Goal: Task Accomplishment & Management: Manage account settings

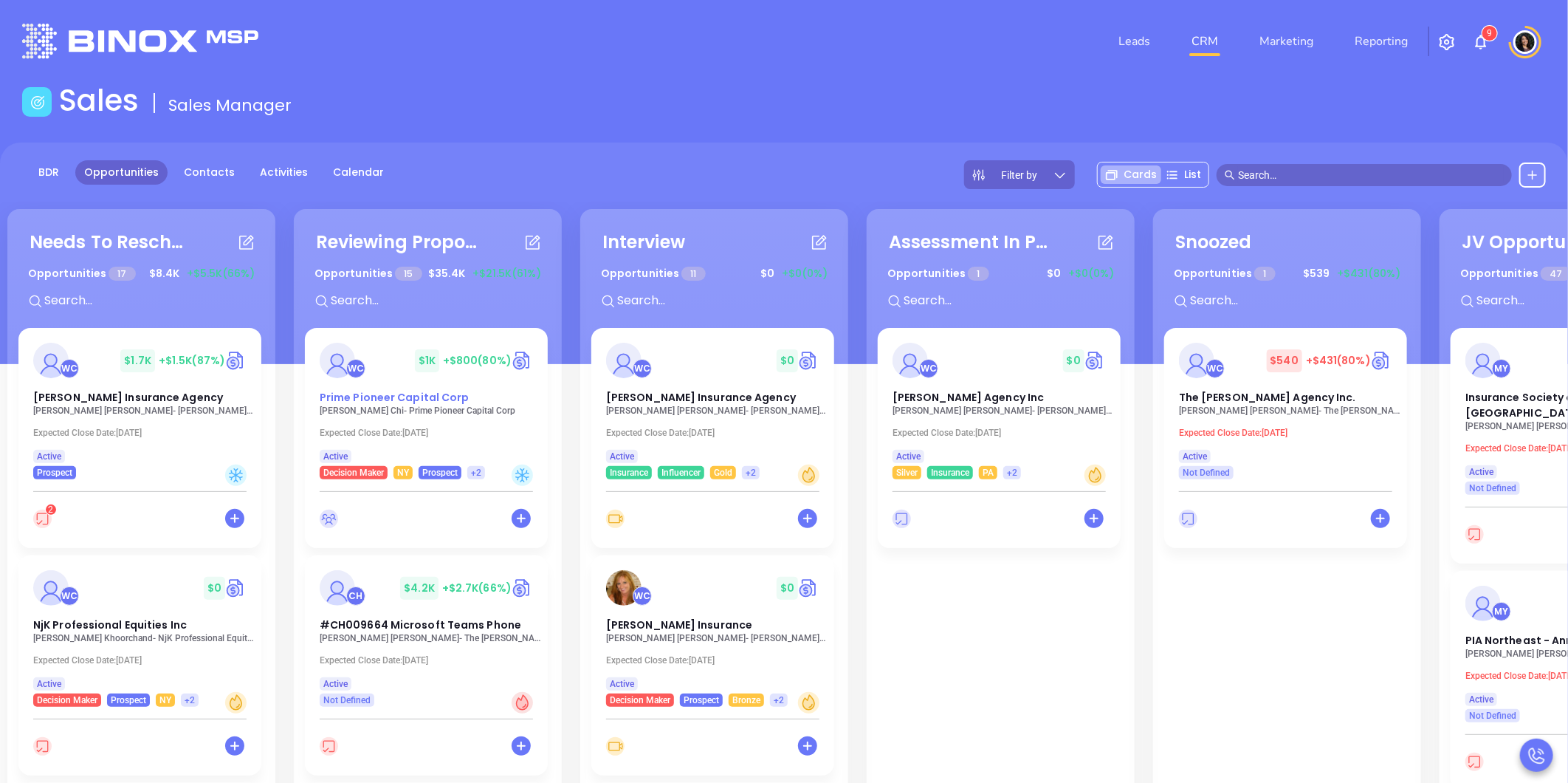
click at [456, 401] on span "Prime Pioneer Capital Corp" at bounding box center [394, 398] width 150 height 14
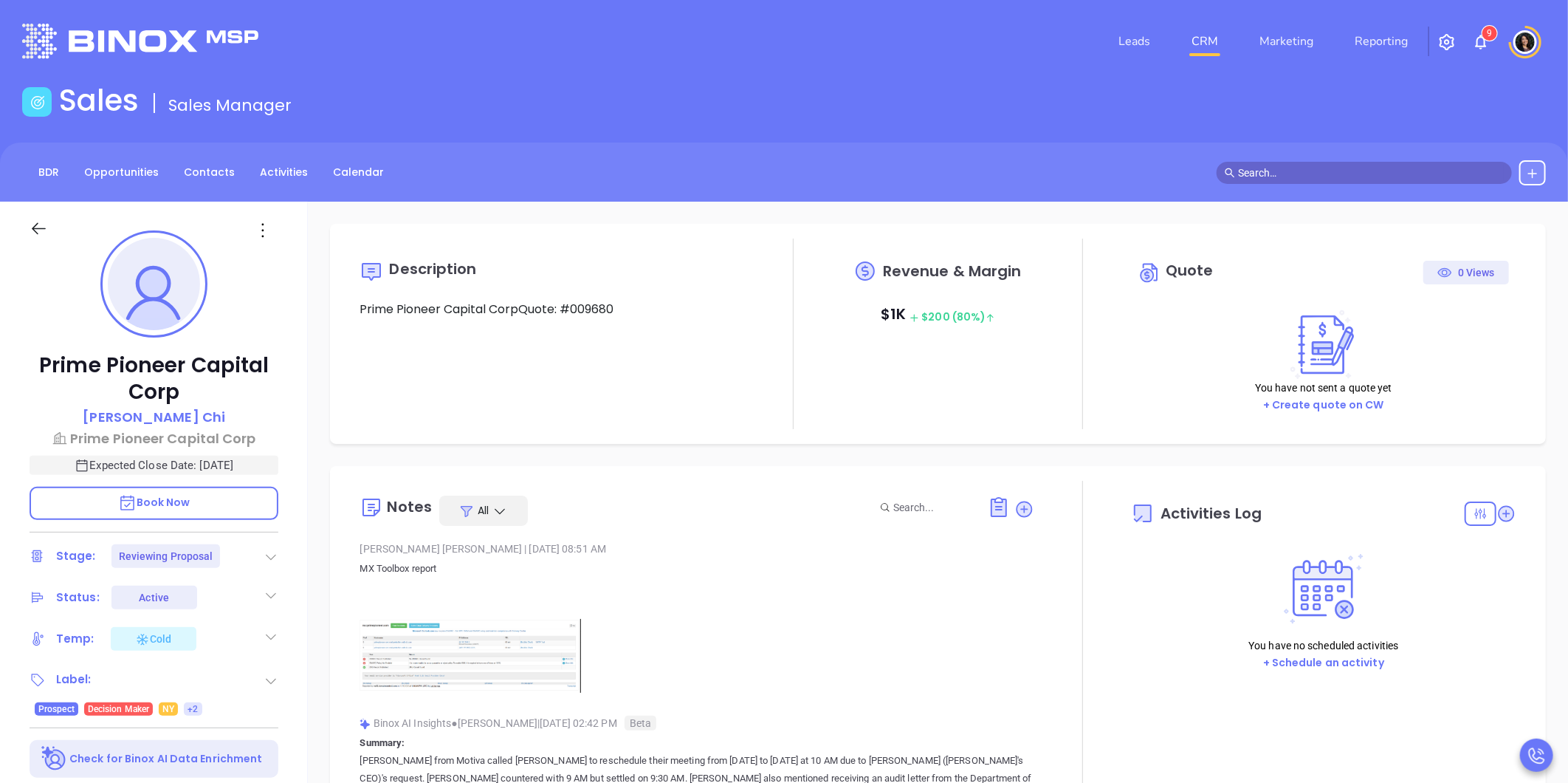
type input "10/02/2025"
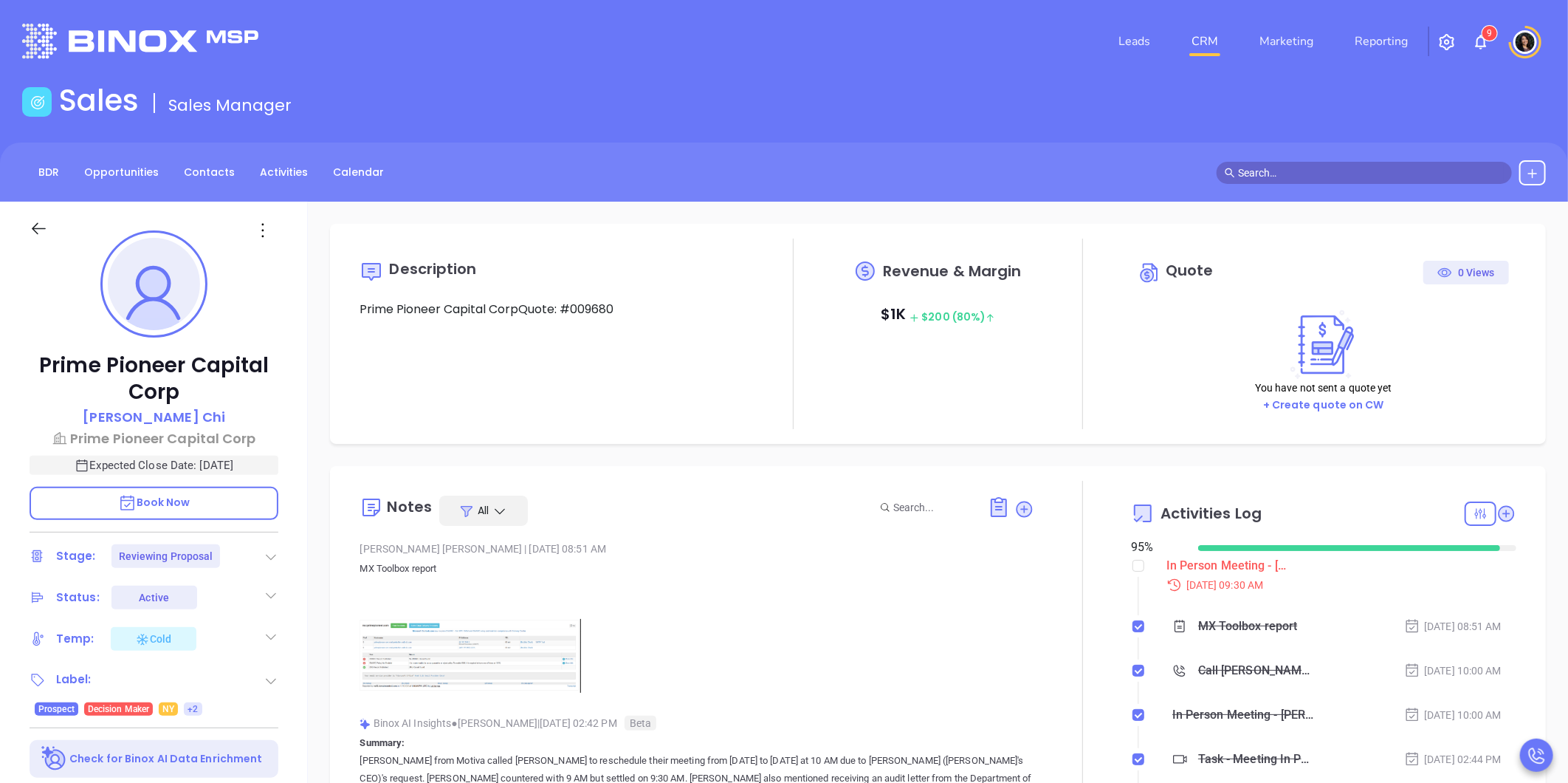
scroll to position [387, 0]
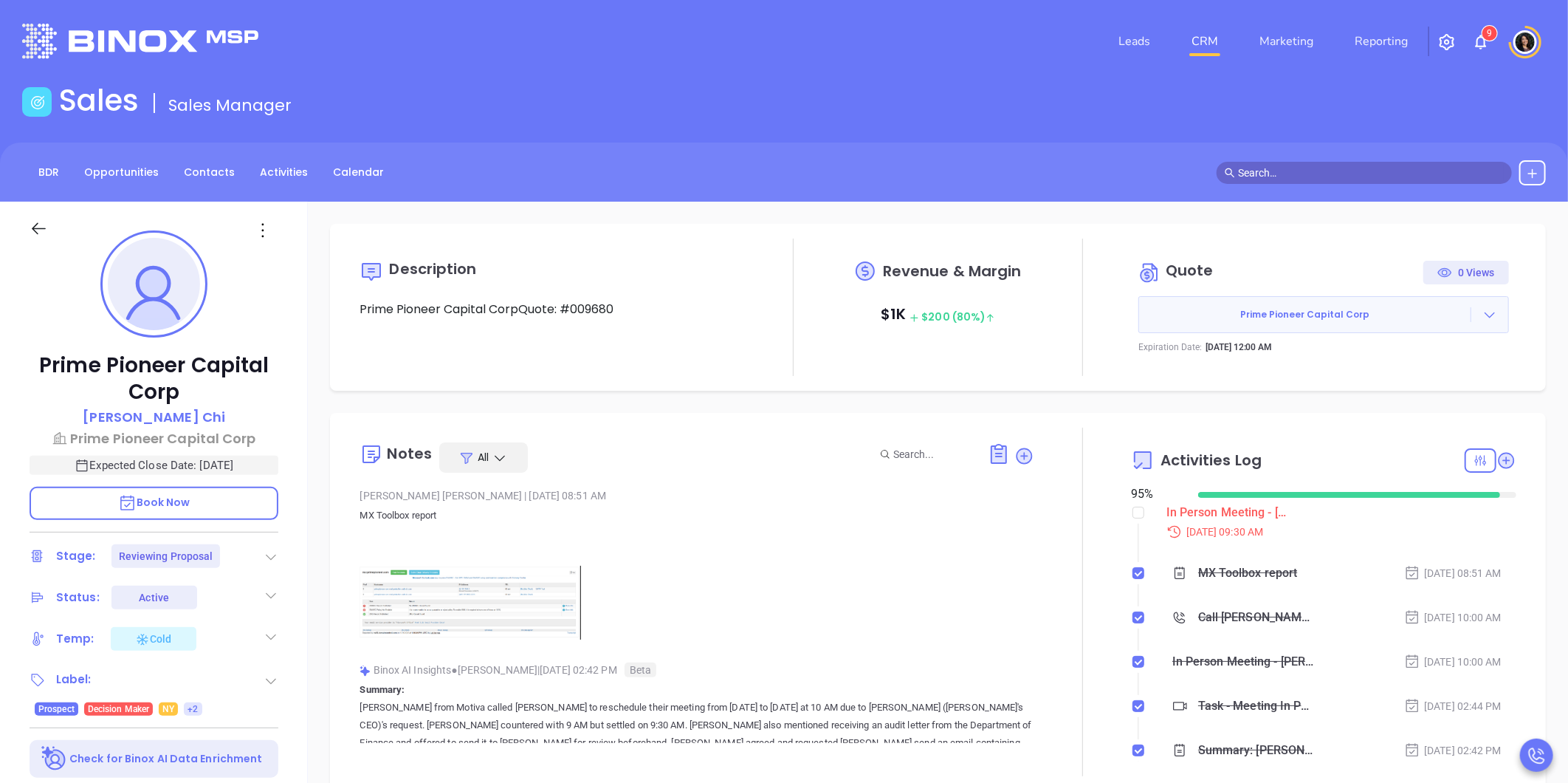
type input "Carla Humber"
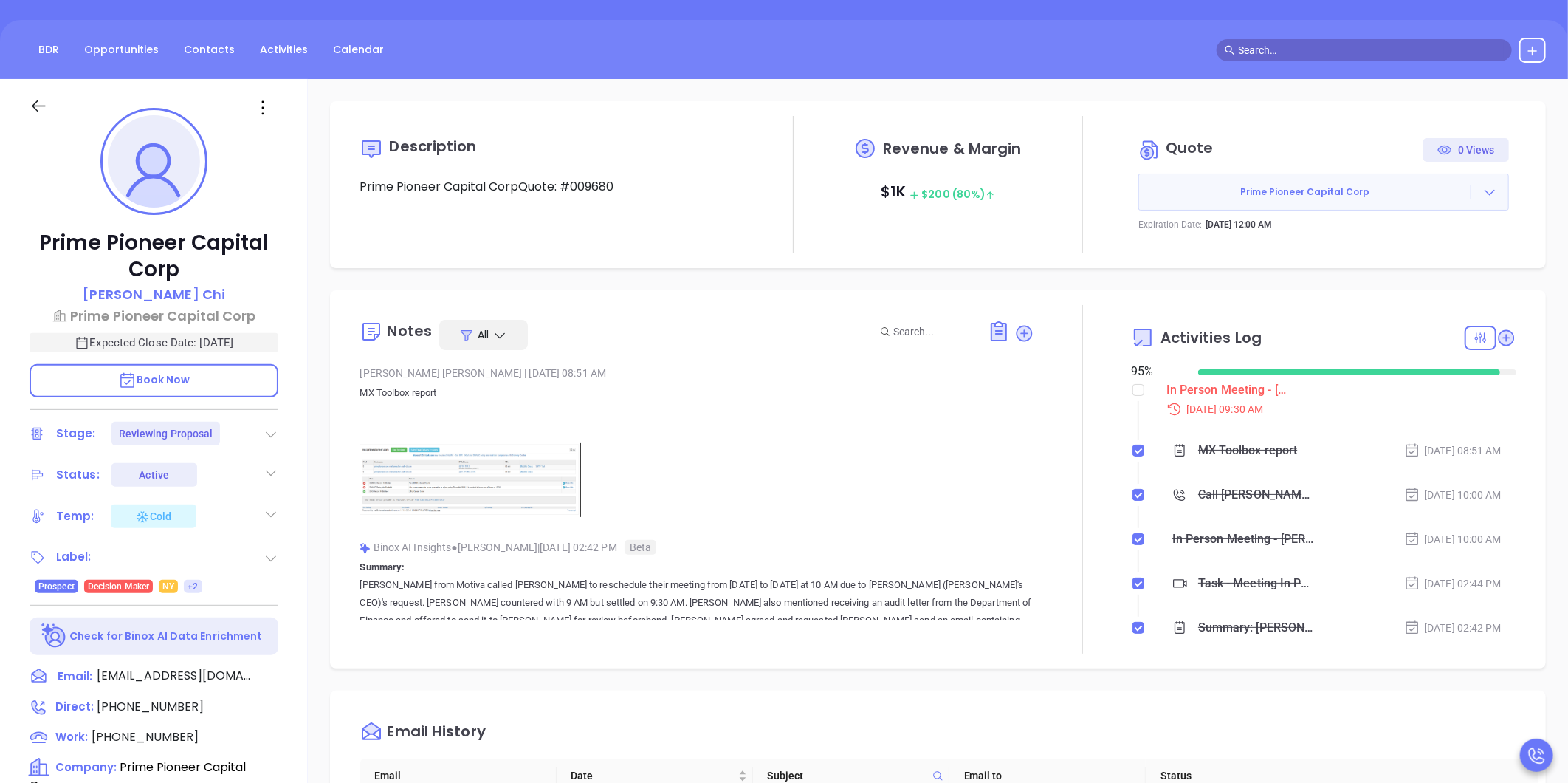
scroll to position [328, 0]
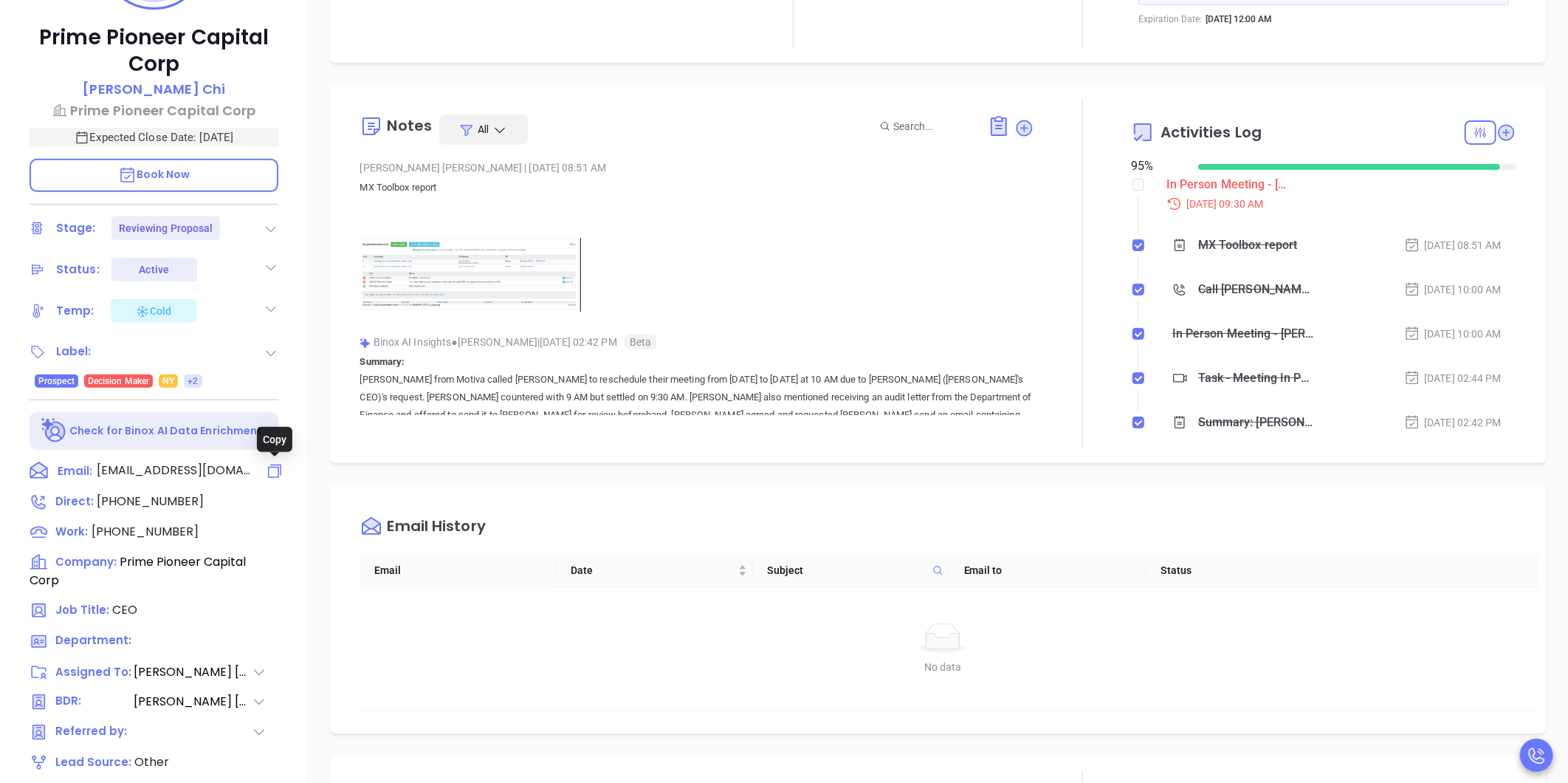
click at [271, 467] on icon at bounding box center [275, 471] width 18 height 18
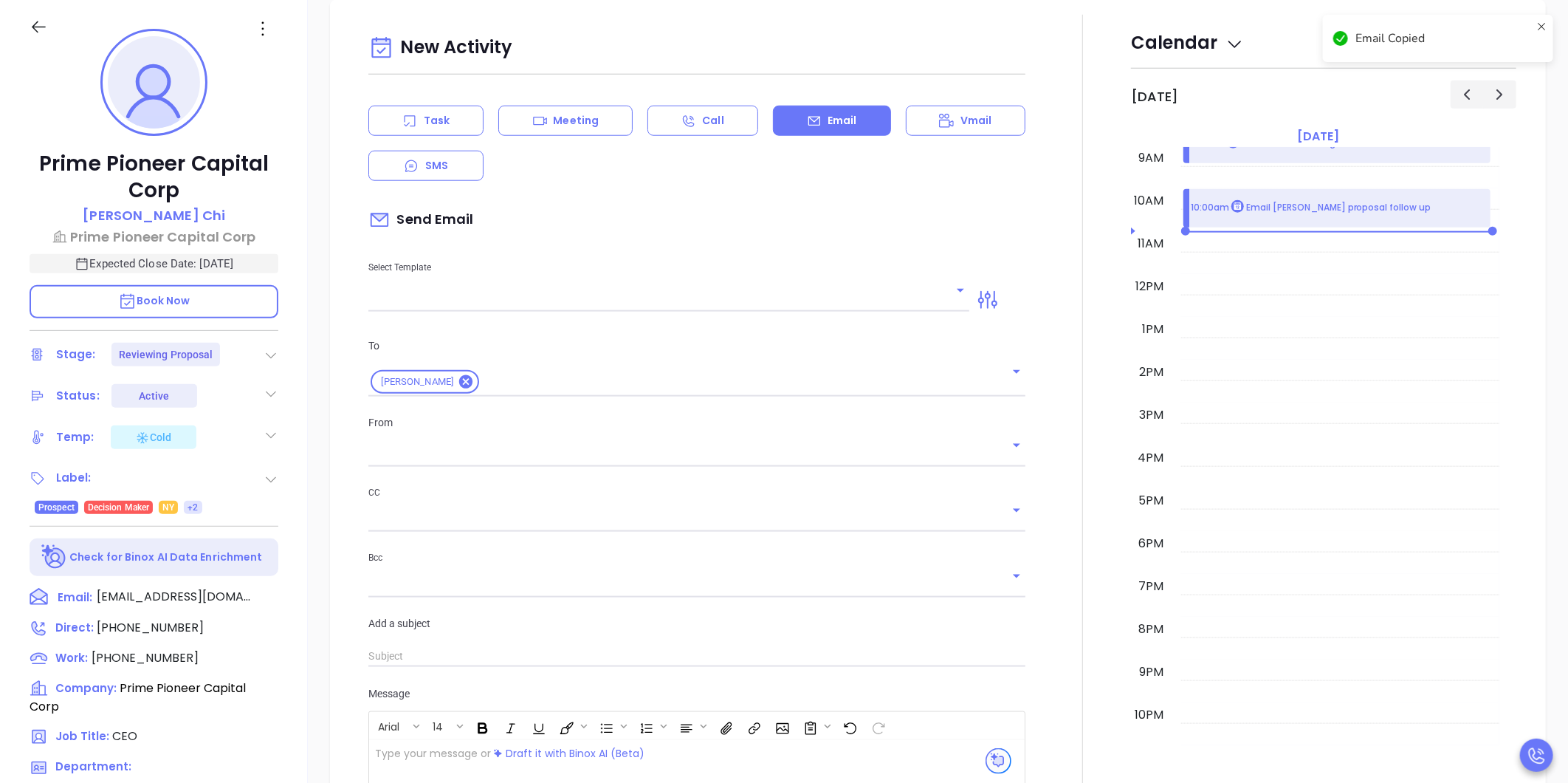
type input "Carla Humber"
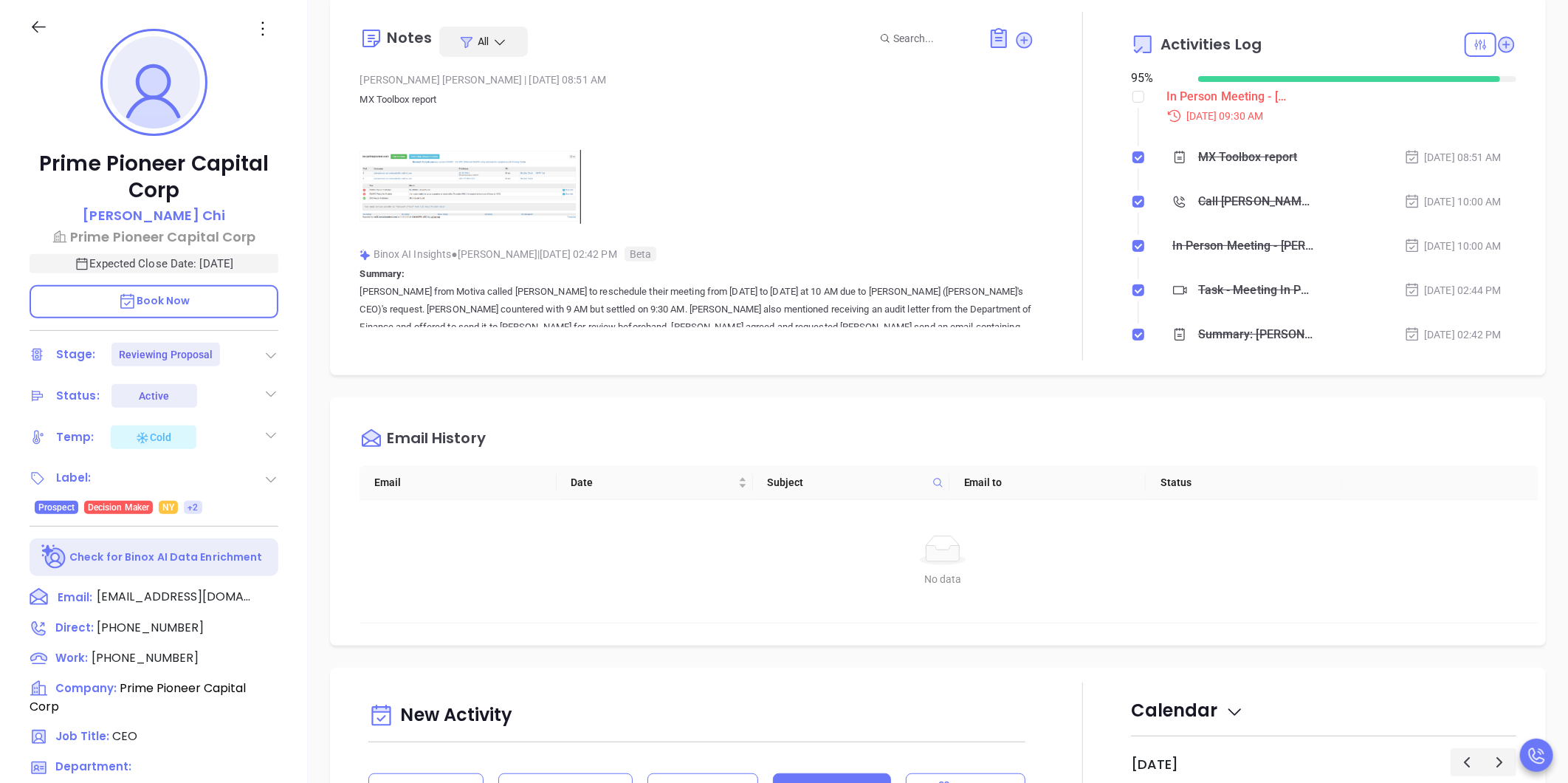
scroll to position [0, 0]
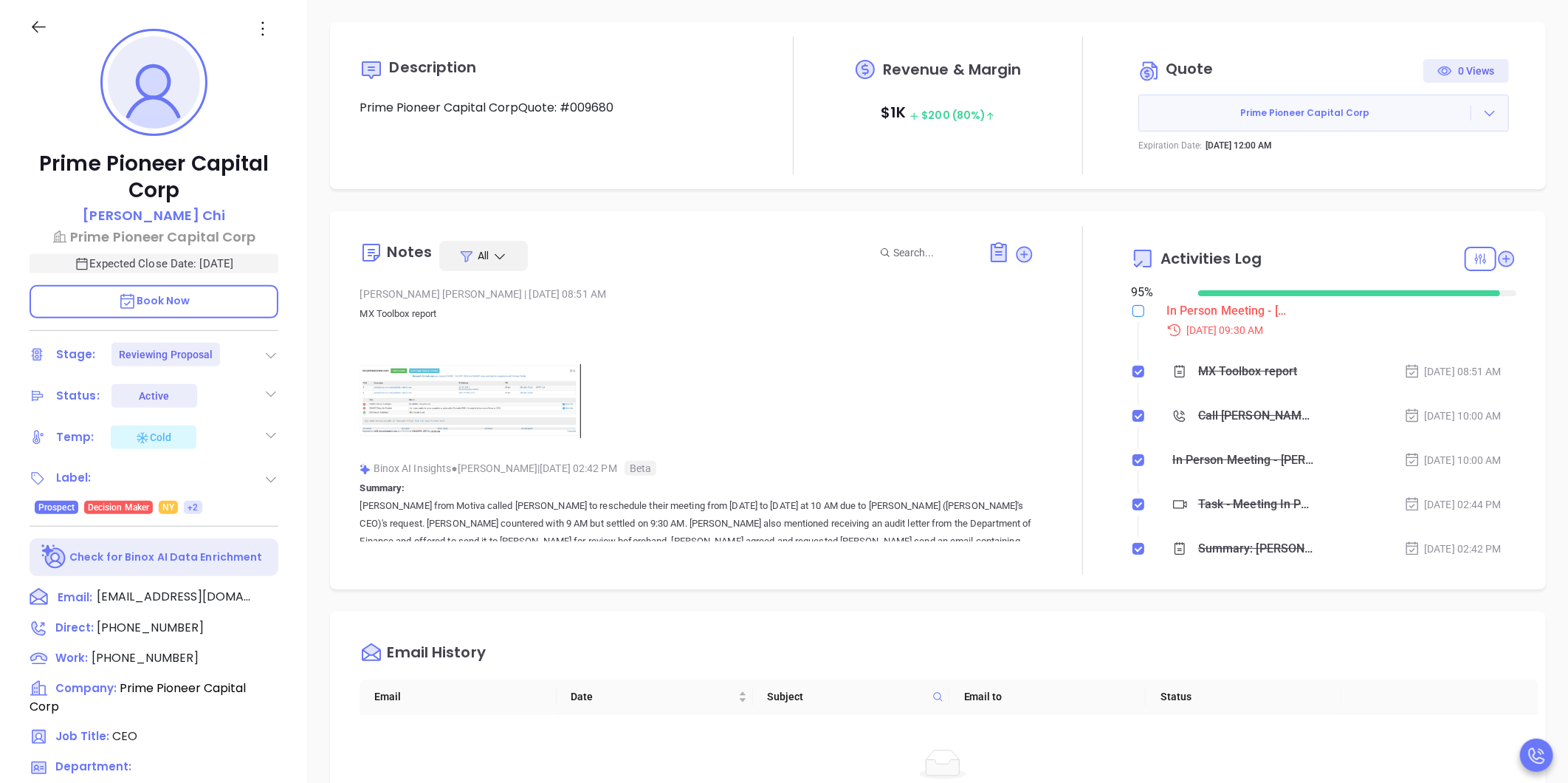
click at [1133, 308] on input "checkbox" at bounding box center [1138, 311] width 12 height 12
checkbox input "true"
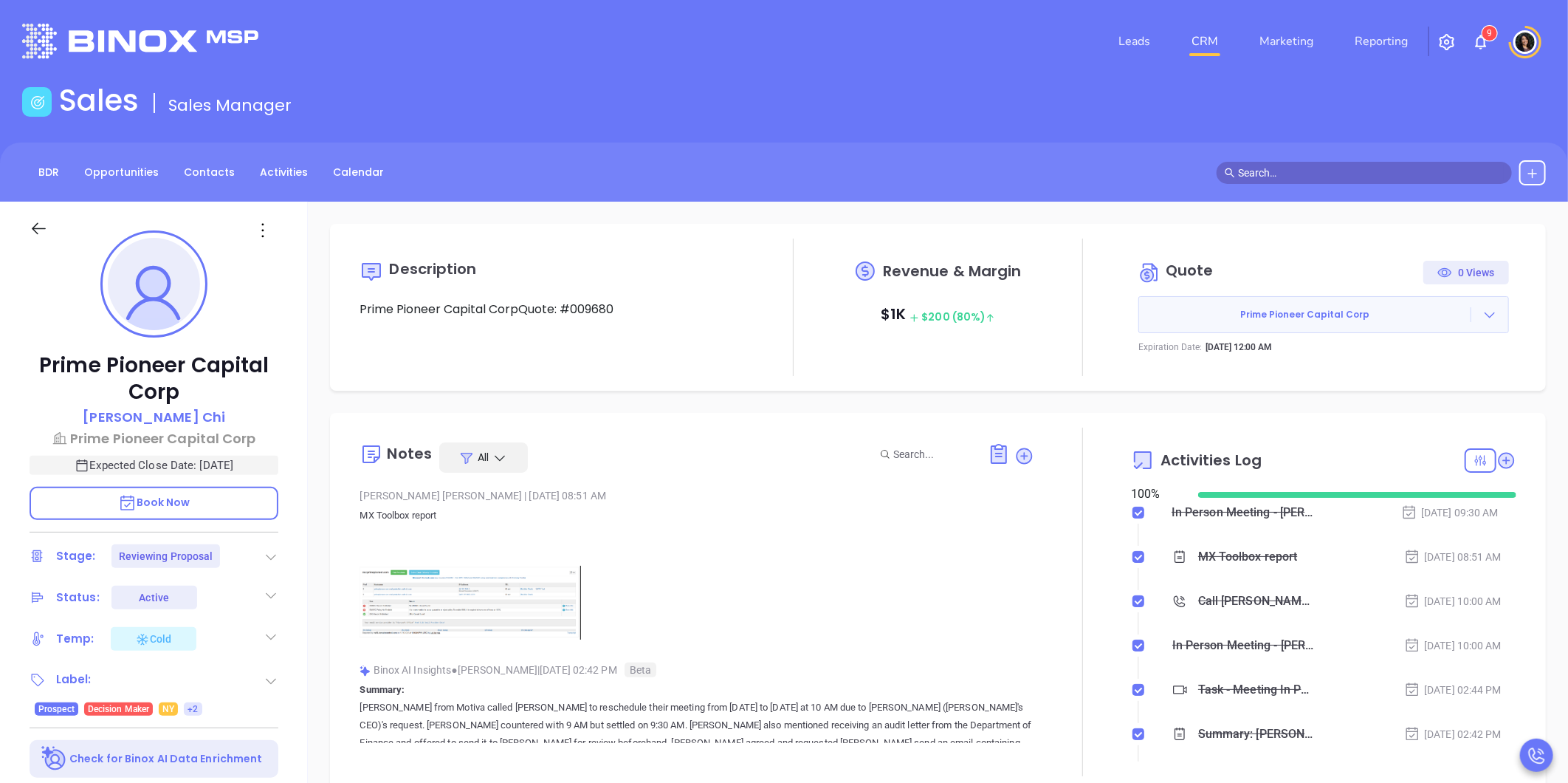
click at [1195, 27] on link "CRM" at bounding box center [1205, 41] width 39 height 30
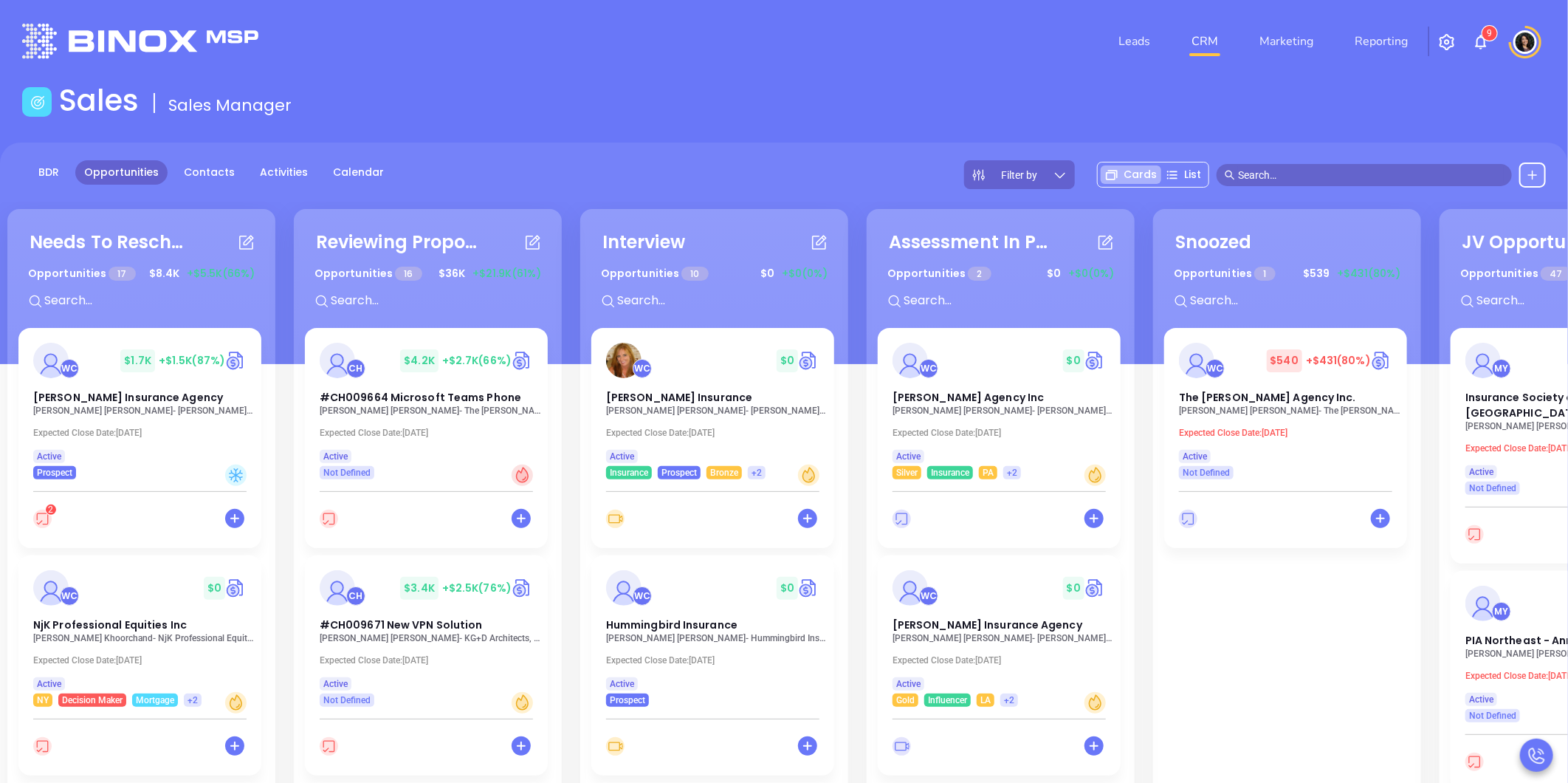
click at [948, 87] on div "Sales Sales Manager" at bounding box center [784, 103] width 1542 height 41
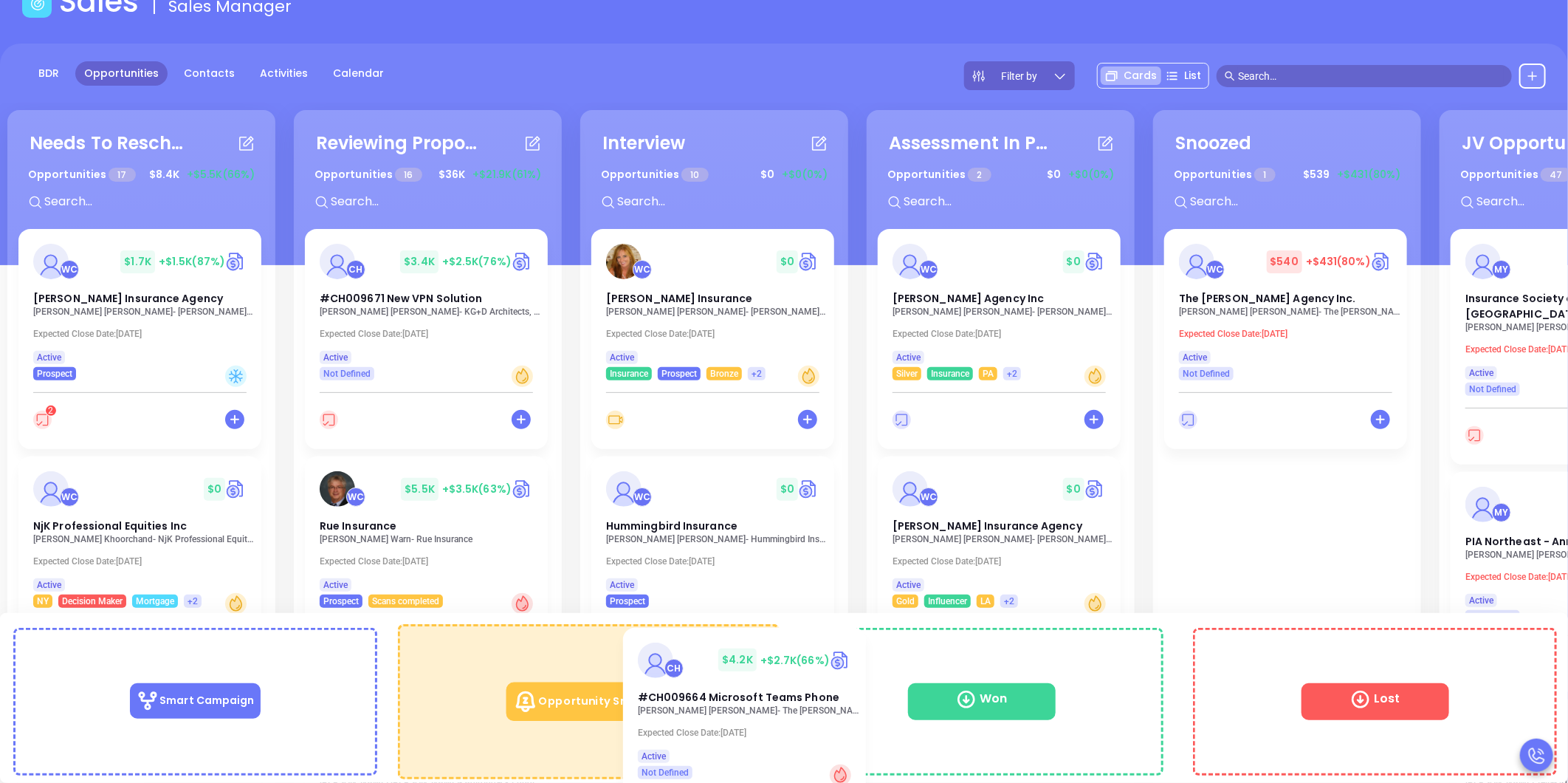
scroll to position [113, 0]
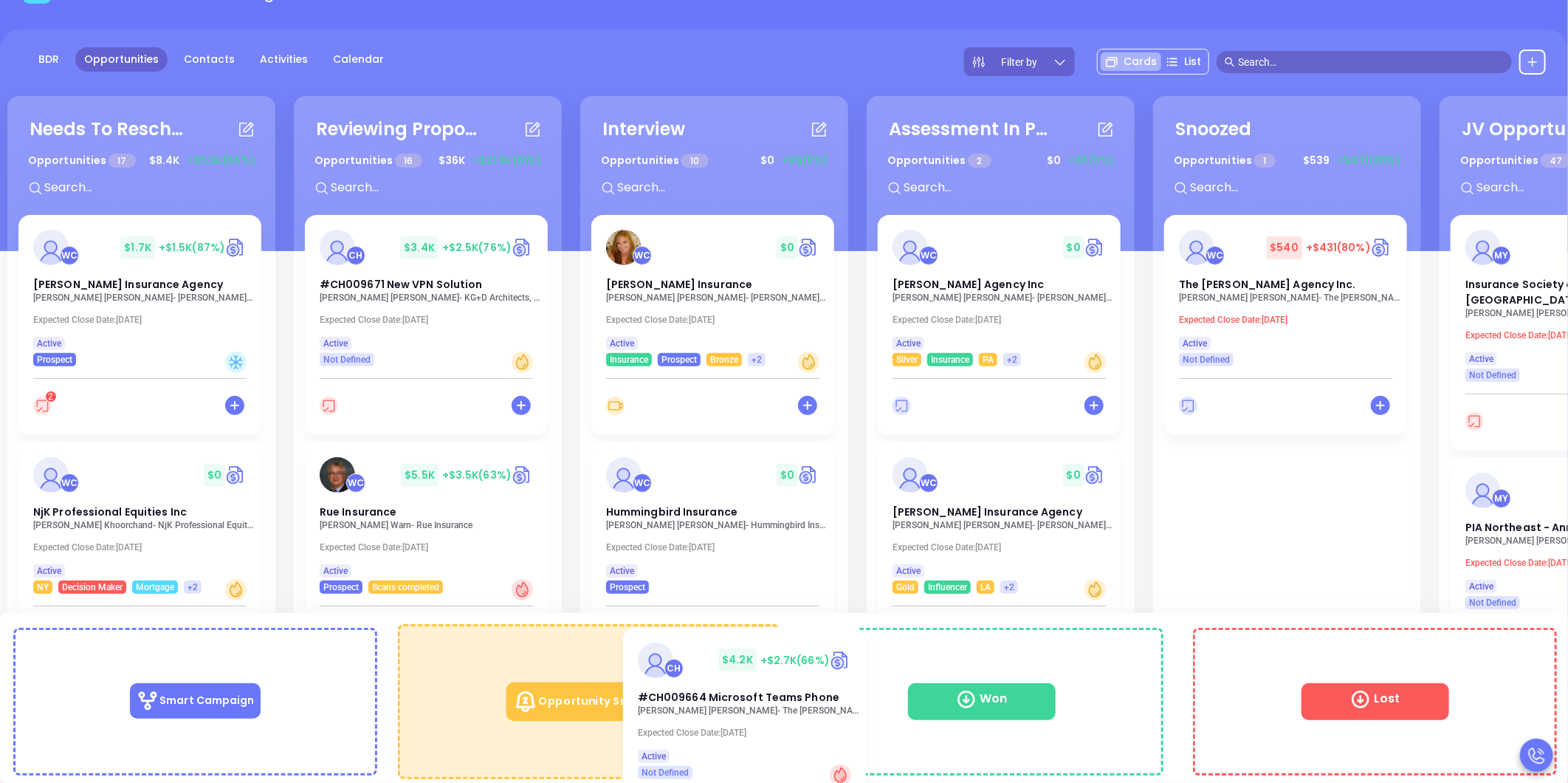
drag, startPoint x: 394, startPoint y: 374, endPoint x: 674, endPoint y: 689, distance: 421.5
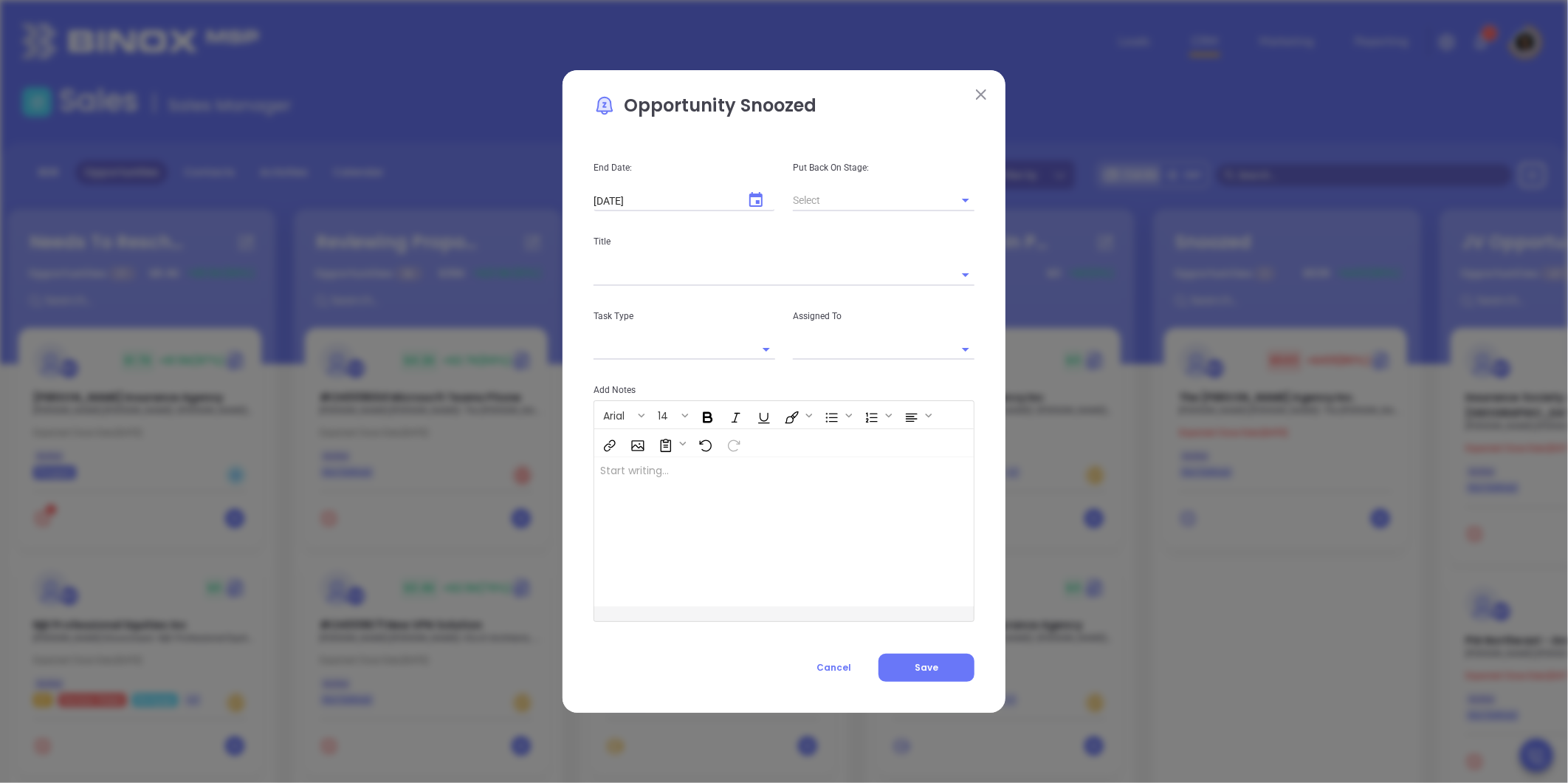
type input "[PERSON_NAME]"
click at [762, 202] on icon "Choose date, selected date is Oct 31, 2025" at bounding box center [755, 199] width 14 height 14
click at [804, 237] on div at bounding box center [785, 230] width 71 height 35
click at [755, 406] on button "31" at bounding box center [763, 403] width 26 height 27
click at [905, 669] on button "Save" at bounding box center [927, 667] width 96 height 28
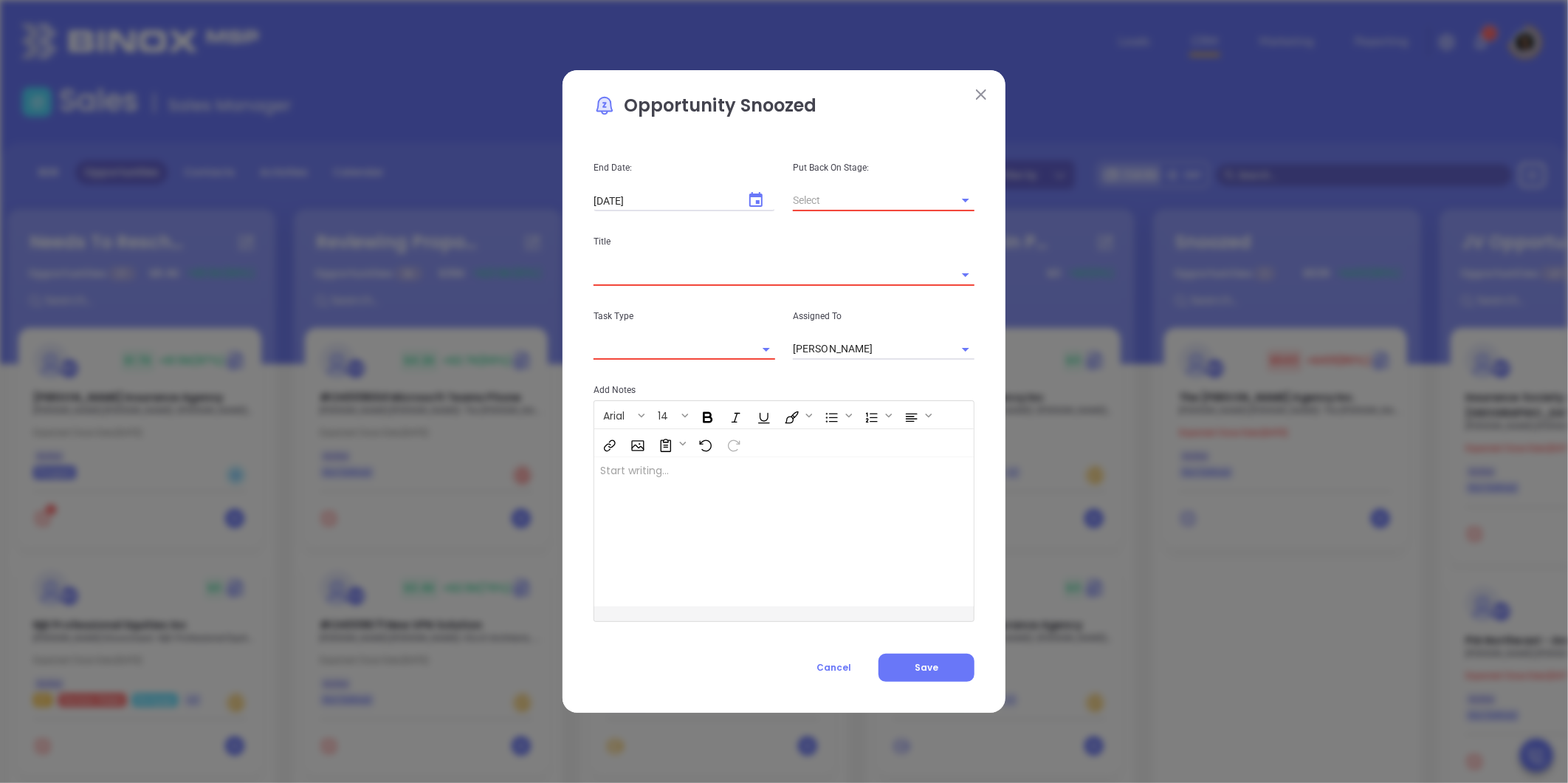
click at [963, 201] on icon "Open" at bounding box center [966, 200] width 18 height 18
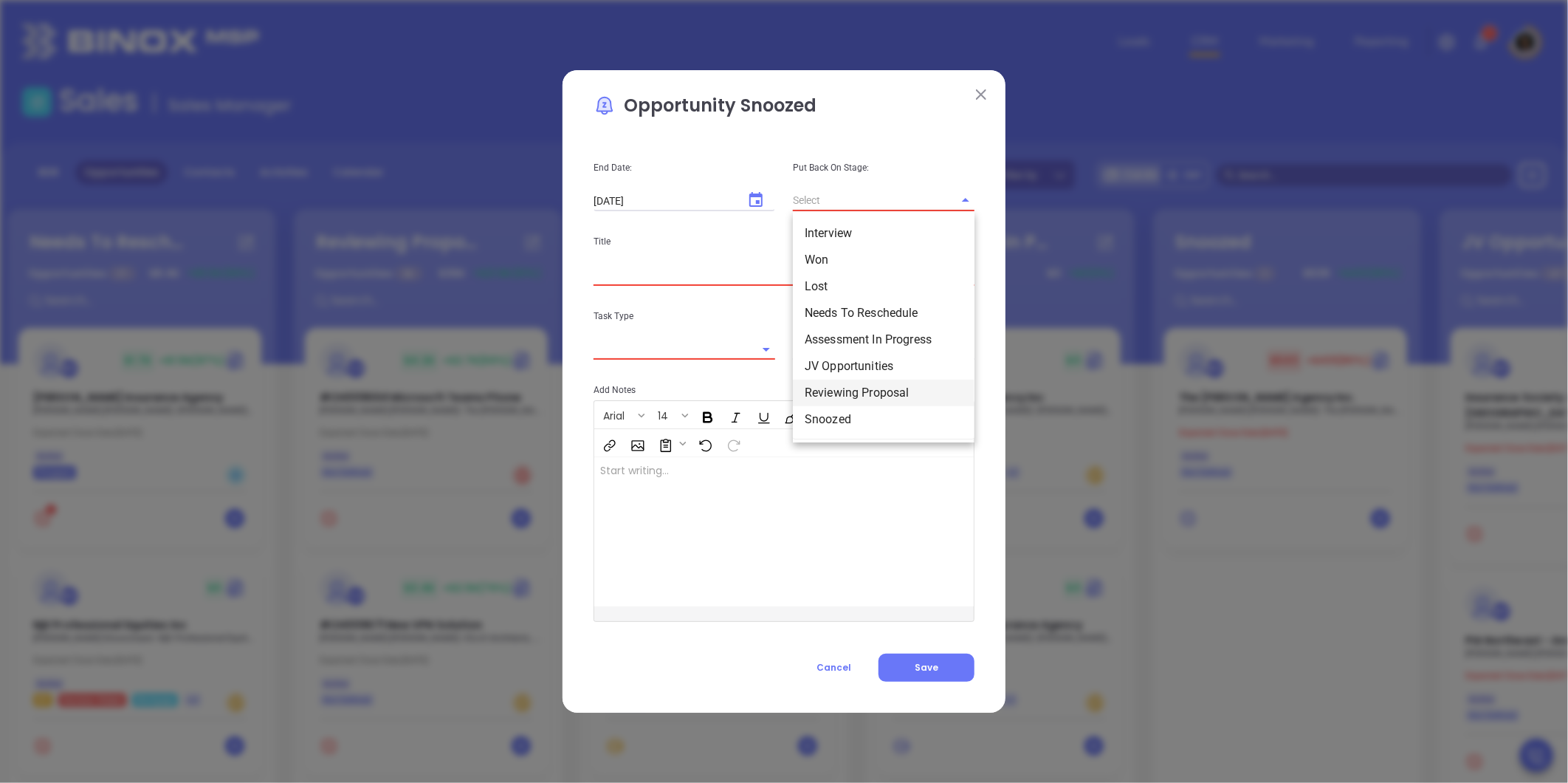
click at [839, 390] on li "Reviewing Proposal" at bounding box center [884, 393] width 181 height 27
type input "Reviewing Proposal"
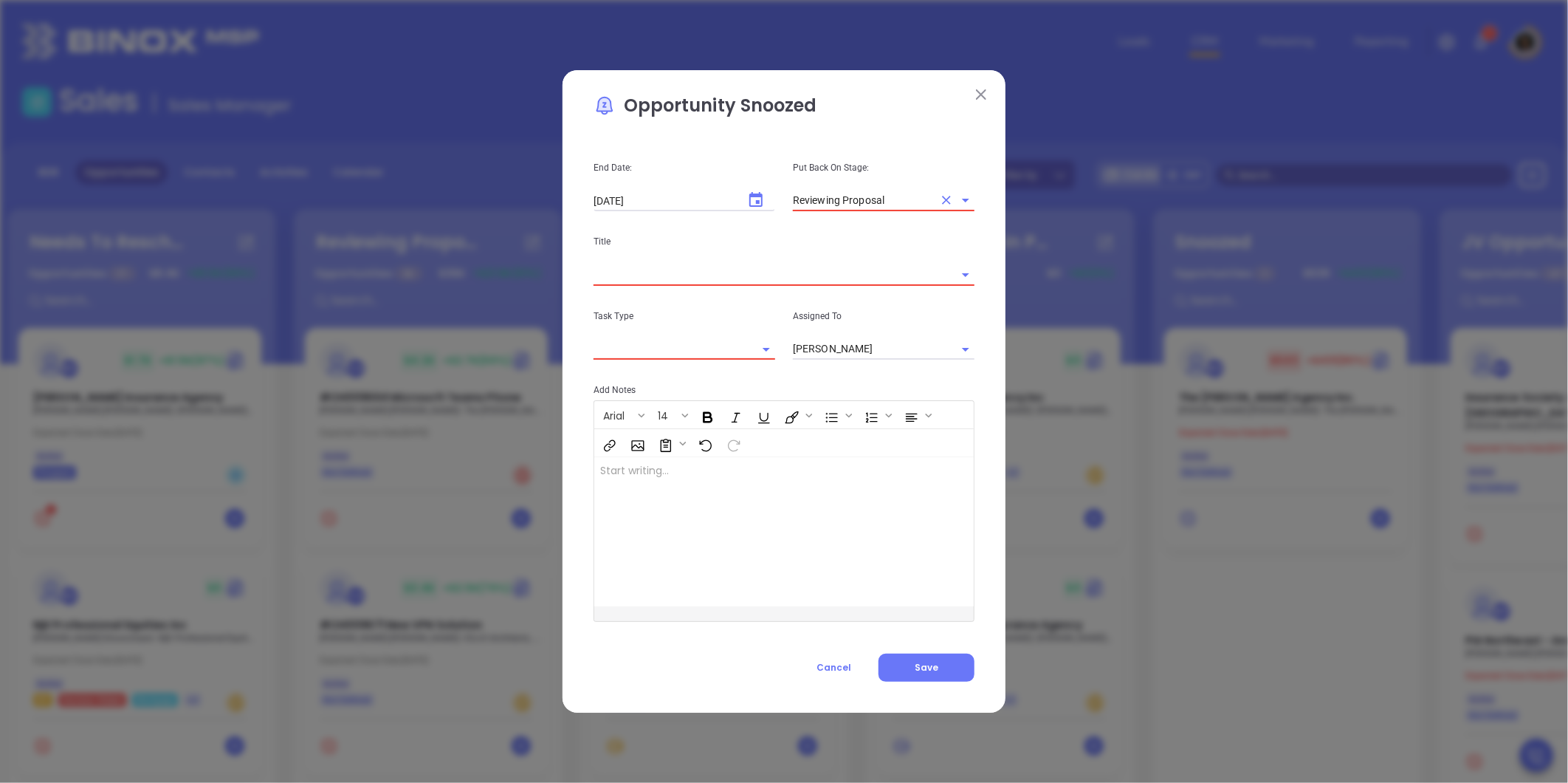
click at [713, 287] on div "Task Type" at bounding box center [684, 323] width 199 height 75
click at [719, 279] on input "text" at bounding box center [763, 274] width 340 height 22
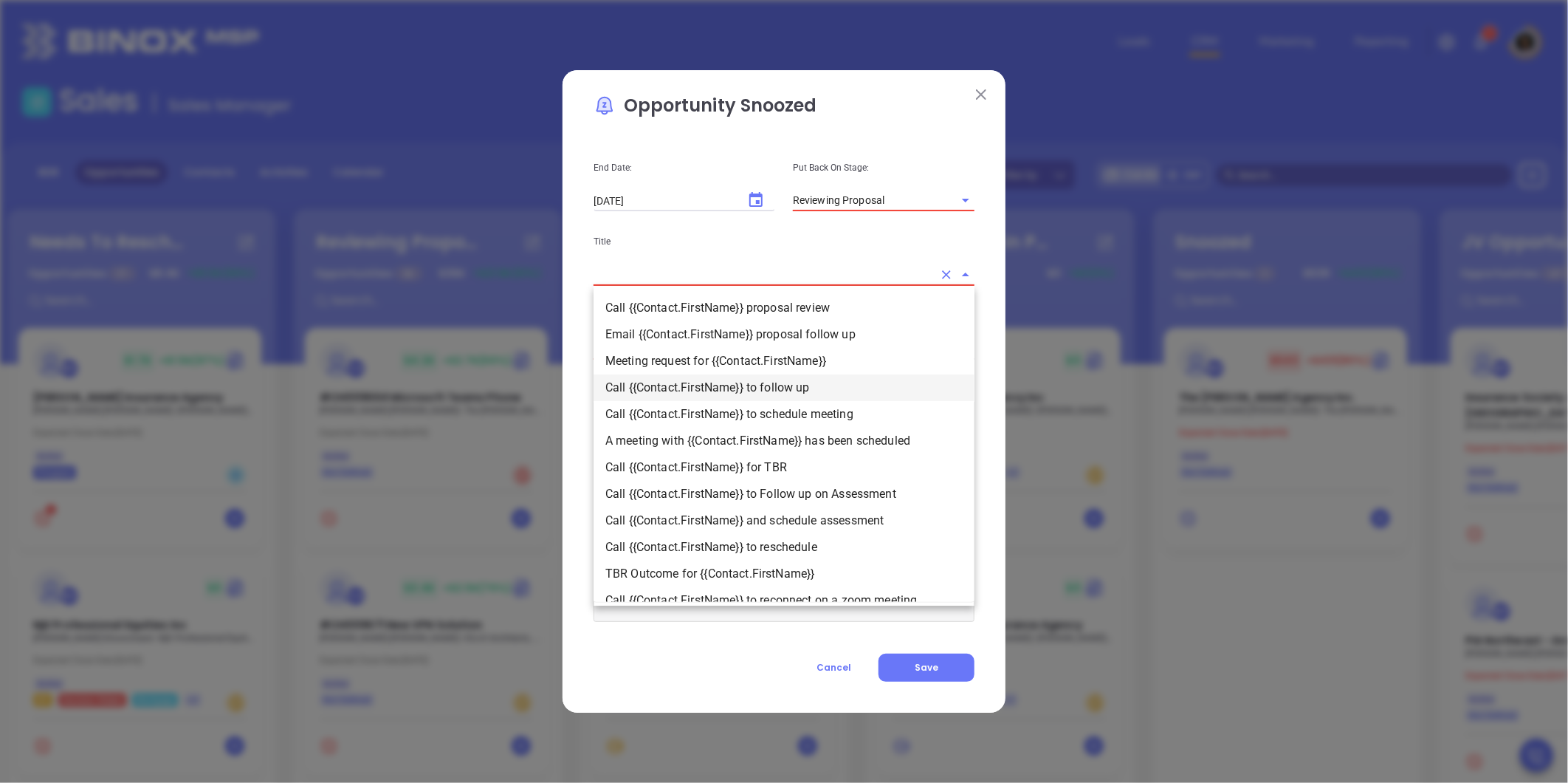
click at [690, 385] on li "Call {{Contact.FirstName}} to follow up" at bounding box center [784, 387] width 381 height 27
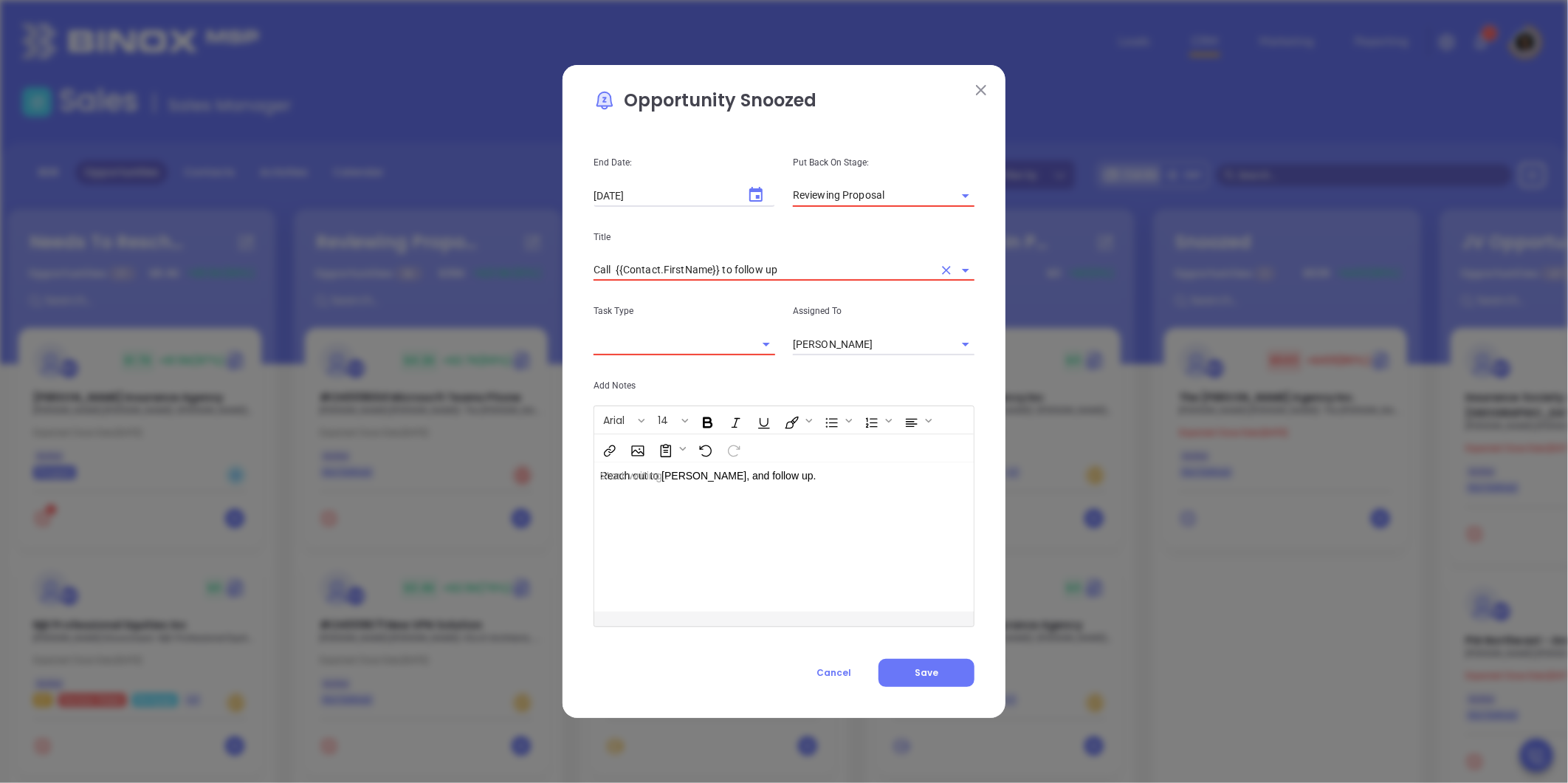
type input "Call {{Contact.FirstName}} to follow up"
type input "Call Derek to follow up"
type input "Call"
click at [925, 663] on button "Save" at bounding box center [927, 672] width 96 height 28
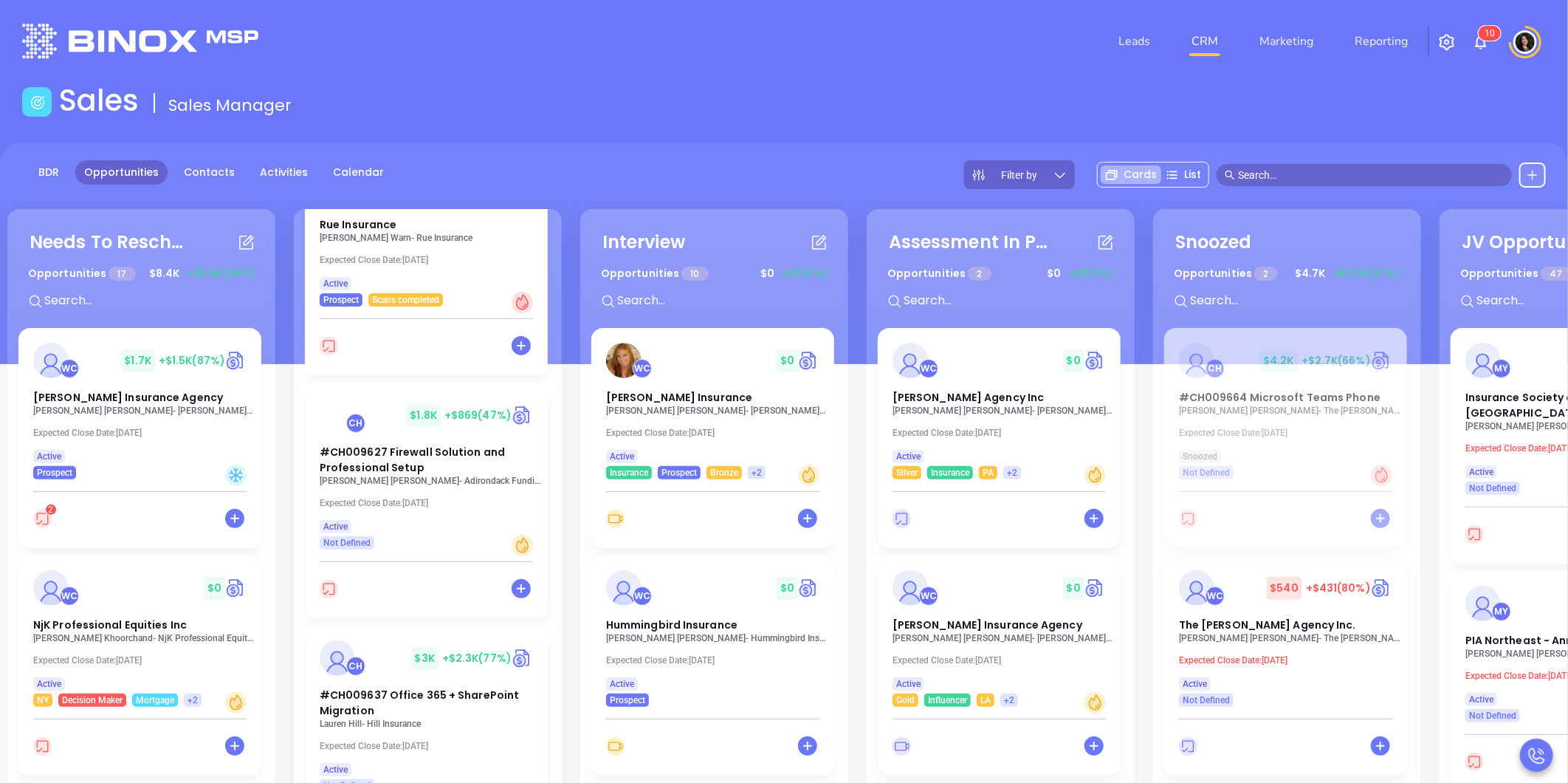
scroll to position [410, 0]
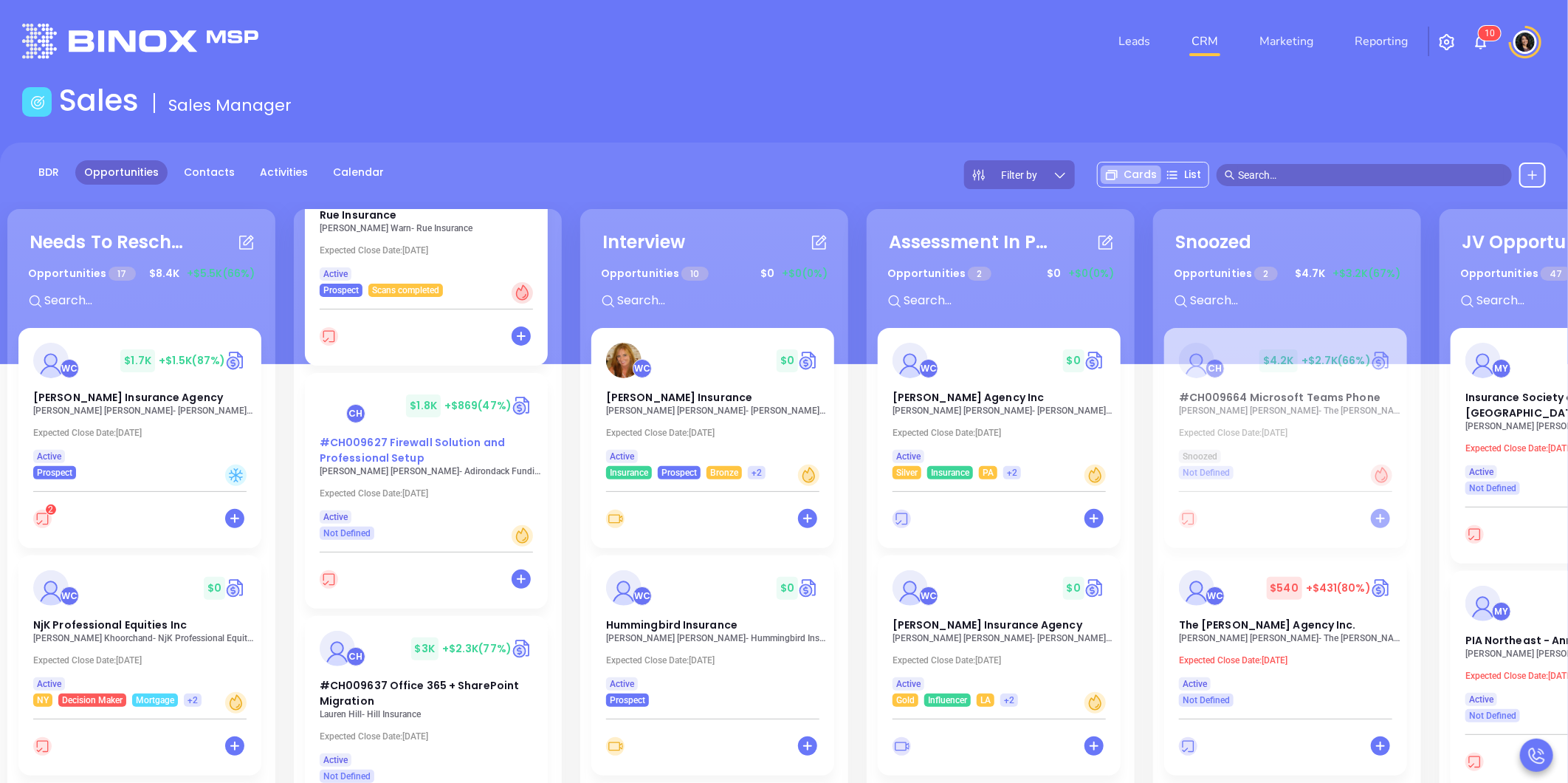
click at [388, 463] on span "#CH009627 Firewall Solution and Professional Setup" at bounding box center [412, 451] width 185 height 31
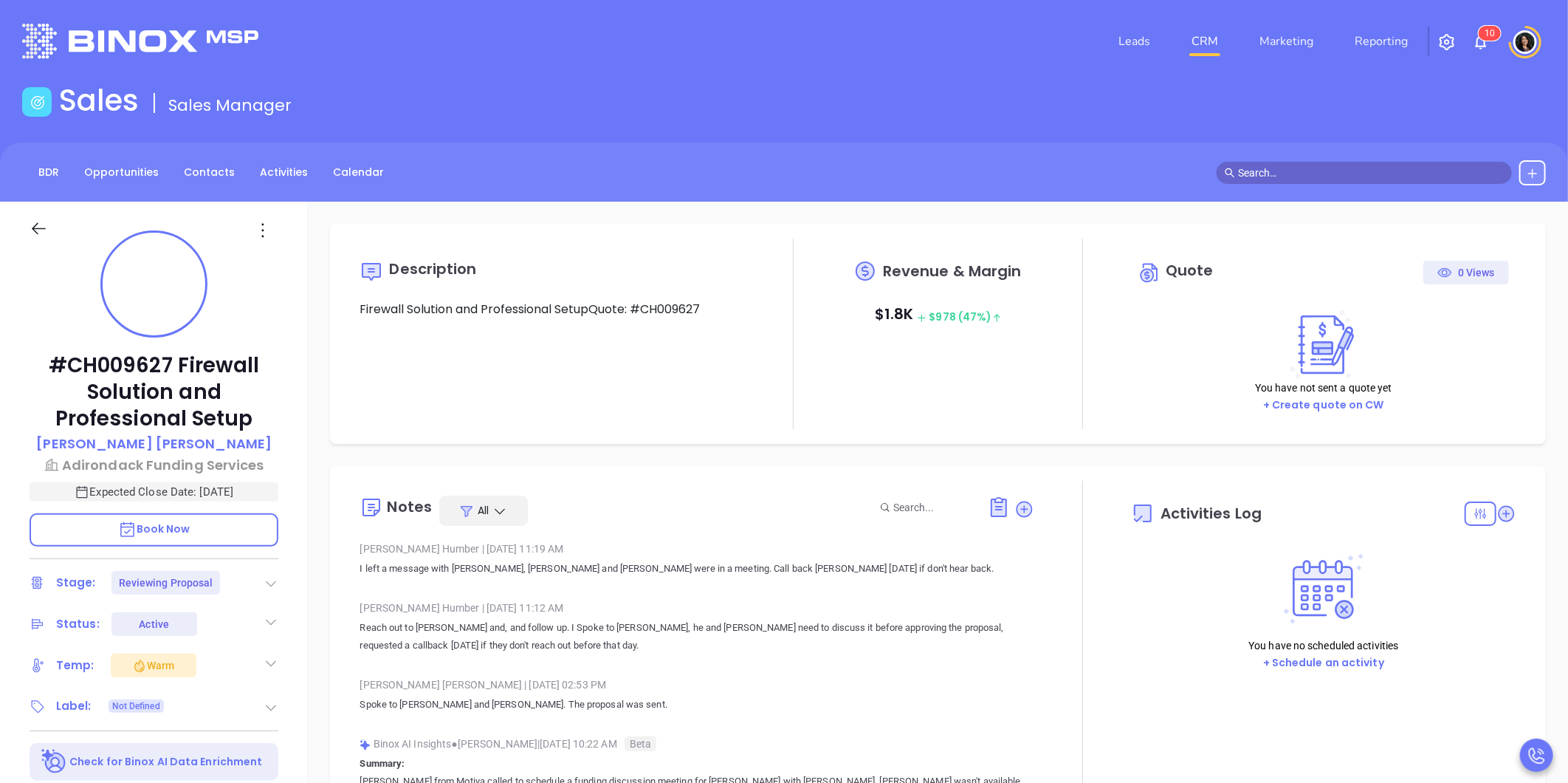
type input "10:00 am"
type input "[DATE]"
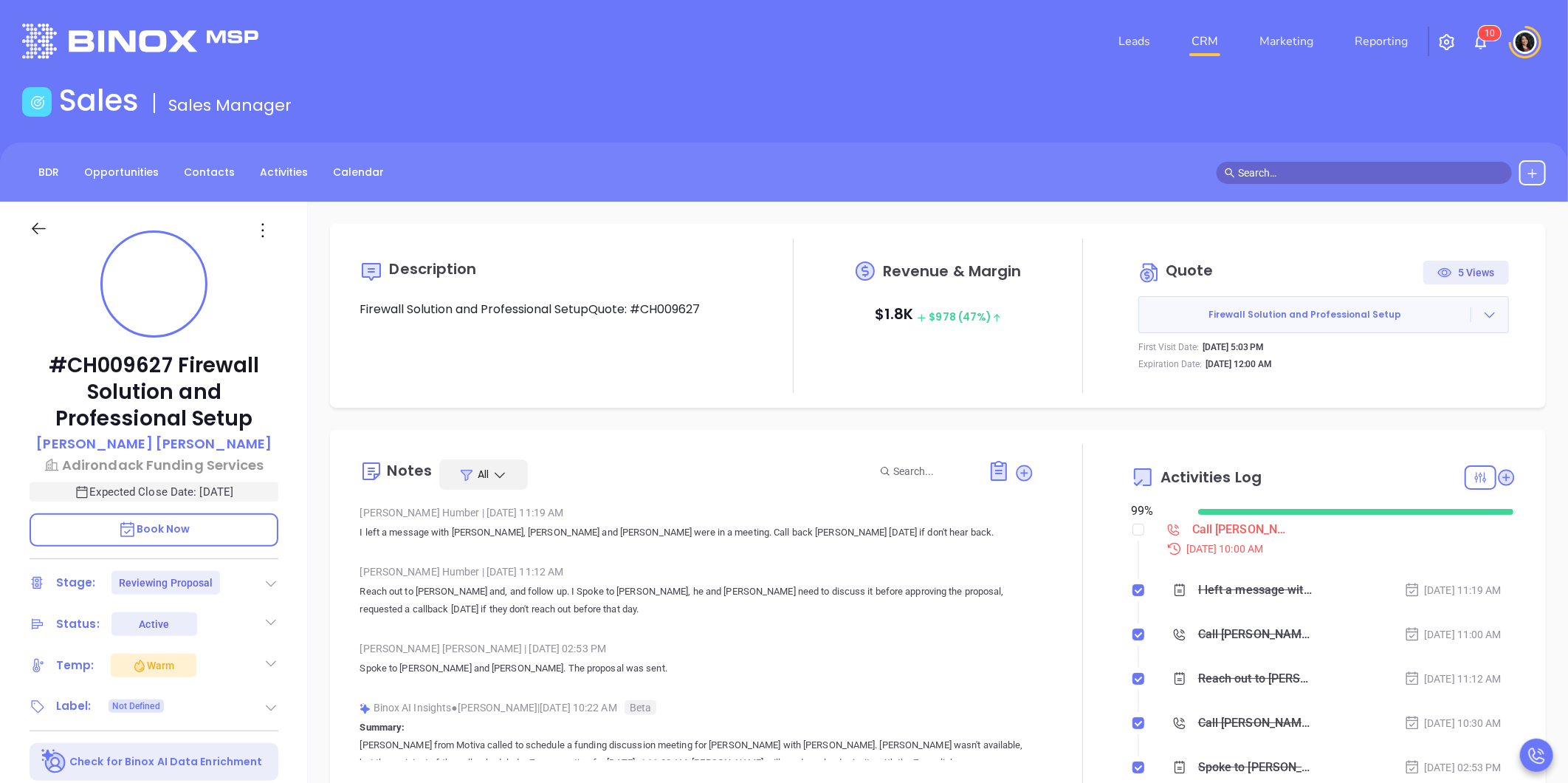
type input "[PERSON_NAME]"
click at [1208, 524] on div "Call Robert to follow up - Robert Duquette" at bounding box center [1242, 530] width 100 height 22
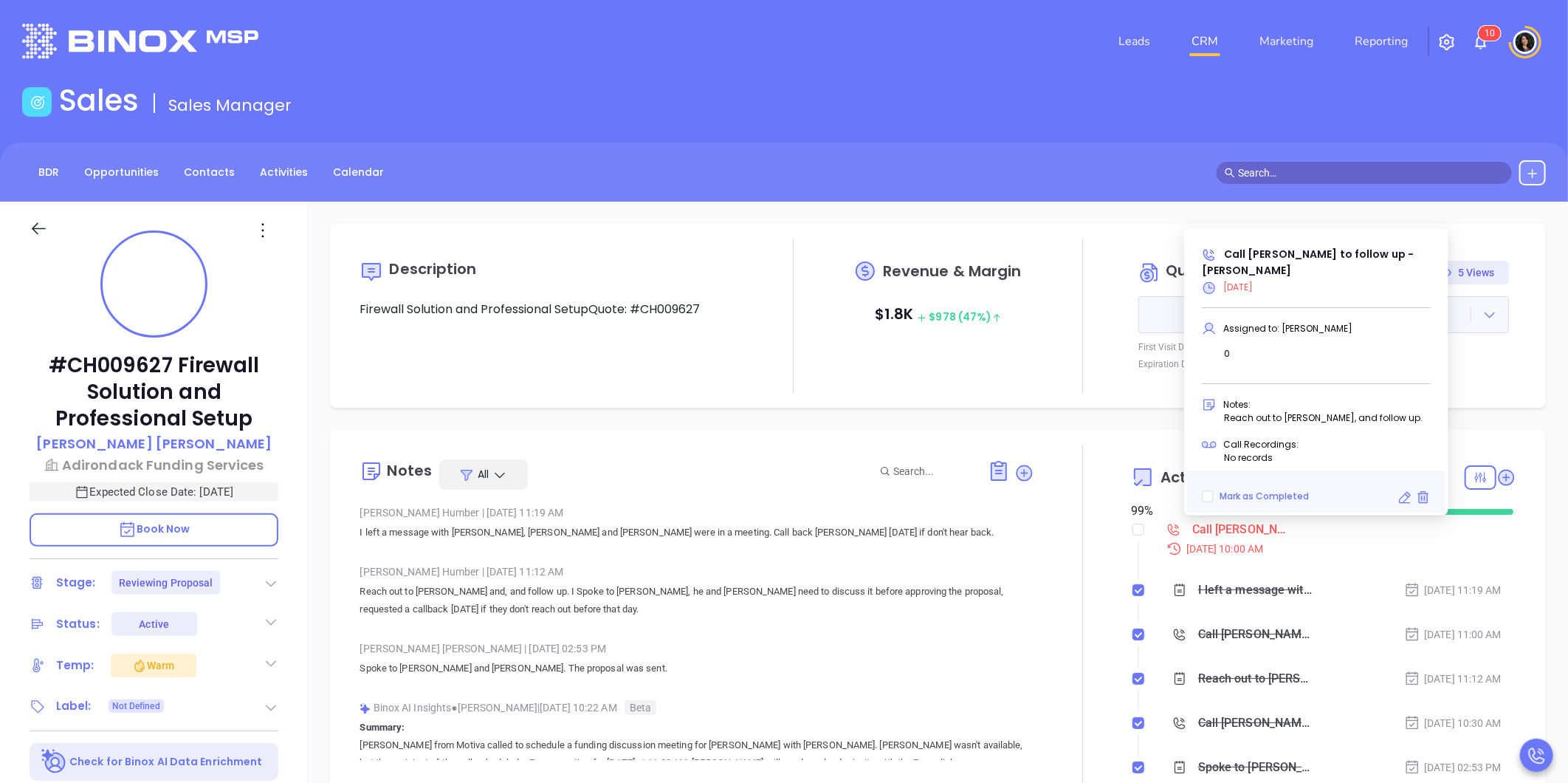
click at [1406, 496] on icon at bounding box center [1405, 498] width 14 height 14
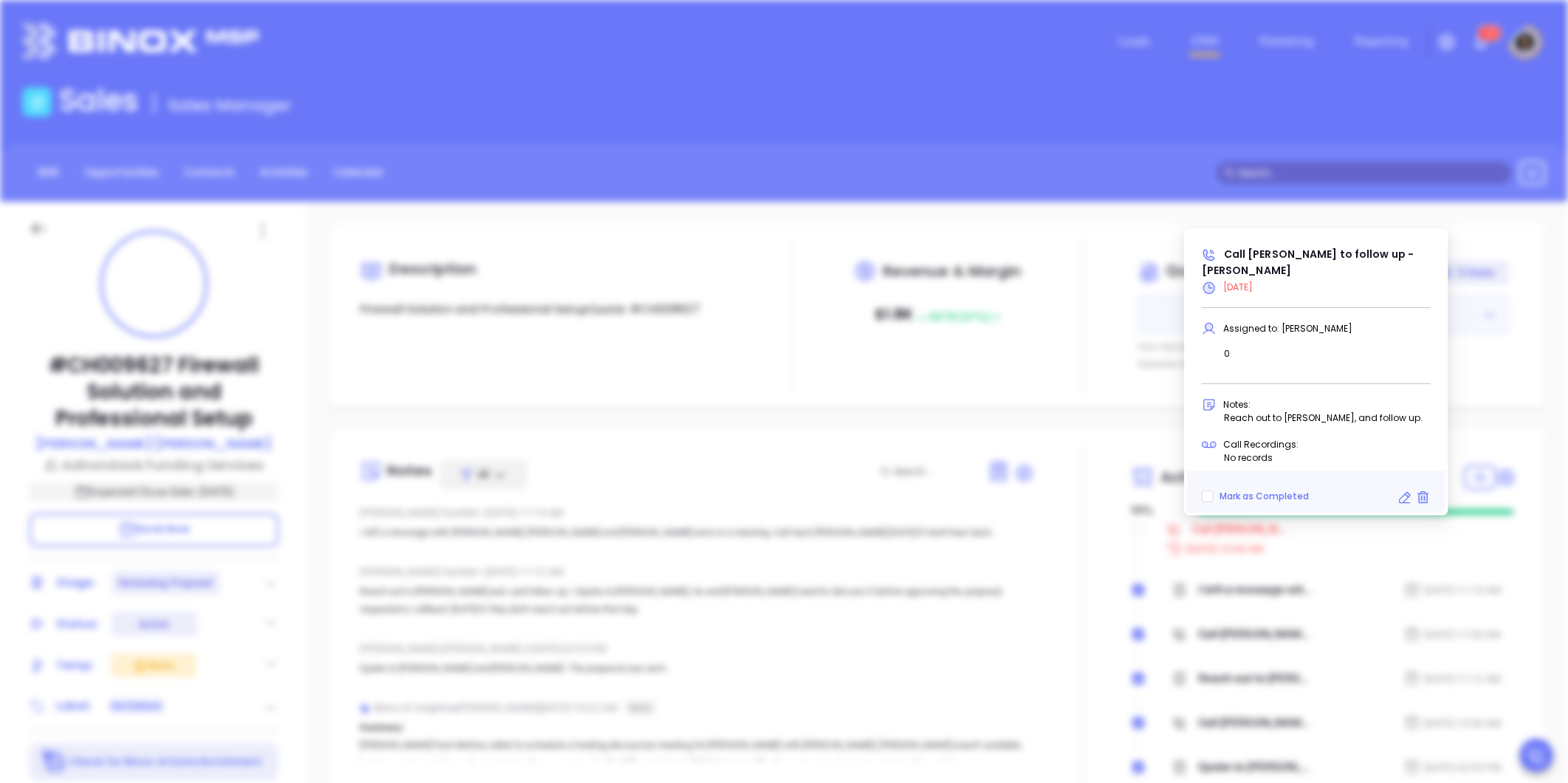
type input "10/01/2025"
type input "Call Robert to follow up - Robert Duquette"
type input "Call"
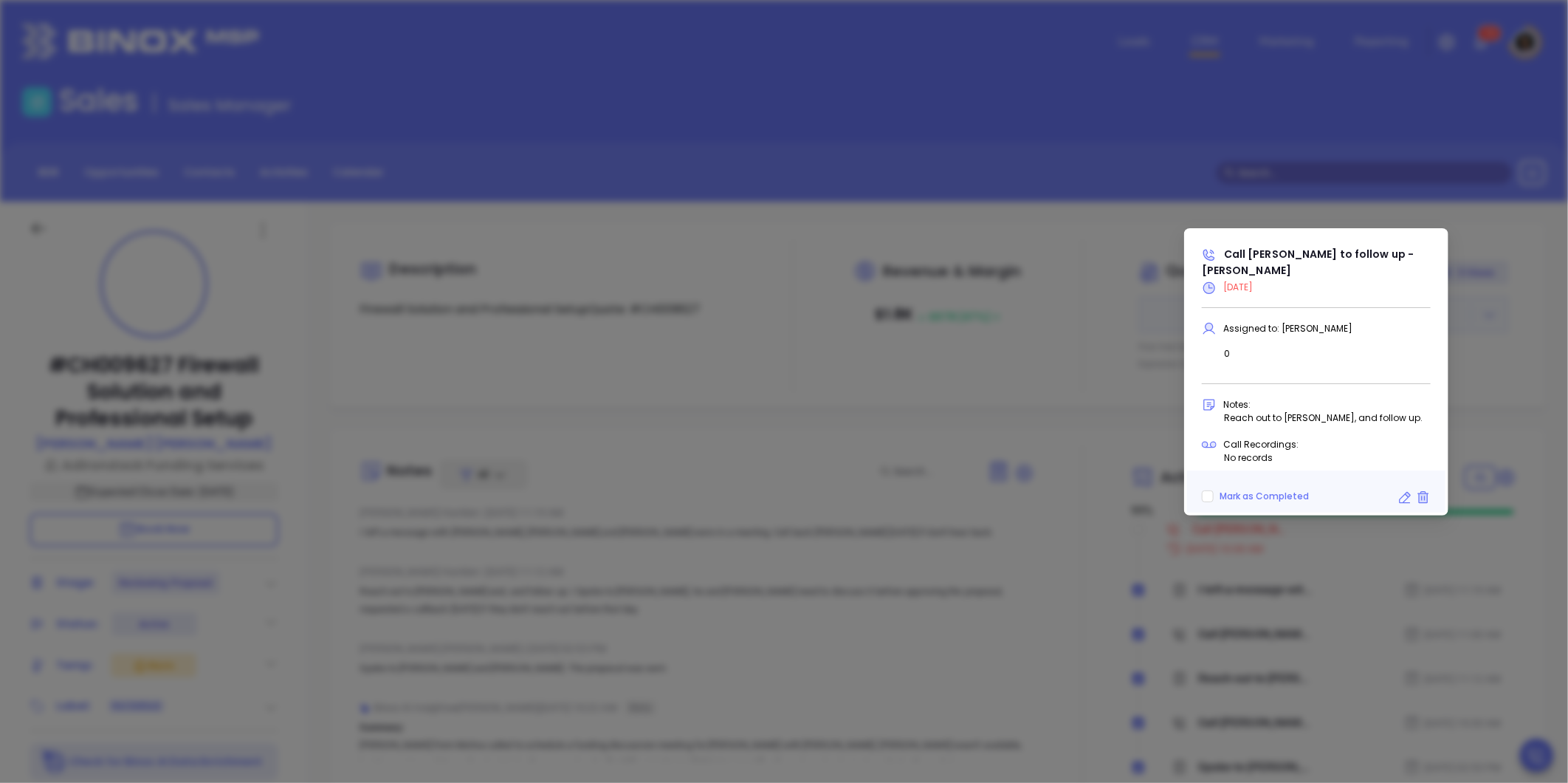
scroll to position [430, 0]
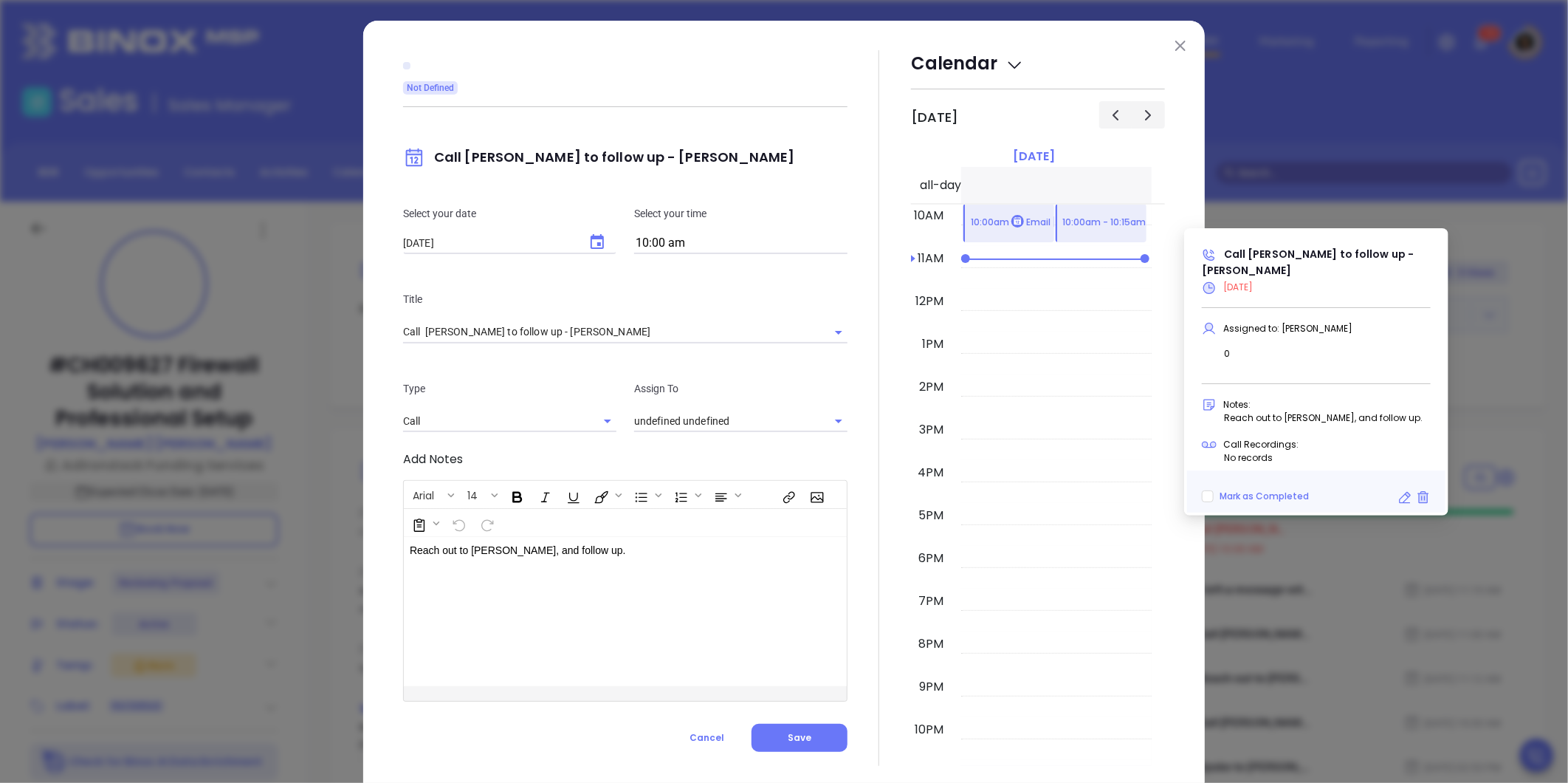
type input "[PERSON_NAME]"
click at [589, 240] on icon "Choose date, selected date is Oct 1, 2025" at bounding box center [597, 243] width 18 height 18
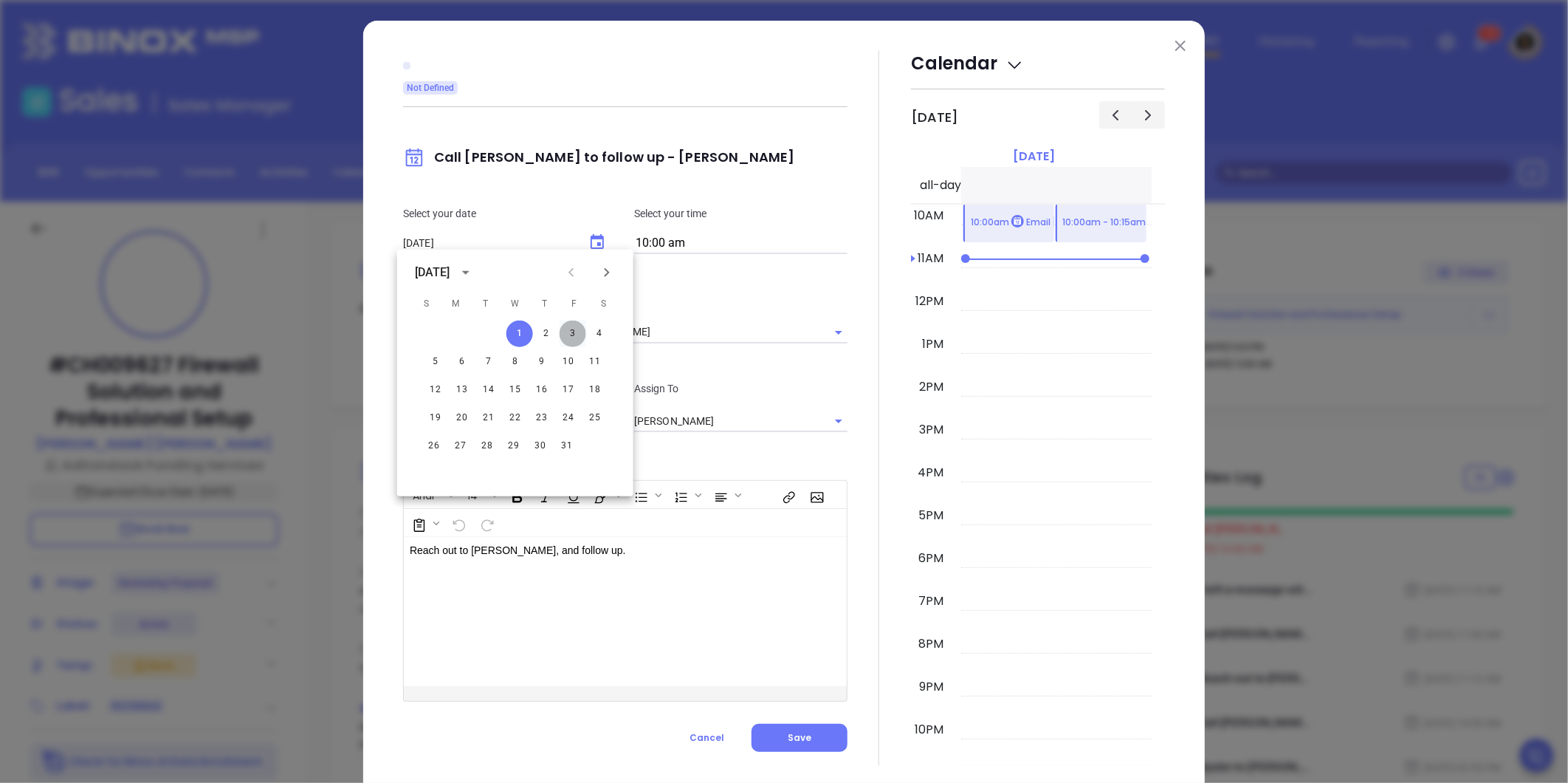
click at [567, 333] on button "3" at bounding box center [572, 333] width 26 height 27
type input "10/03/2025"
click at [772, 740] on button "Save" at bounding box center [800, 737] width 96 height 28
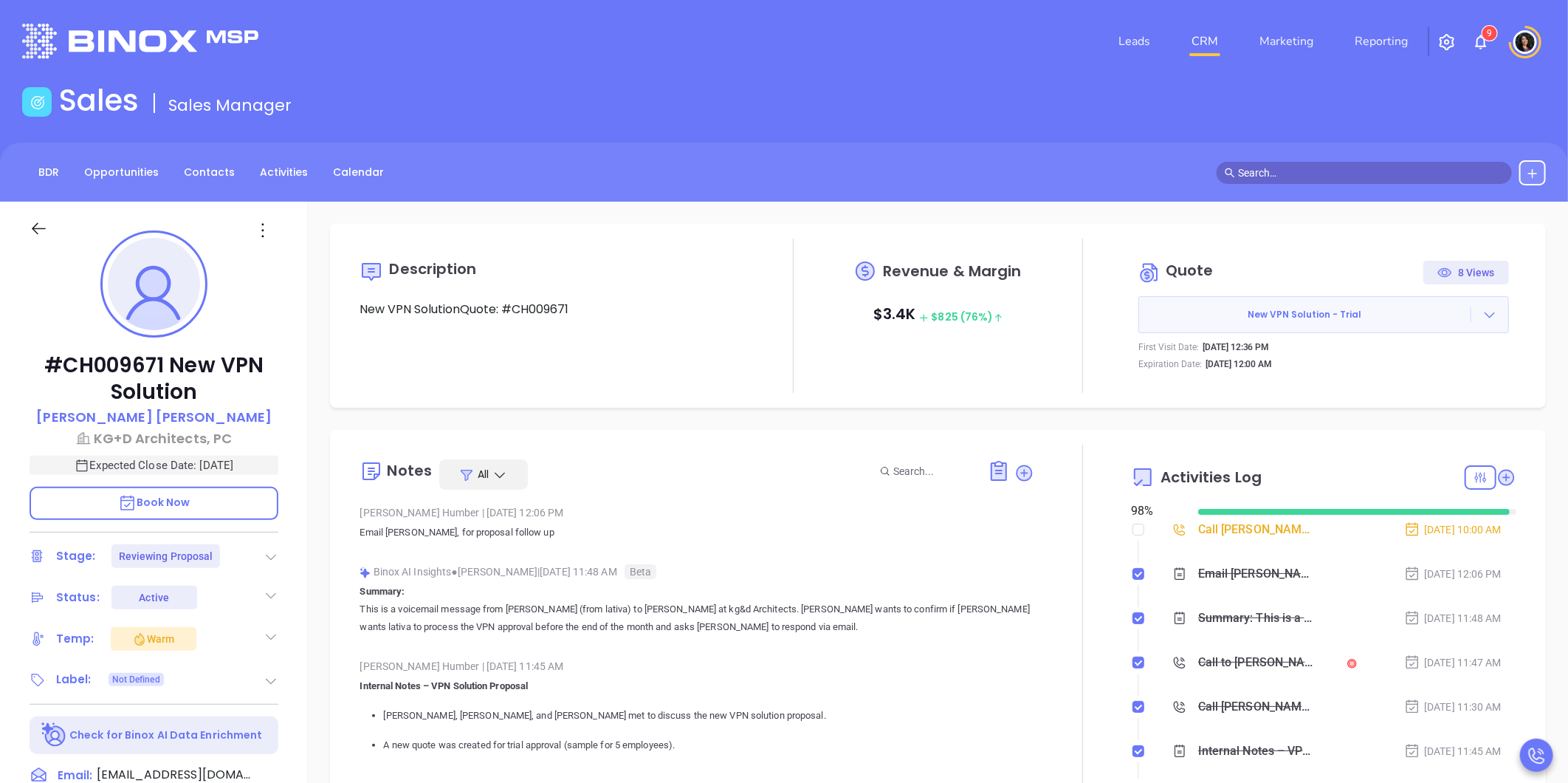
scroll to position [344, 0]
click at [1205, 28] on link "CRM" at bounding box center [1205, 41] width 39 height 30
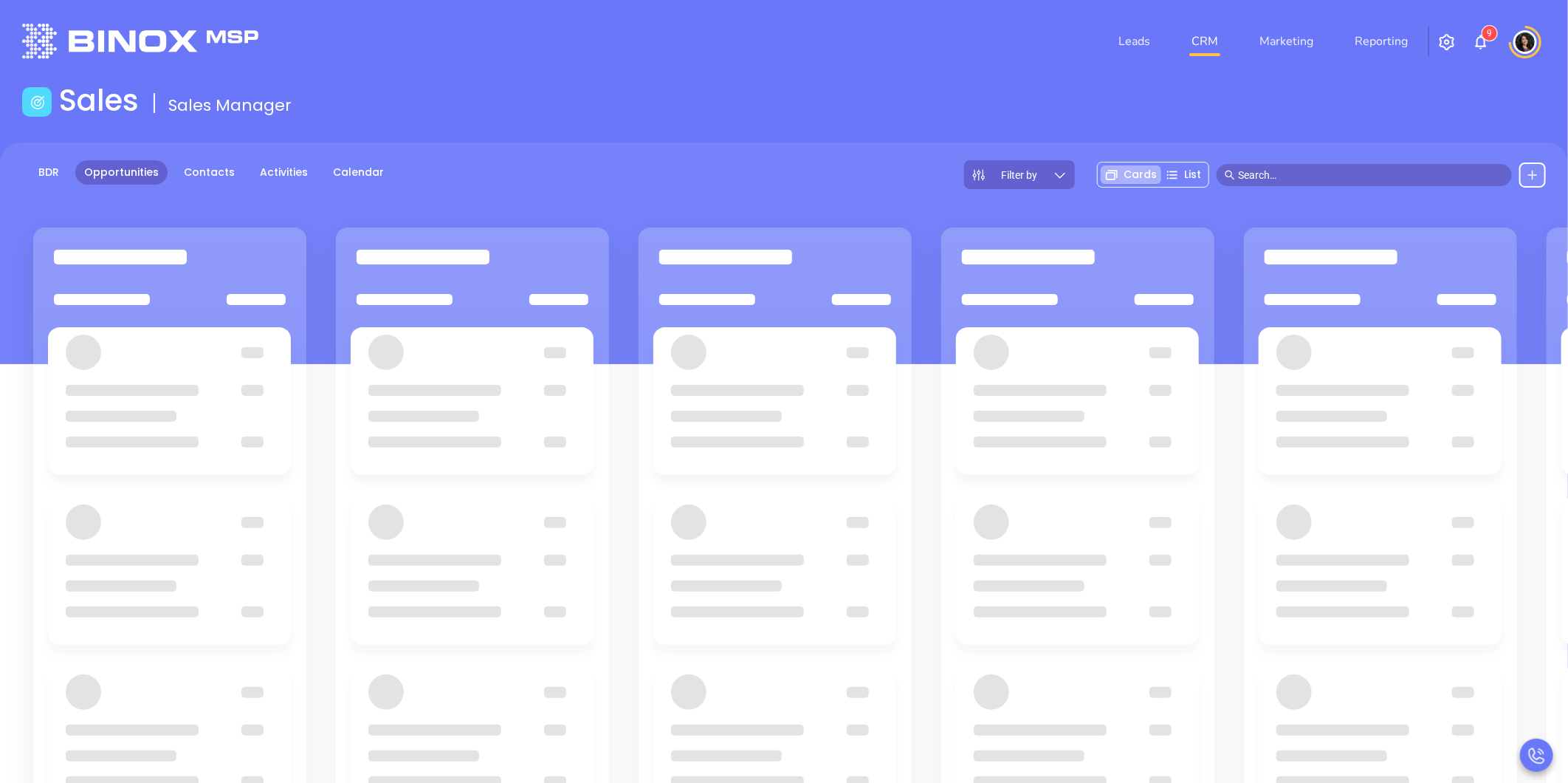
click at [690, 108] on div "Sales Sales Manager" at bounding box center [784, 103] width 1542 height 41
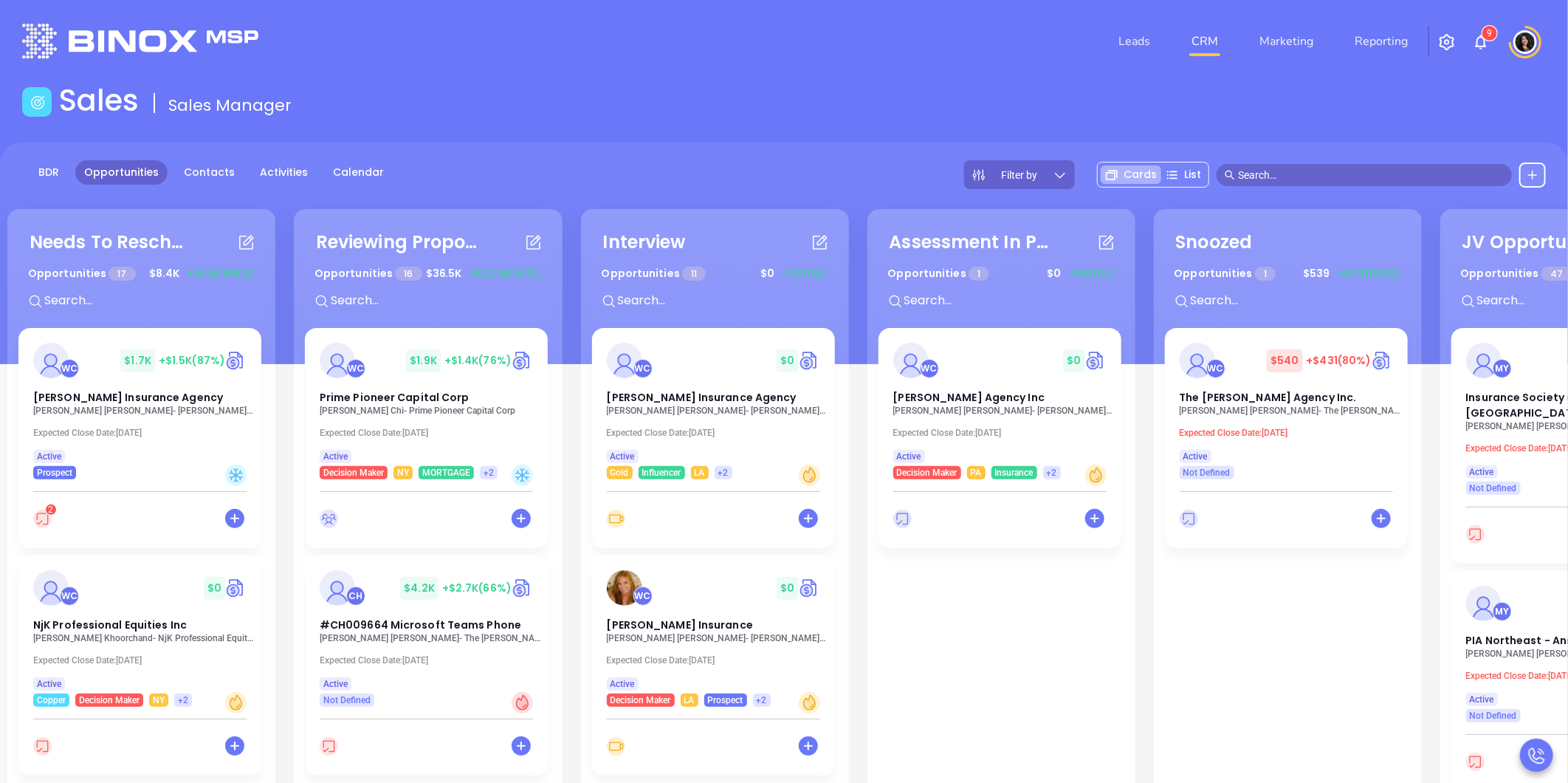
scroll to position [1687, 0]
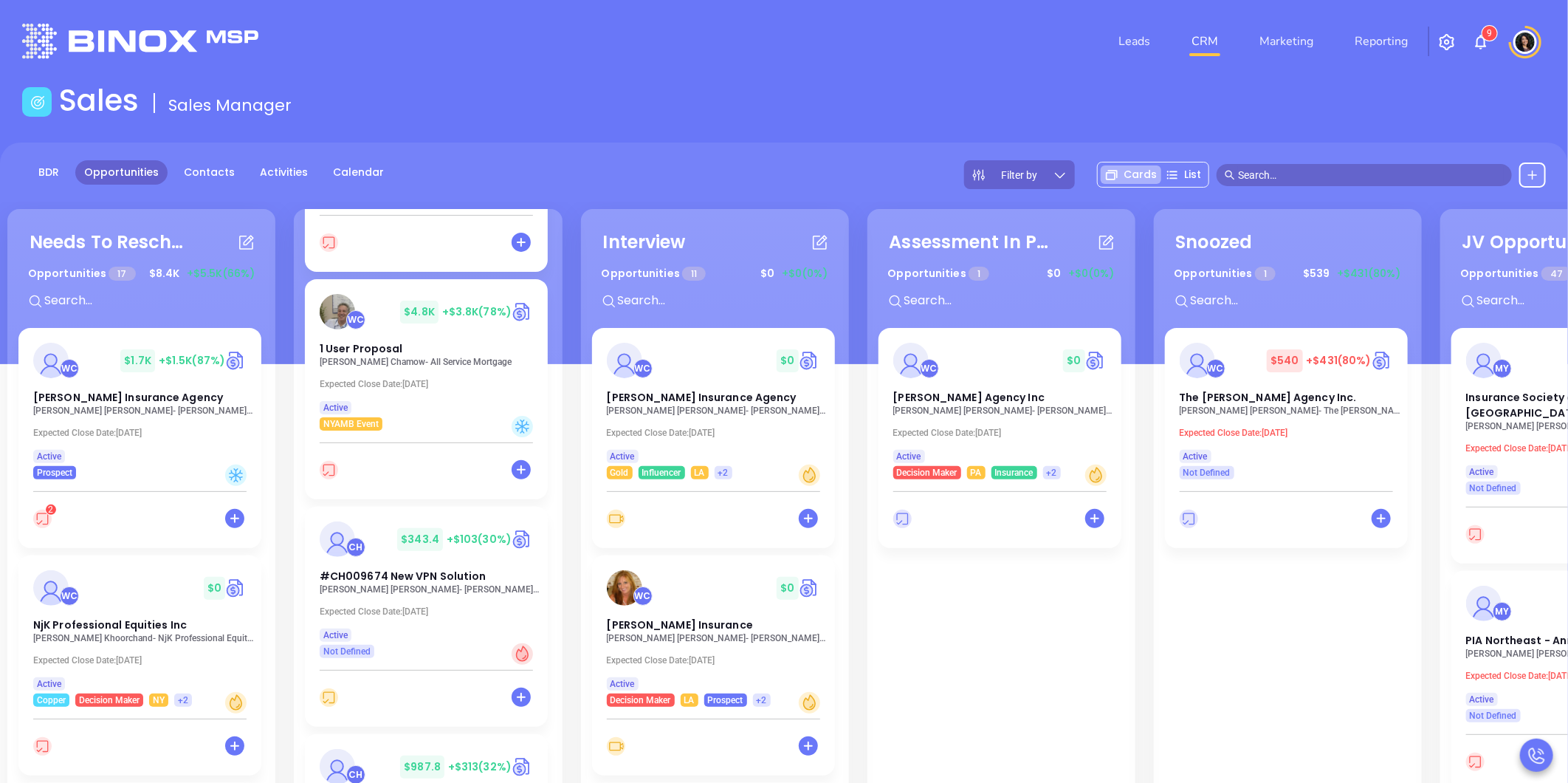
click at [397, 594] on div "CH $ 343.4 +$103 (30%) #CH009674 New VPN Solution Michael Herman - Hank Lane Mu…" at bounding box center [426, 582] width 243 height 152
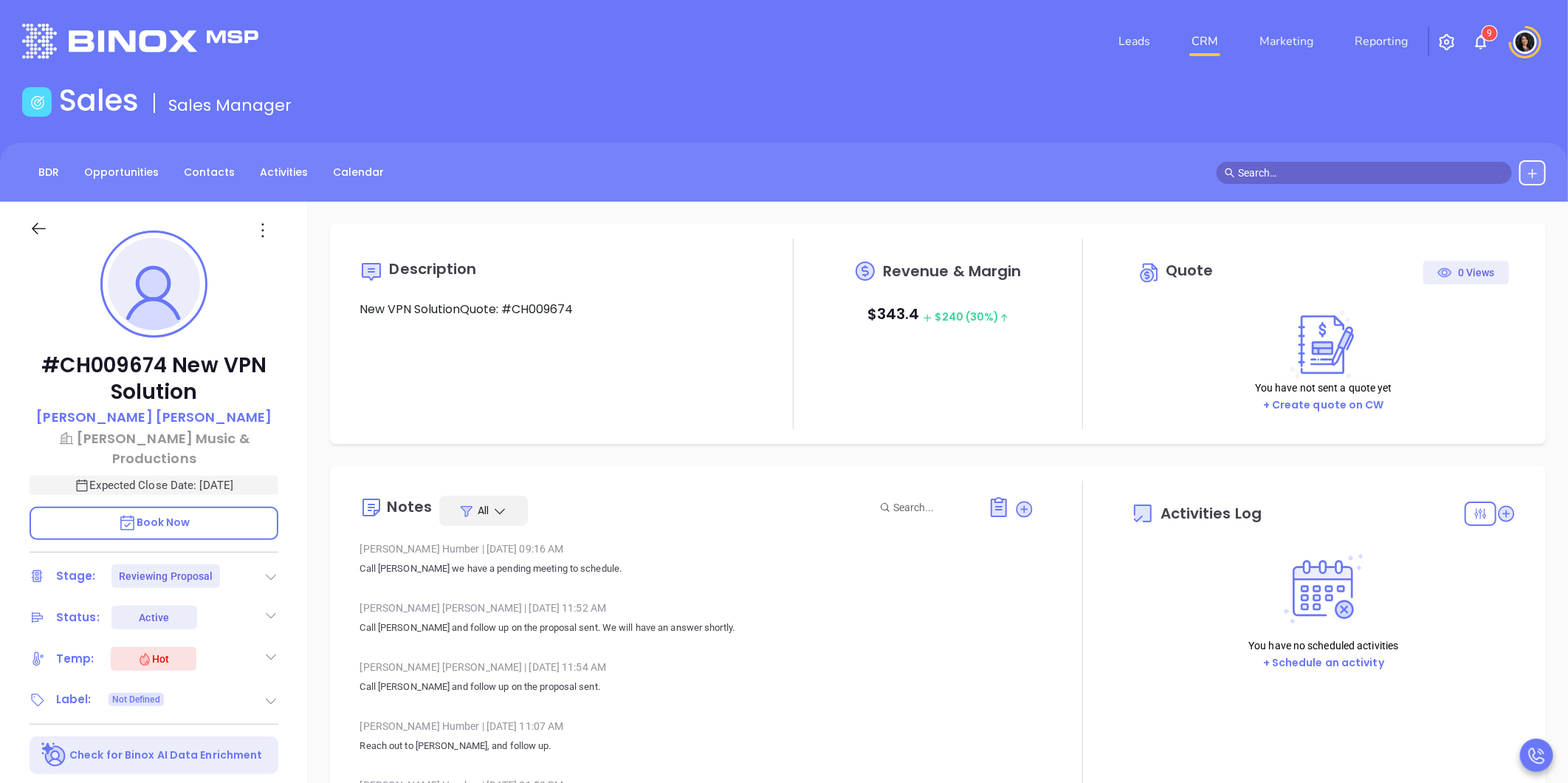
type input "[DATE]"
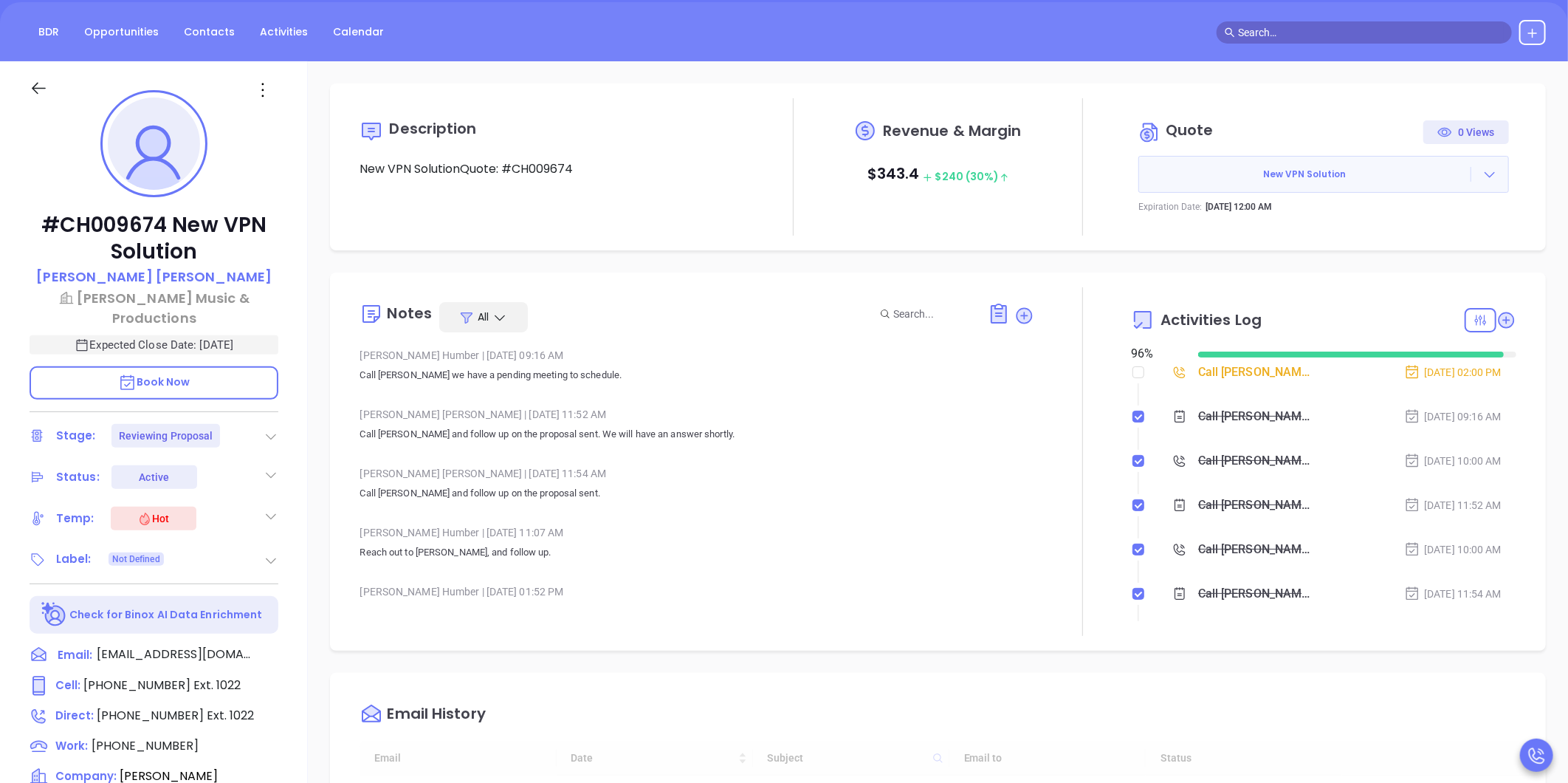
scroll to position [246, 0]
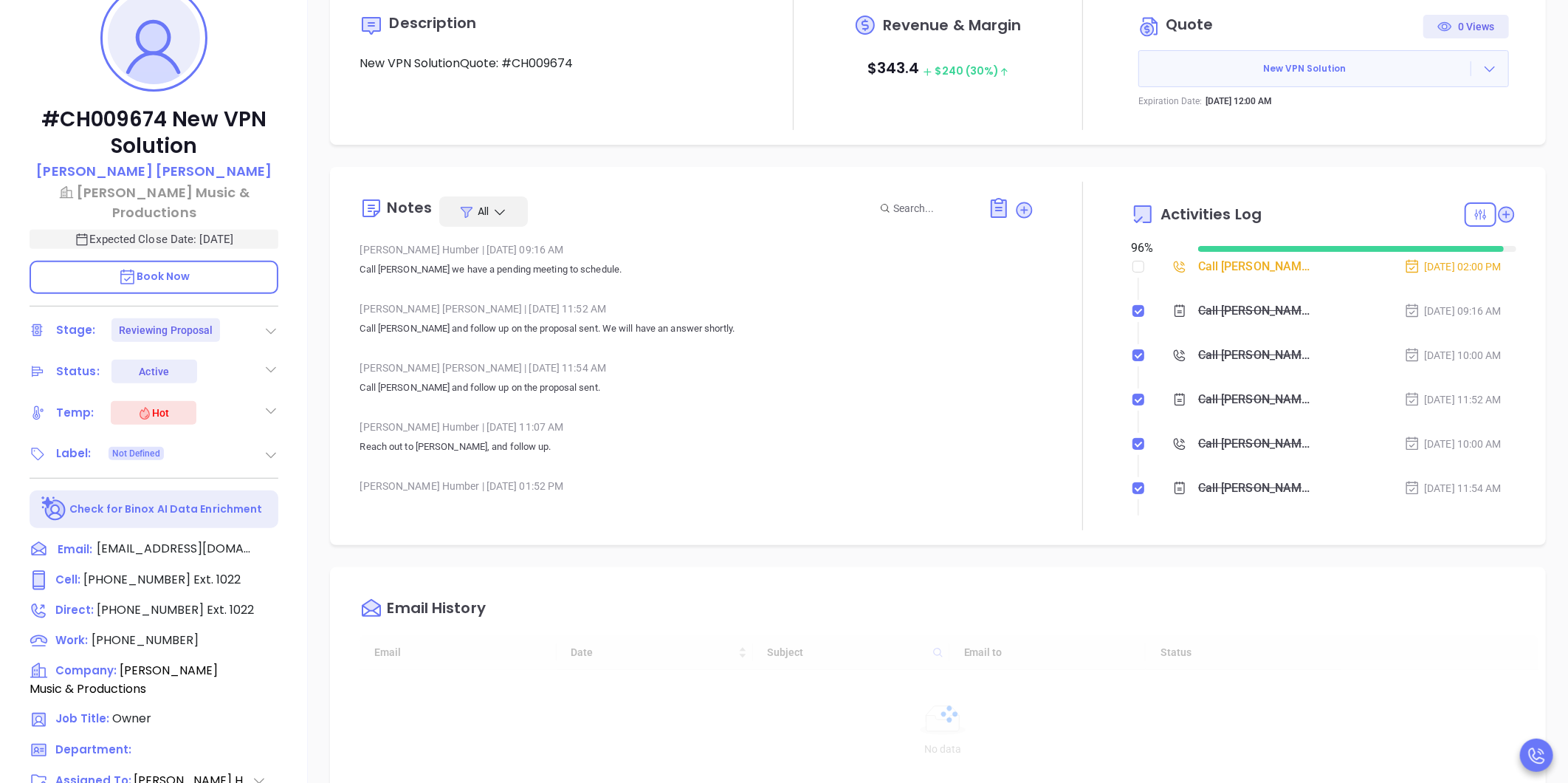
type input "[PERSON_NAME]"
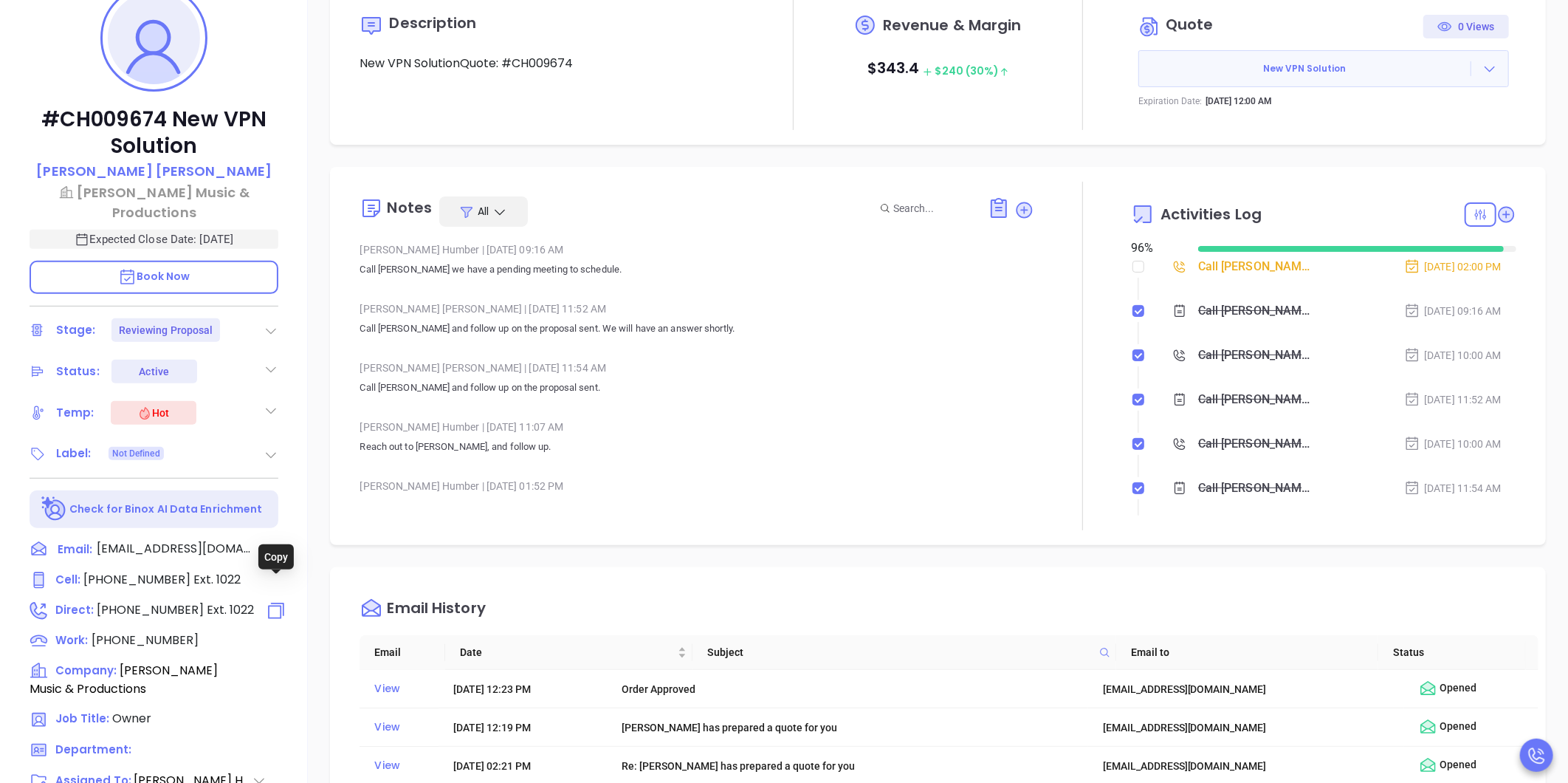
click at [274, 600] on icon at bounding box center [276, 610] width 22 height 22
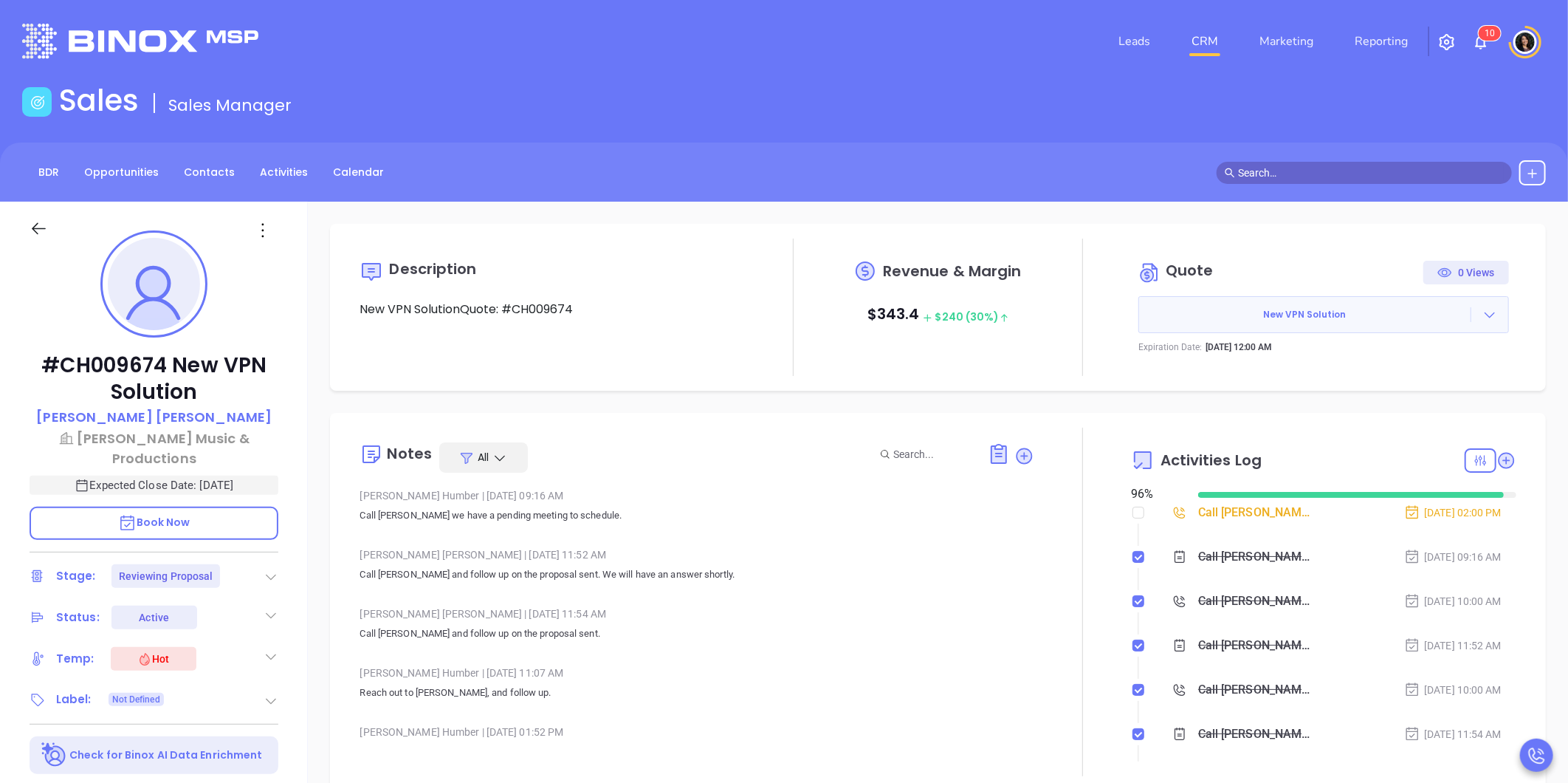
scroll to position [387, 0]
click at [1195, 45] on link "CRM" at bounding box center [1205, 41] width 39 height 30
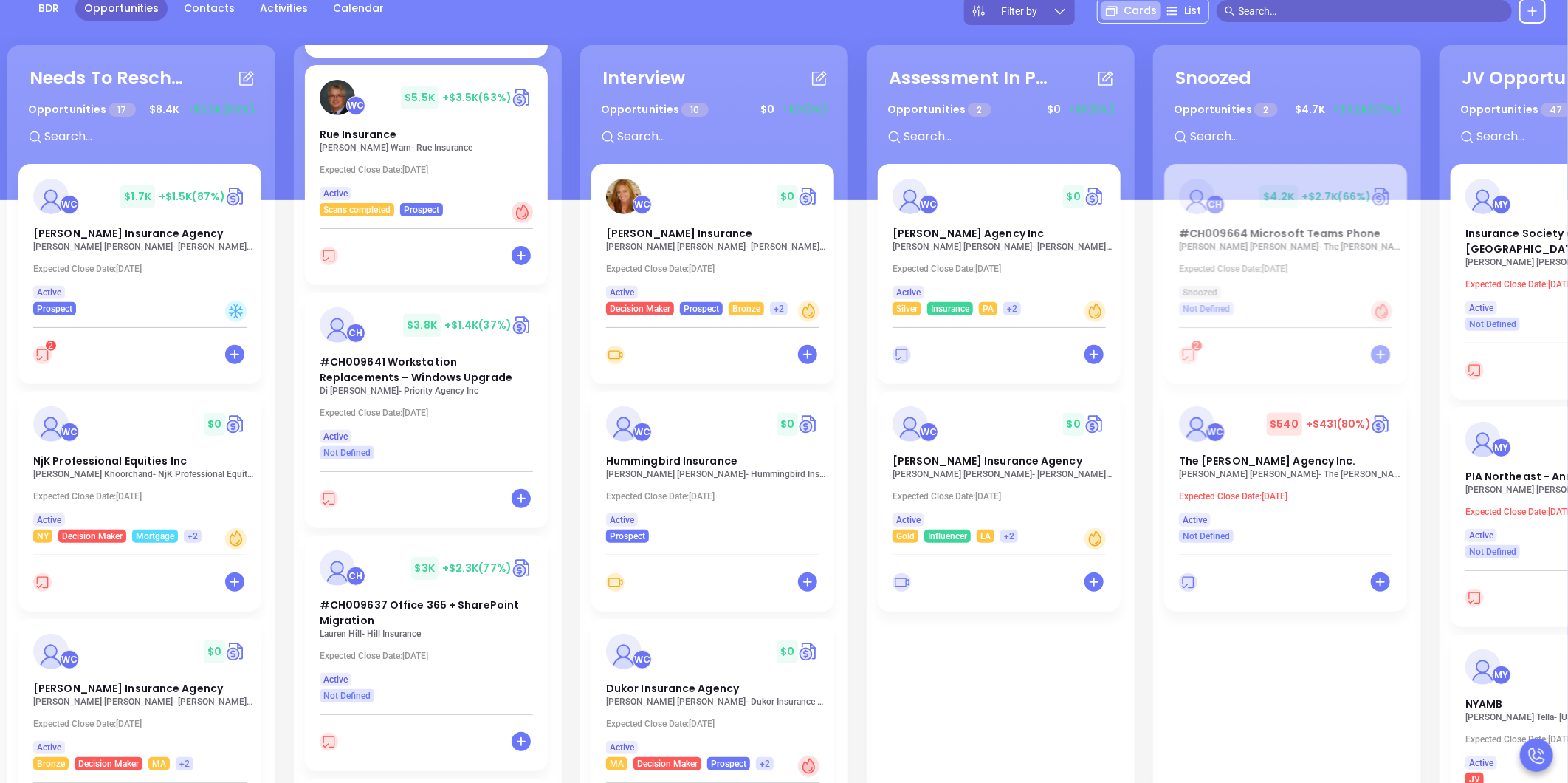
scroll to position [328, 0]
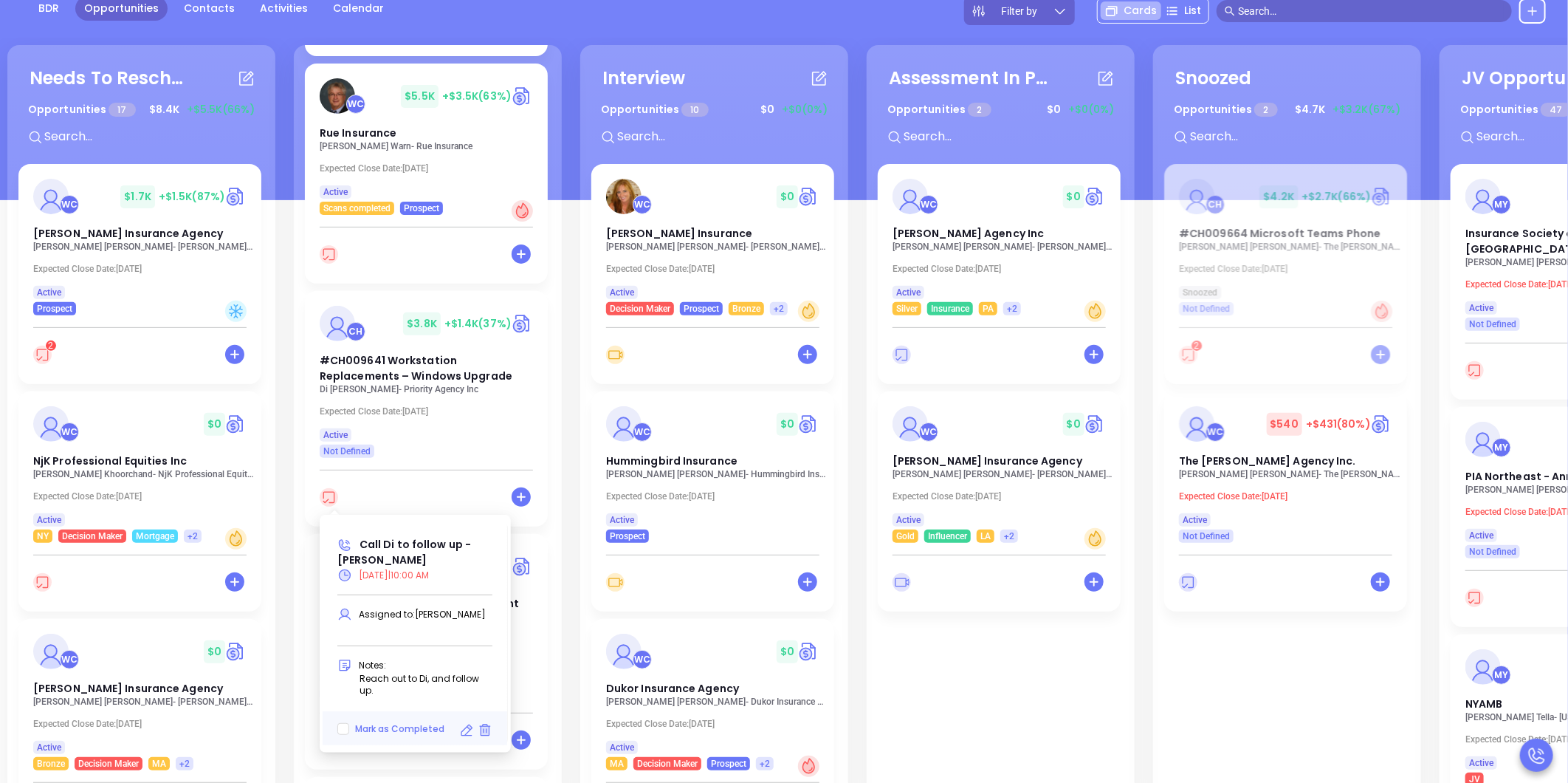
click at [465, 723] on icon at bounding box center [466, 730] width 14 height 14
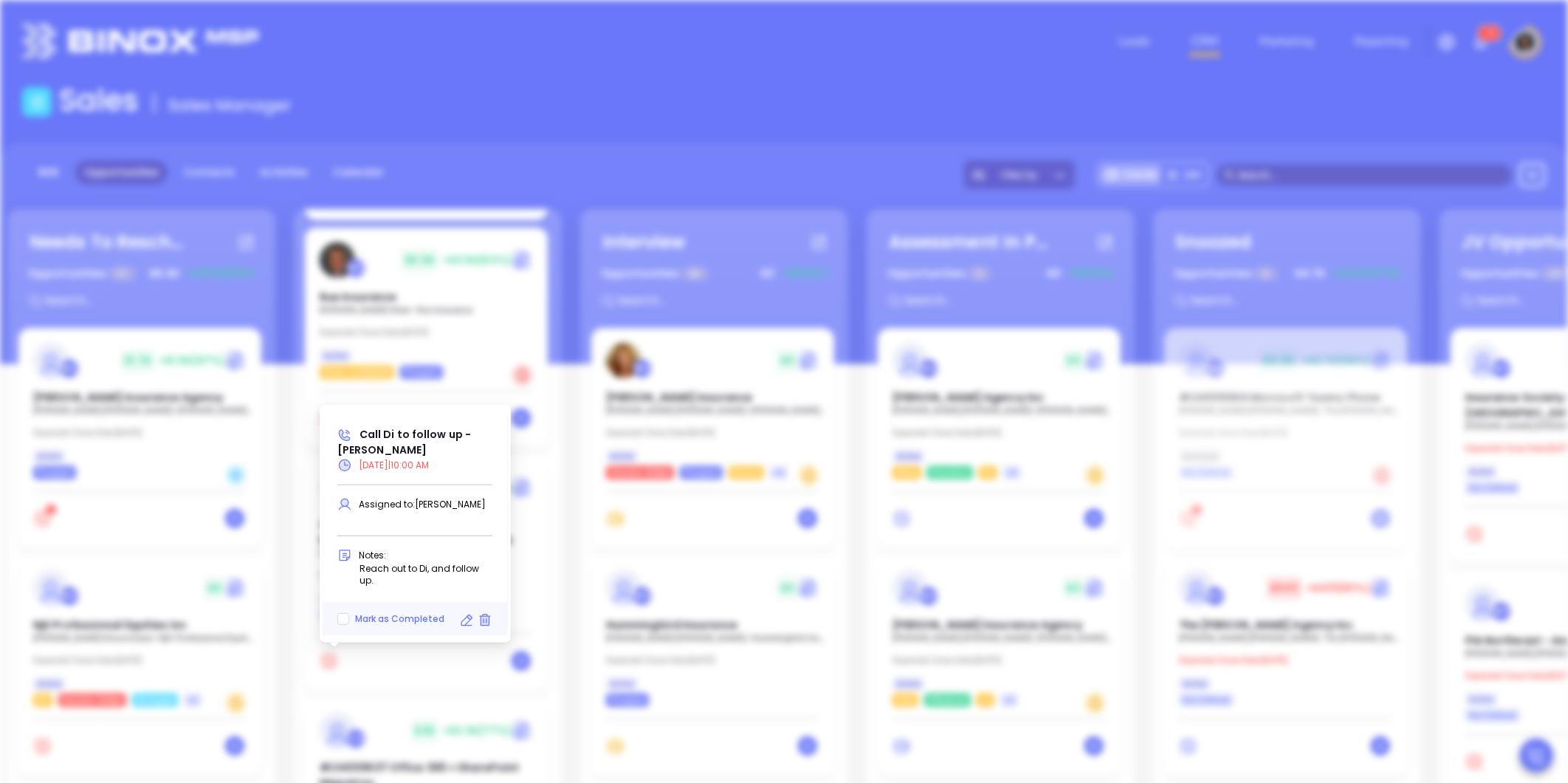
type input "10/01/2025"
type input "Call Di to follow up - Di Cao"
type input "Call"
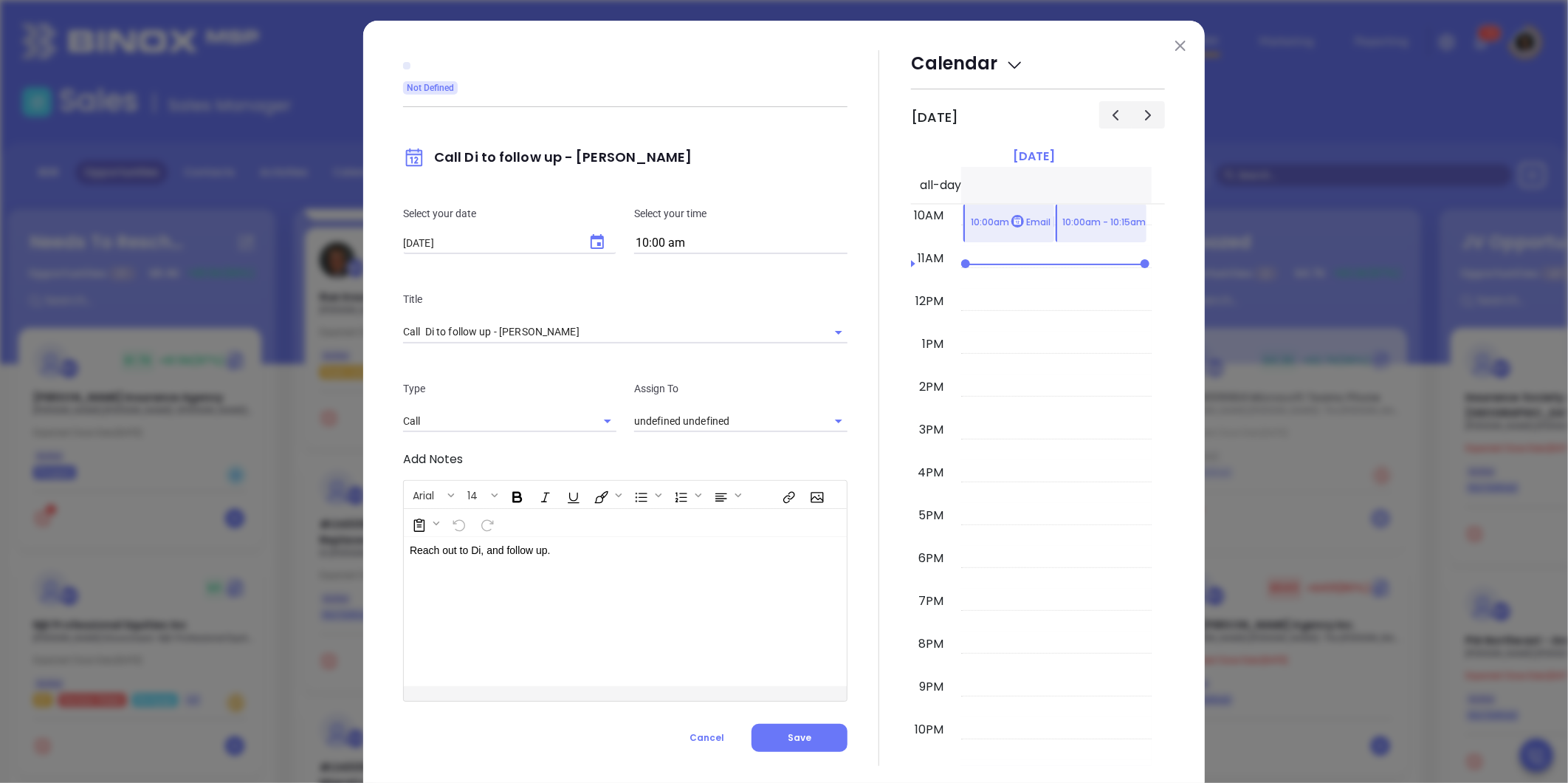
type input "[PERSON_NAME]"
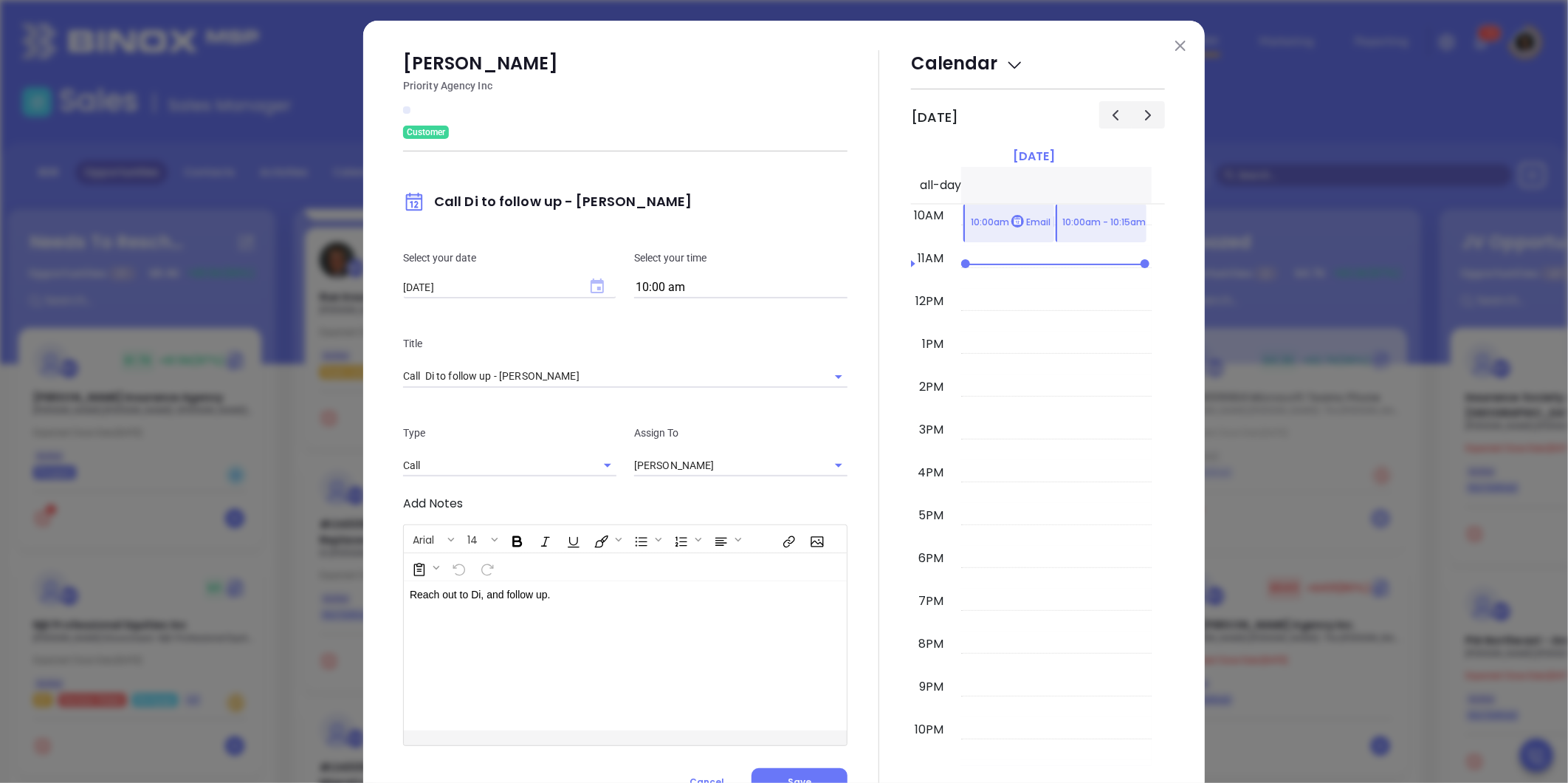
click at [594, 283] on icon "Choose date, selected date is Oct 1, 2025" at bounding box center [597, 286] width 14 height 14
click at [547, 374] on button "2" at bounding box center [546, 377] width 26 height 27
type input "[DATE]"
click at [861, 449] on div at bounding box center [879, 423] width 63 height 746
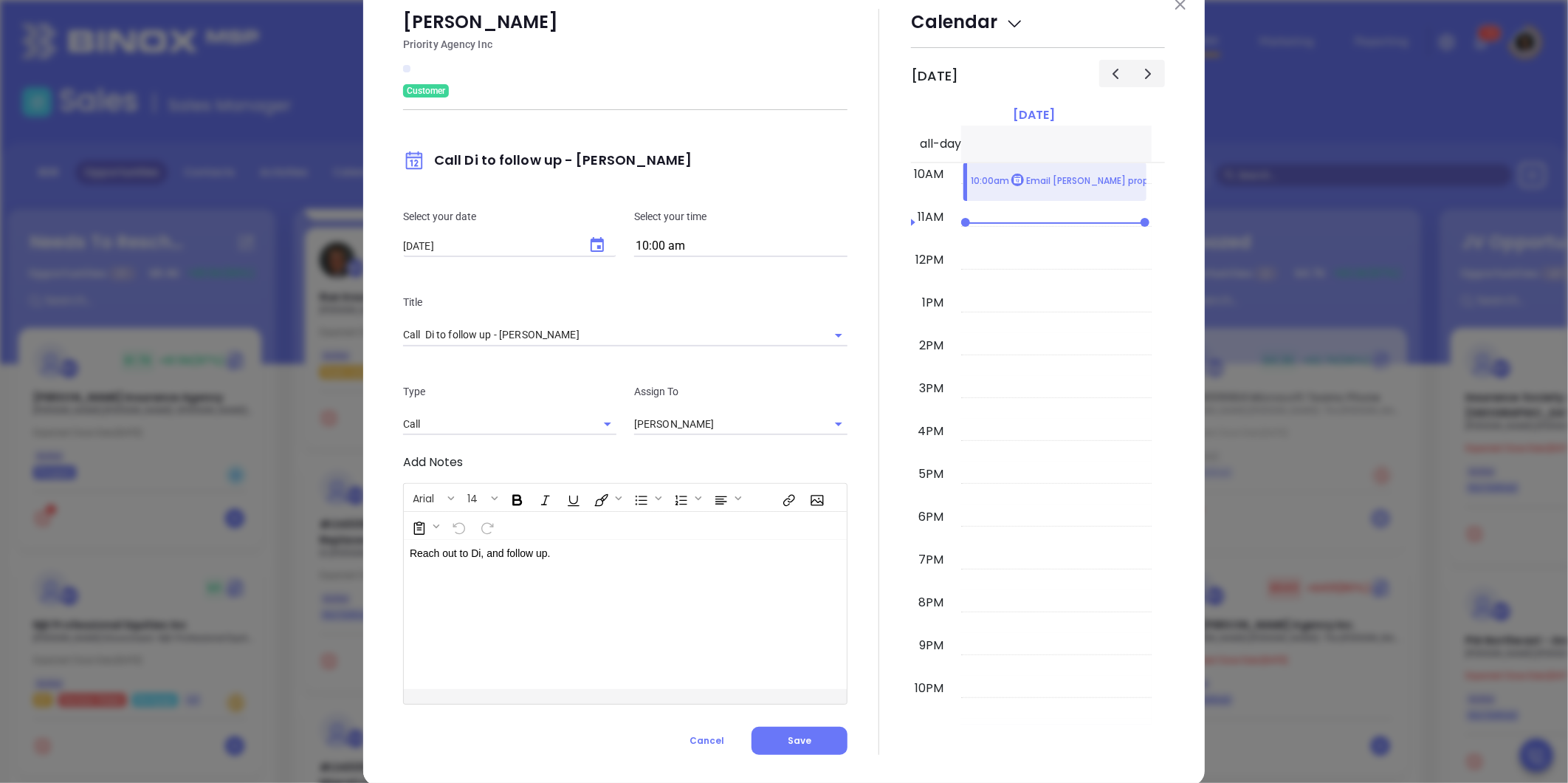
scroll to position [64, 0]
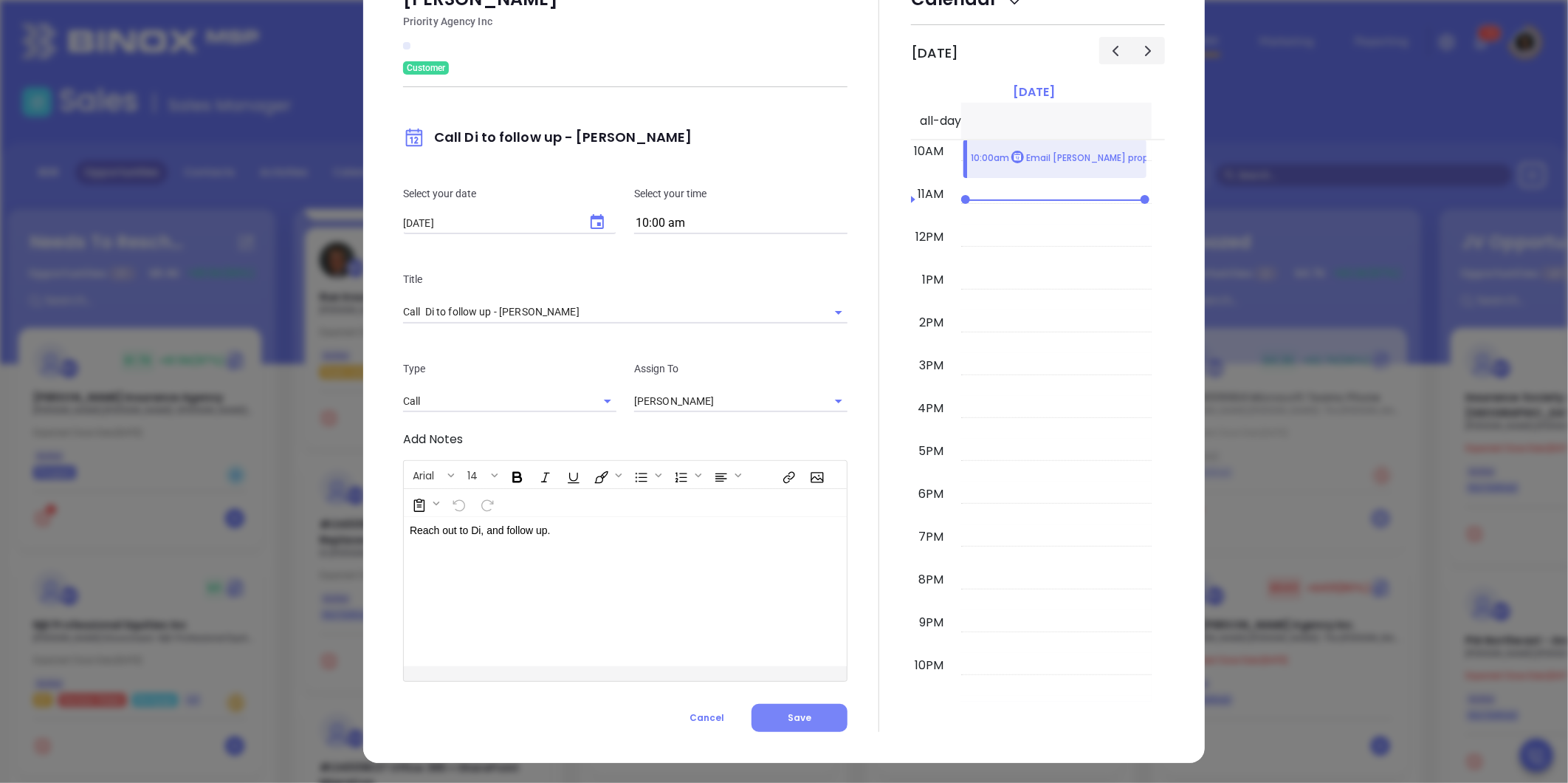
click at [767, 724] on button "Save" at bounding box center [800, 717] width 96 height 28
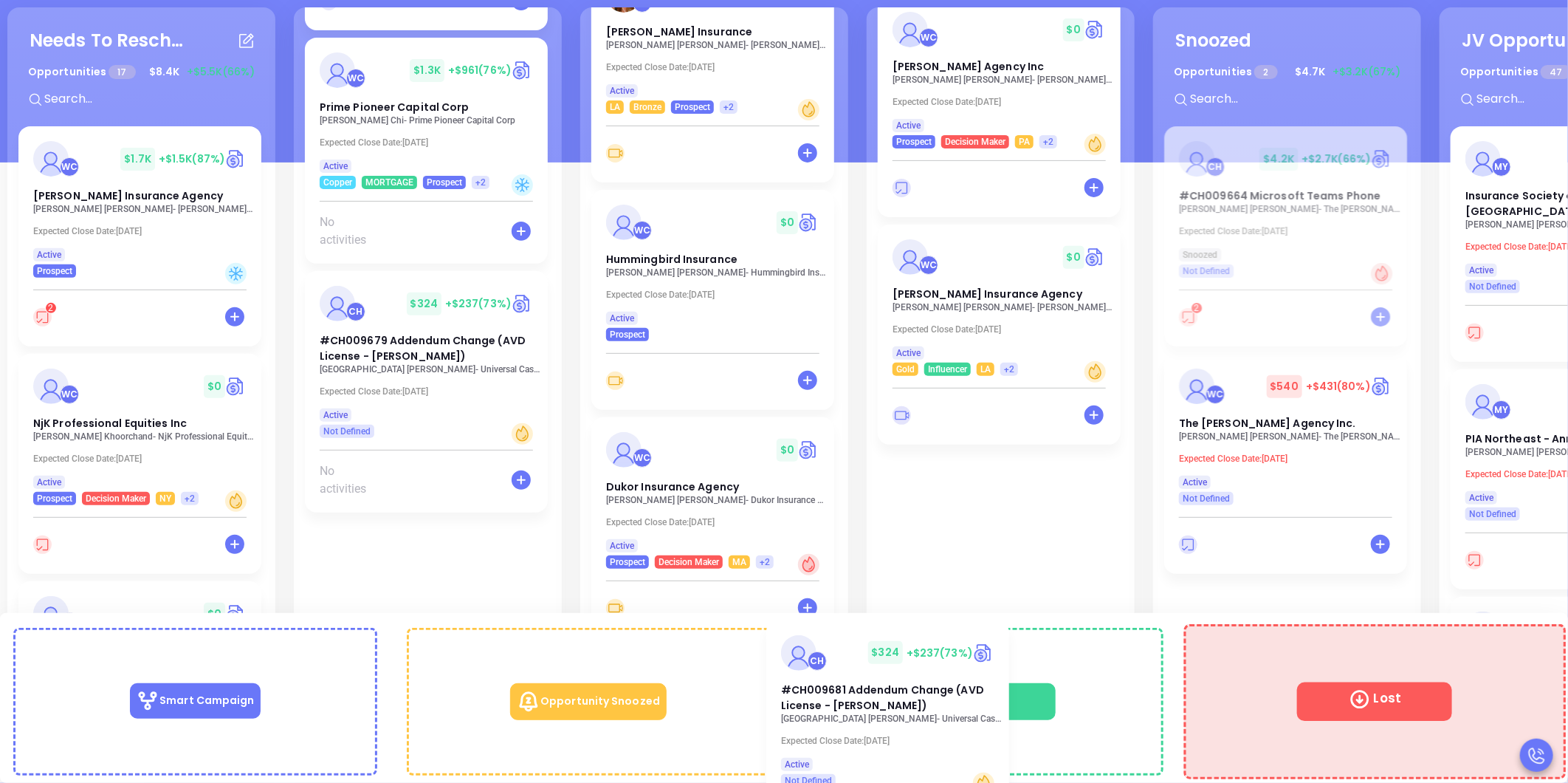
scroll to position [129, 0]
drag, startPoint x: 938, startPoint y: 334, endPoint x: 1206, endPoint y: 645, distance: 410.5
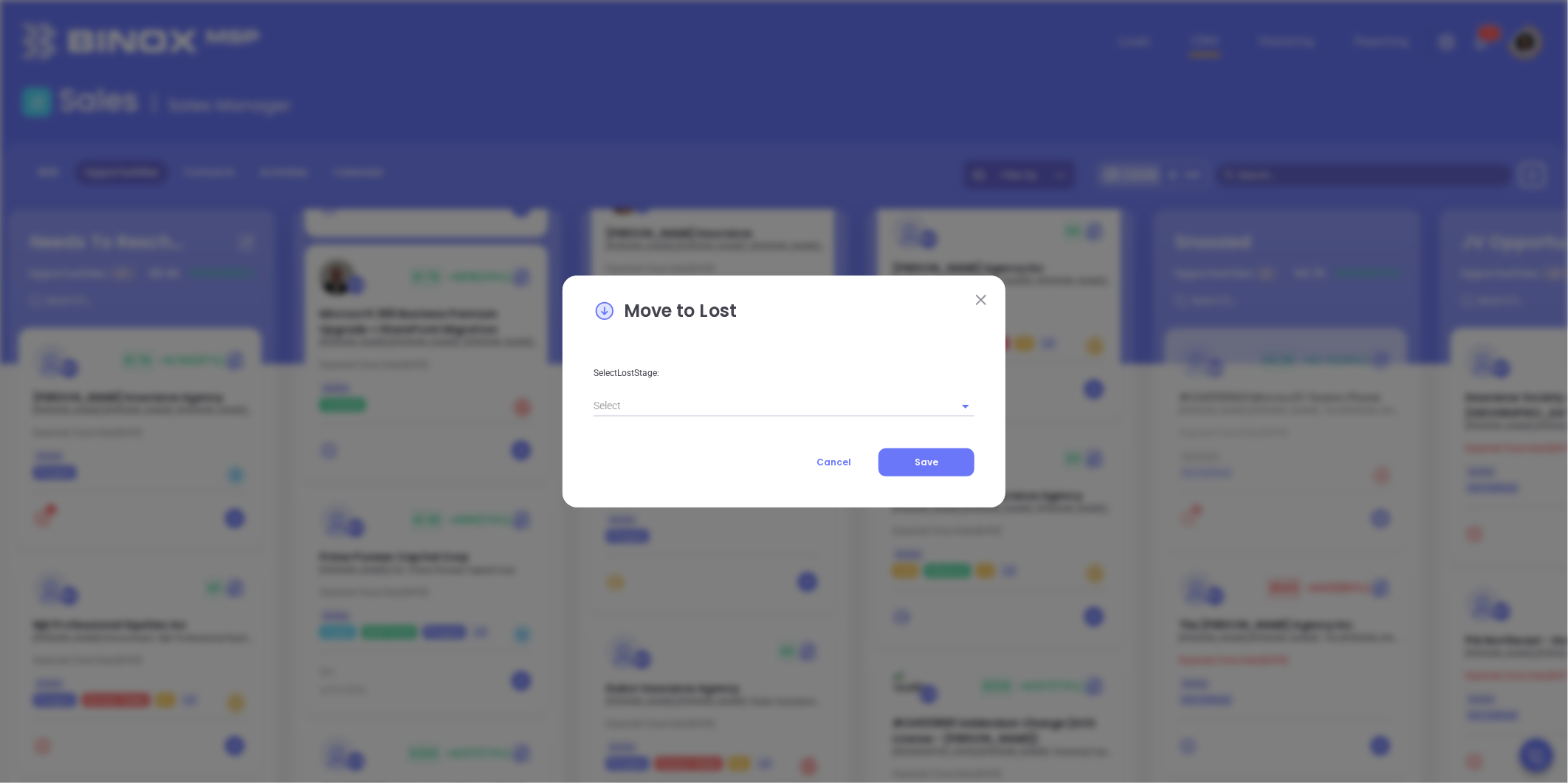
scroll to position [2677, 0]
click at [984, 301] on img at bounding box center [981, 300] width 10 height 10
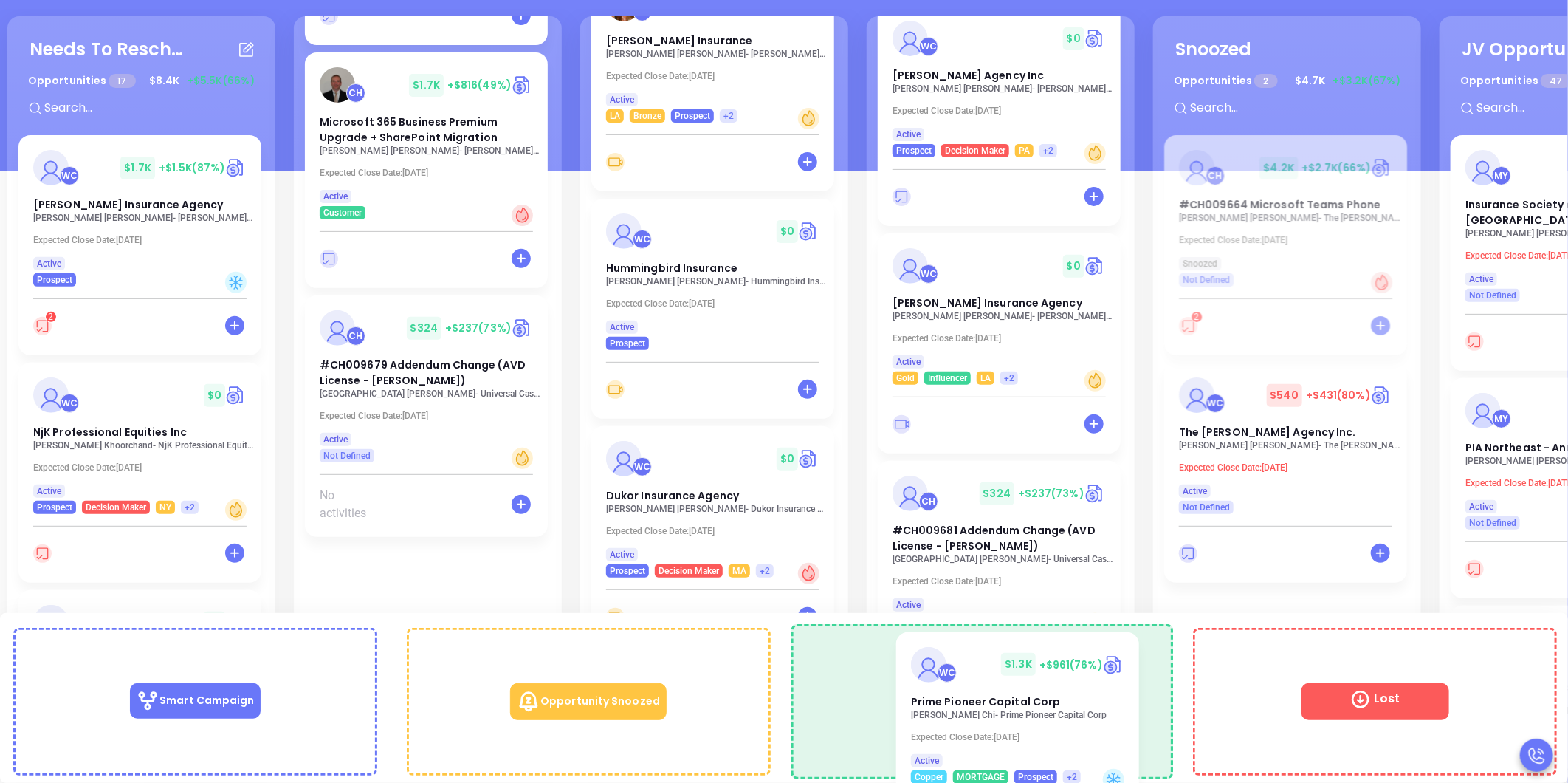
scroll to position [202, 0]
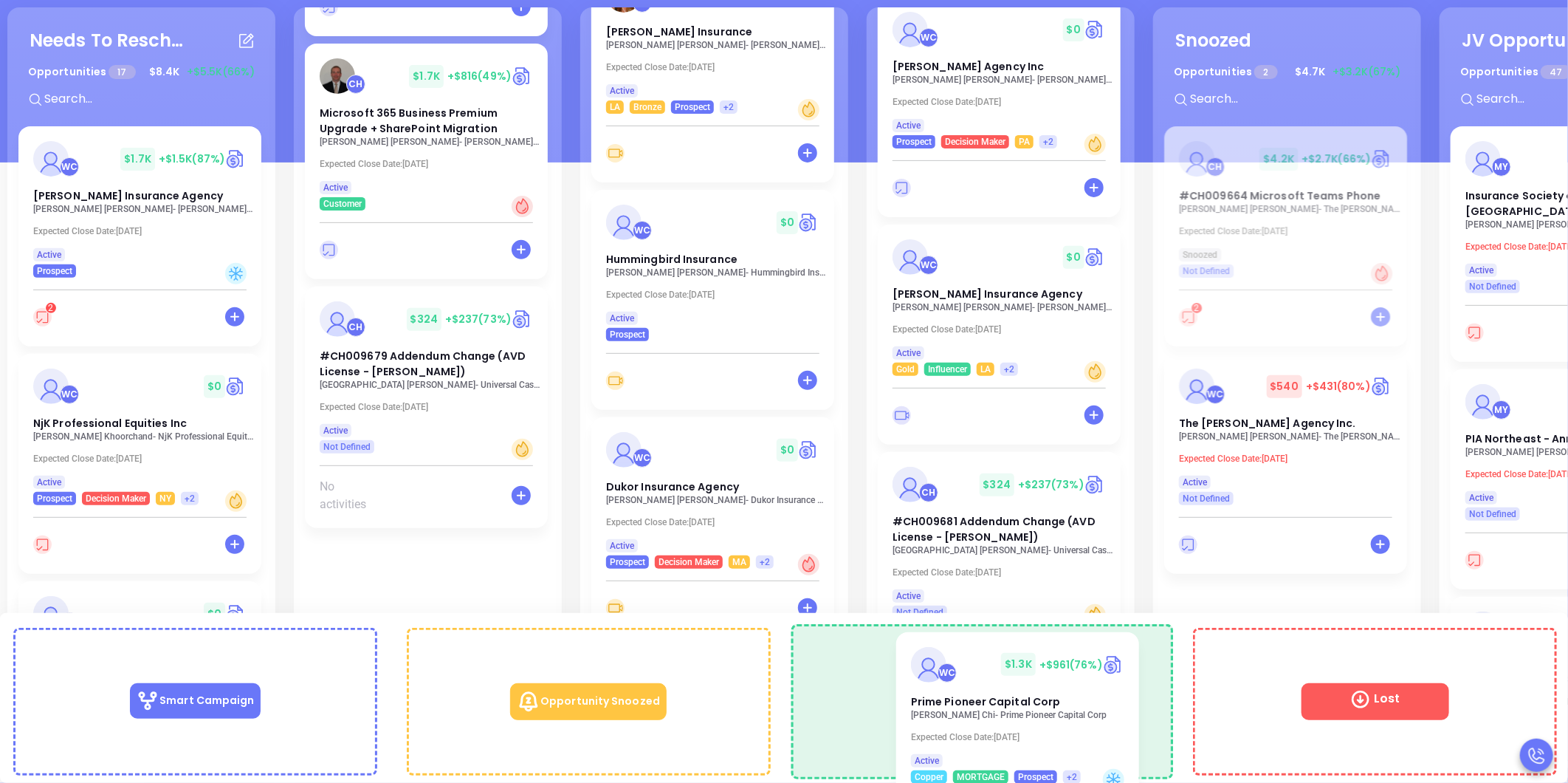
drag, startPoint x: 375, startPoint y: 354, endPoint x: 979, endPoint y: 670, distance: 681.7
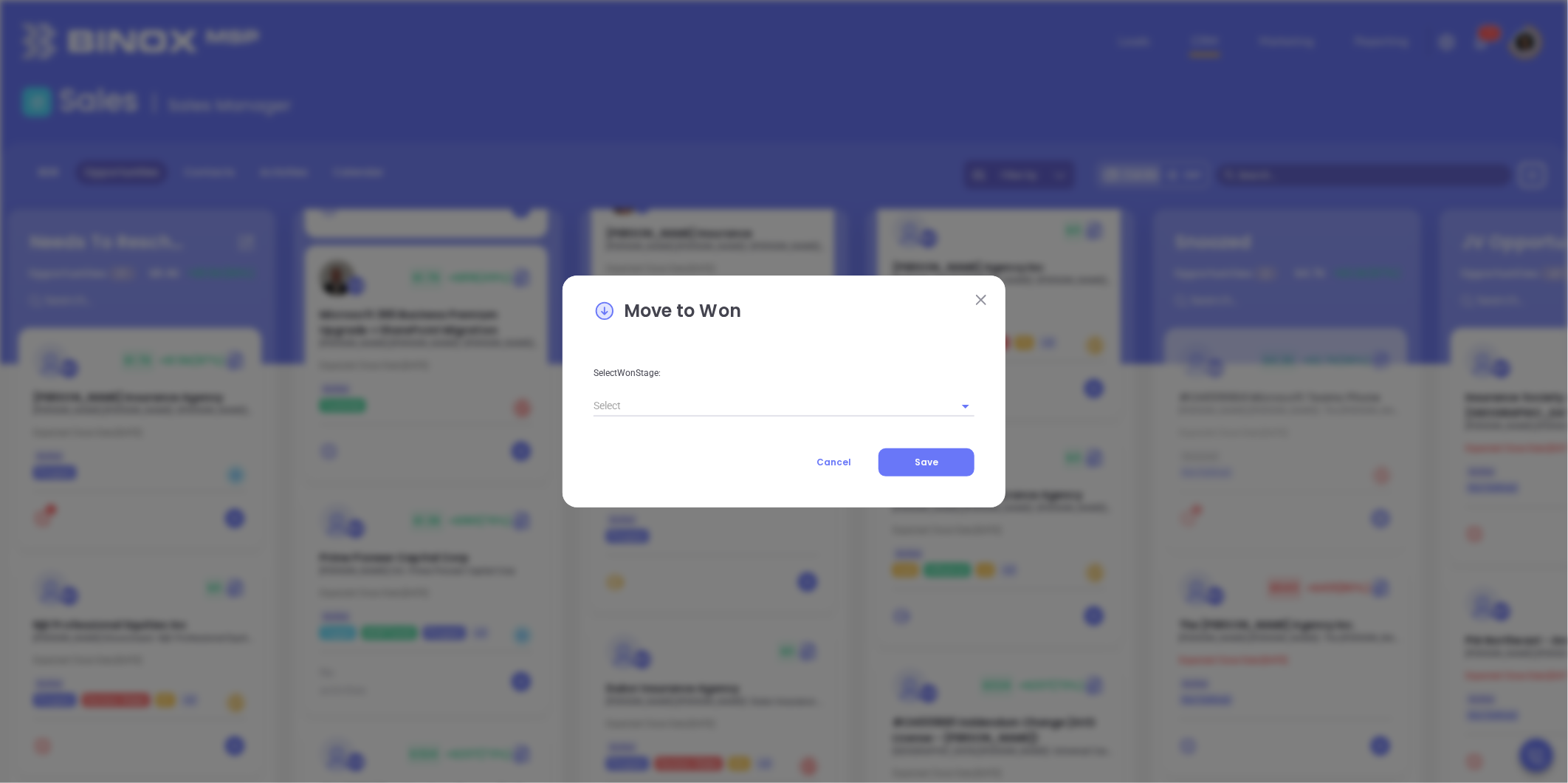
scroll to position [129, 0]
click at [748, 422] on div "Select Won Stage: Cancel Save" at bounding box center [784, 410] width 381 height 134
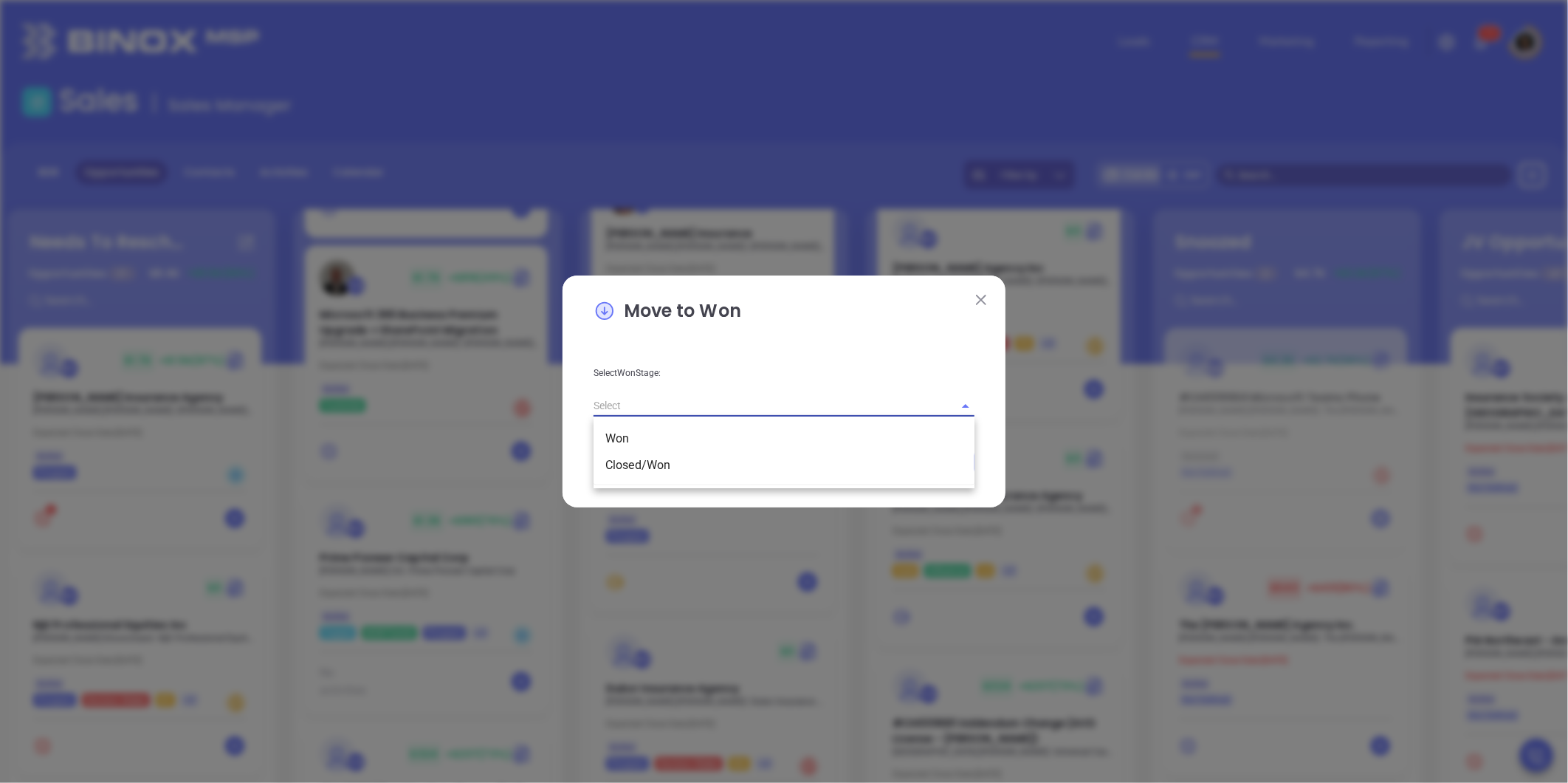
click at [743, 404] on input "text" at bounding box center [763, 406] width 340 height 22
click at [692, 460] on li "Closed/Won" at bounding box center [784, 465] width 381 height 27
type input "Closed/Won"
click at [941, 410] on icon "Clear" at bounding box center [947, 406] width 14 height 14
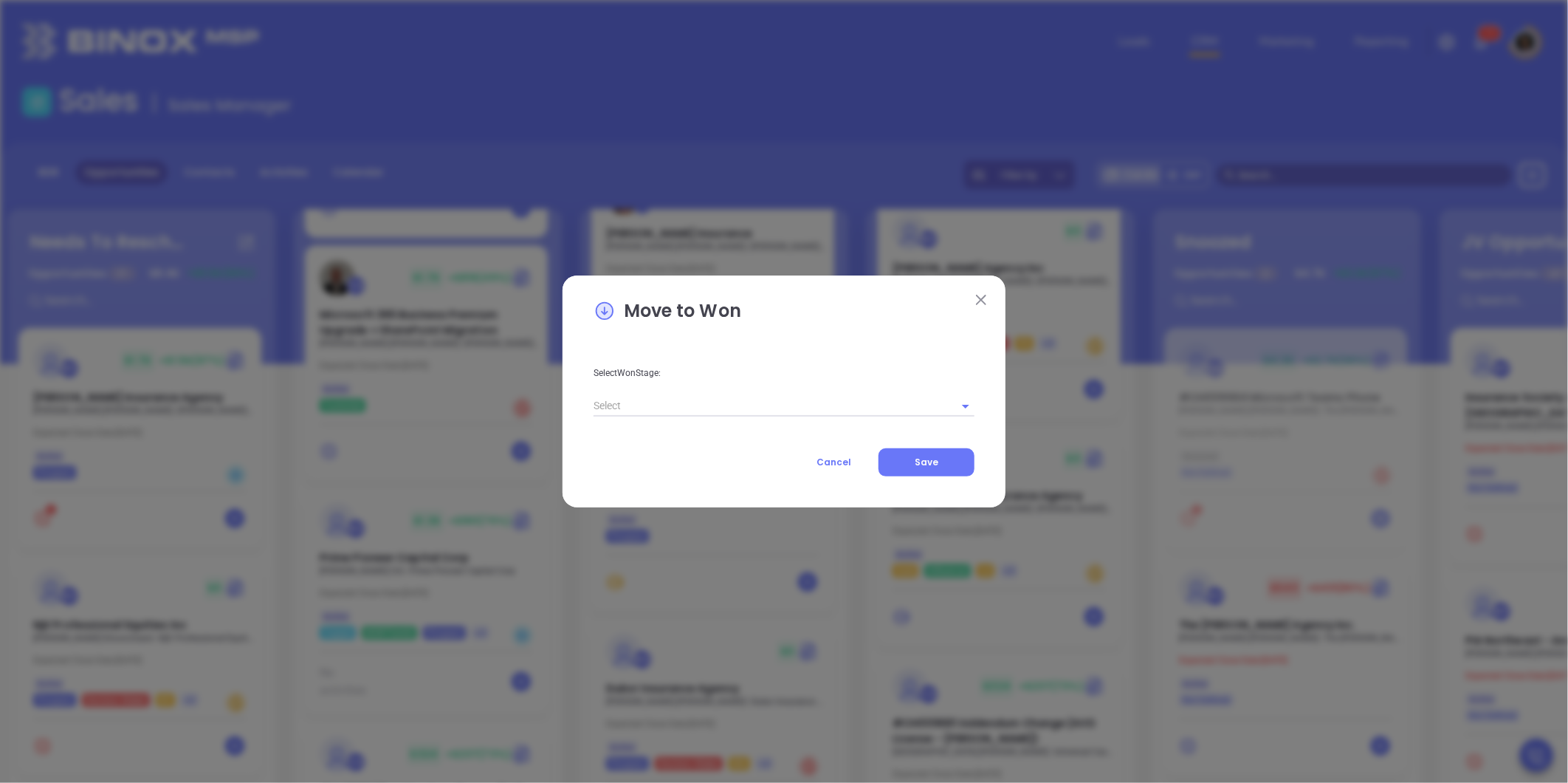
click at [984, 307] on button at bounding box center [981, 300] width 19 height 19
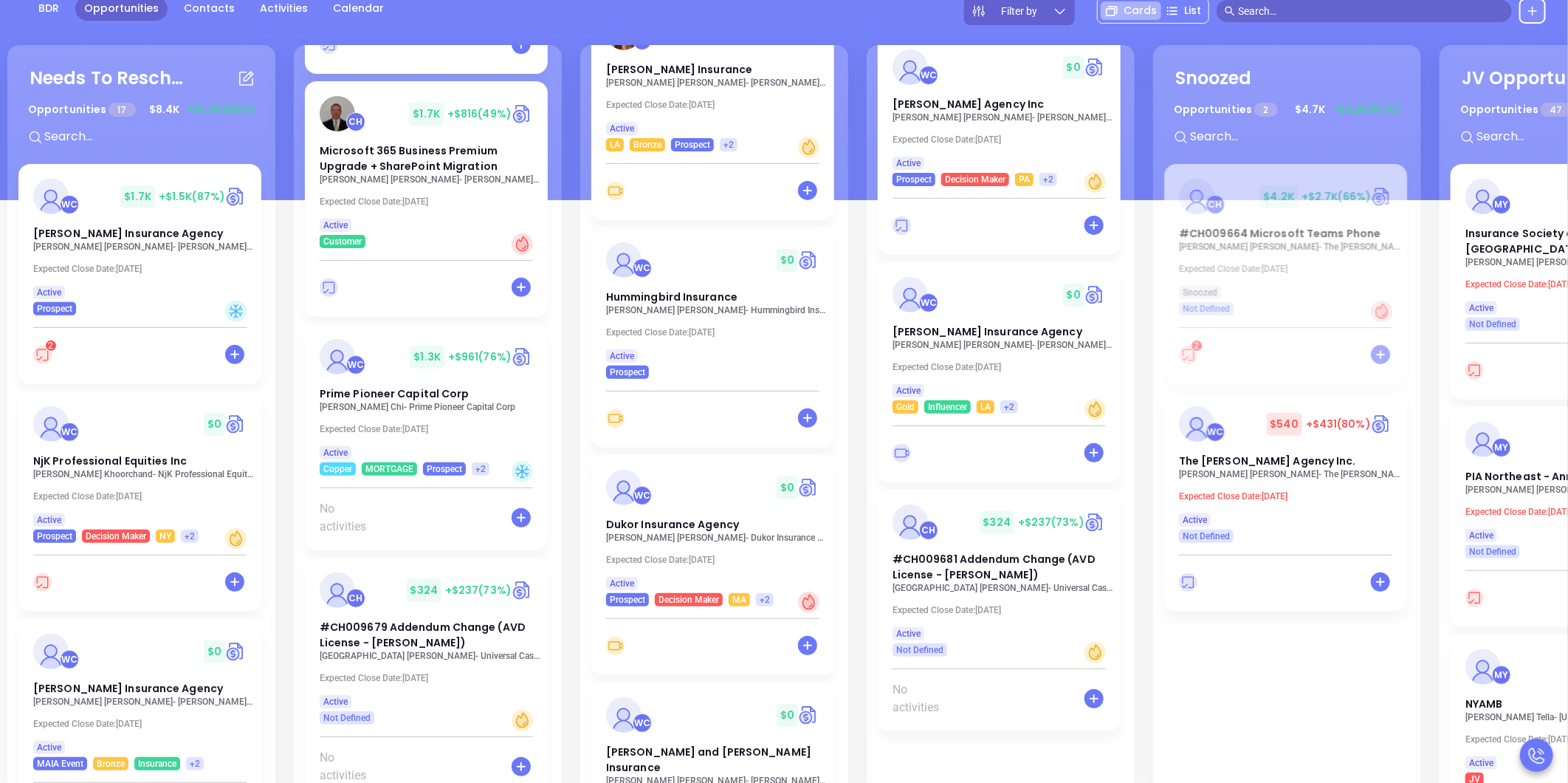
scroll to position [202, 0]
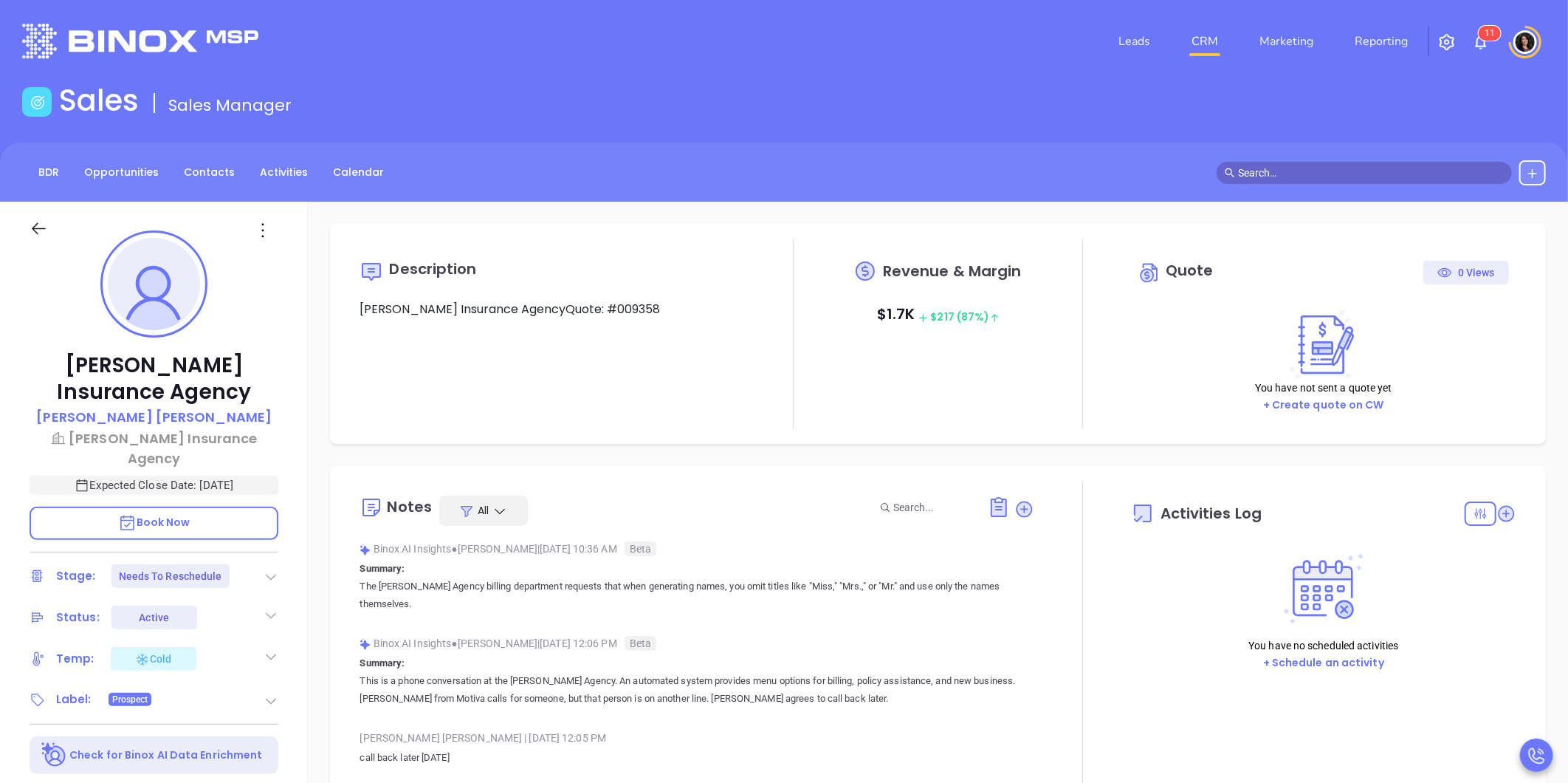
type input "10:00 am"
type input "[DATE]"
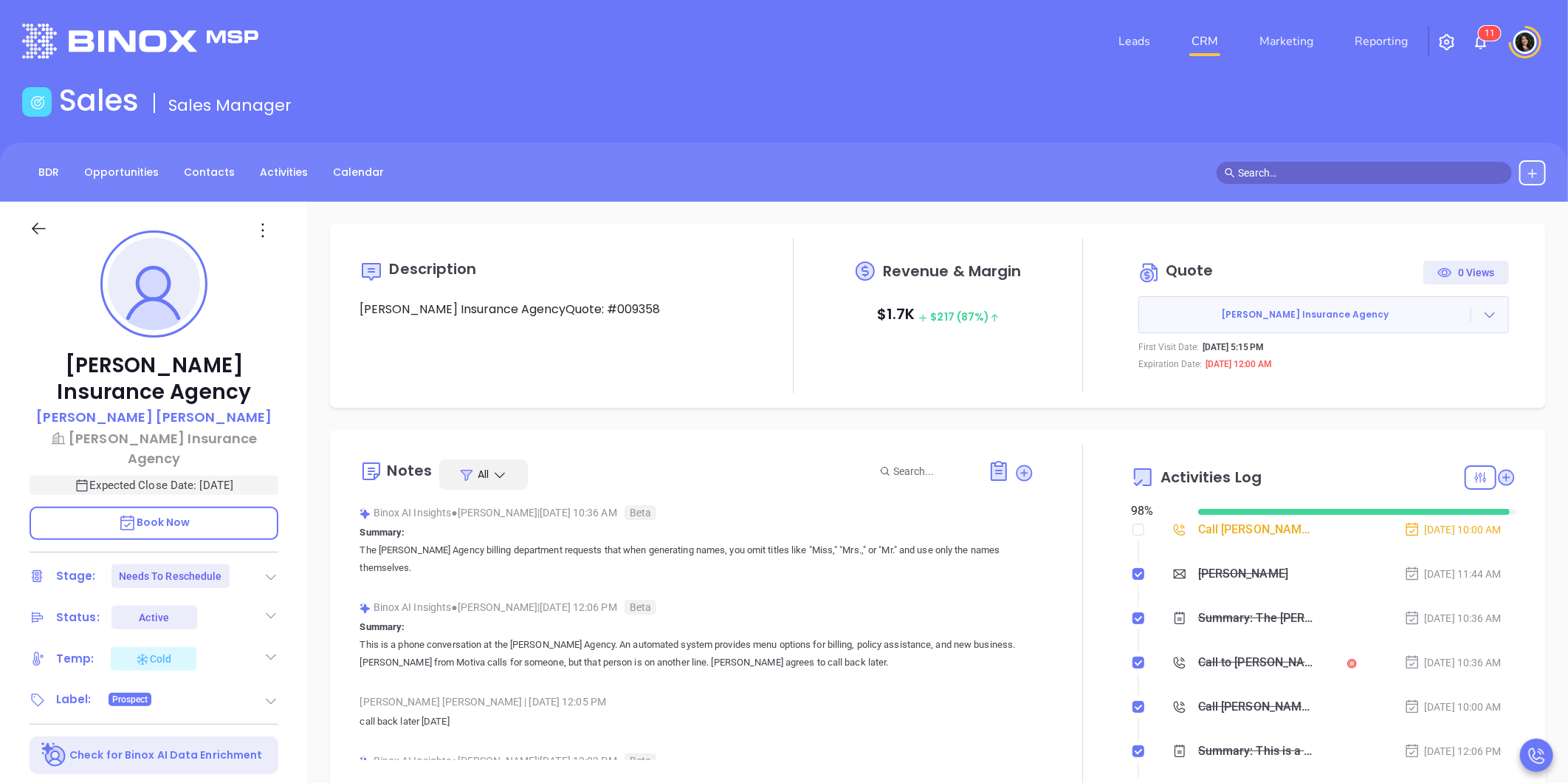
scroll to position [429, 0]
type input "[PERSON_NAME]"
click at [1483, 319] on icon at bounding box center [1490, 315] width 14 height 14
click at [1384, 402] on link "Edit in ConnectWise Sell" at bounding box center [1397, 410] width 131 height 14
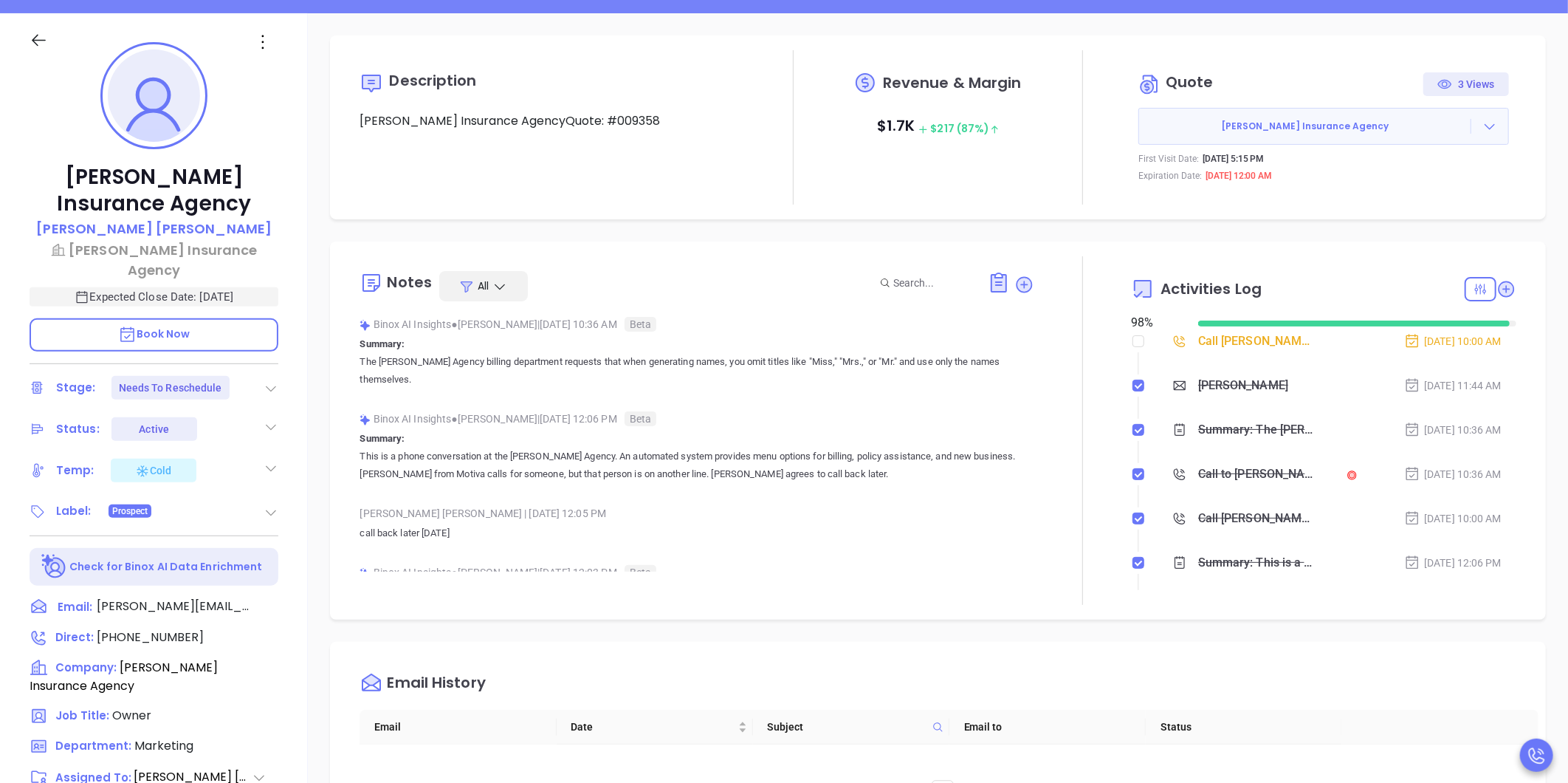
scroll to position [190, 0]
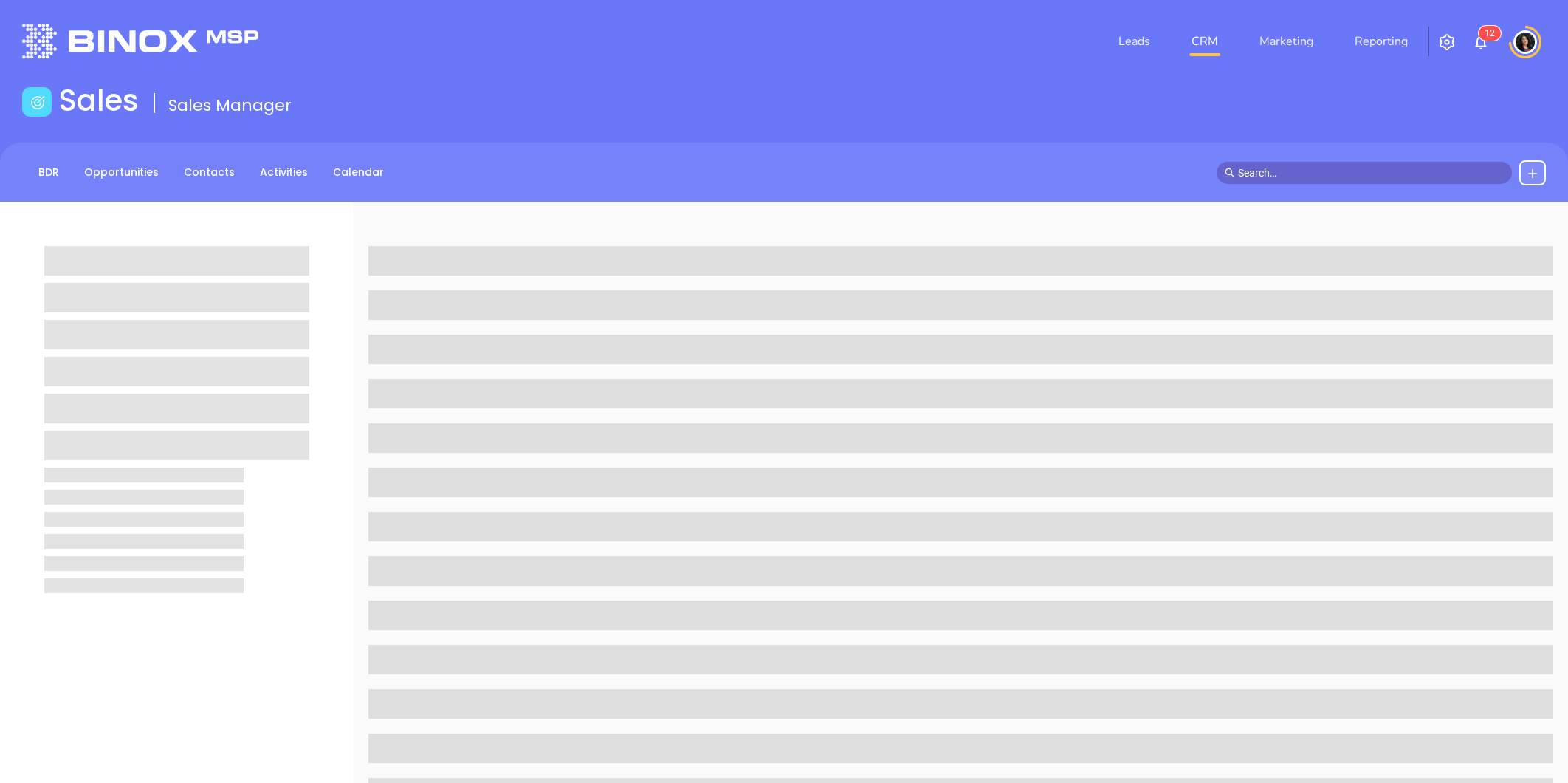
scroll to position [190, 0]
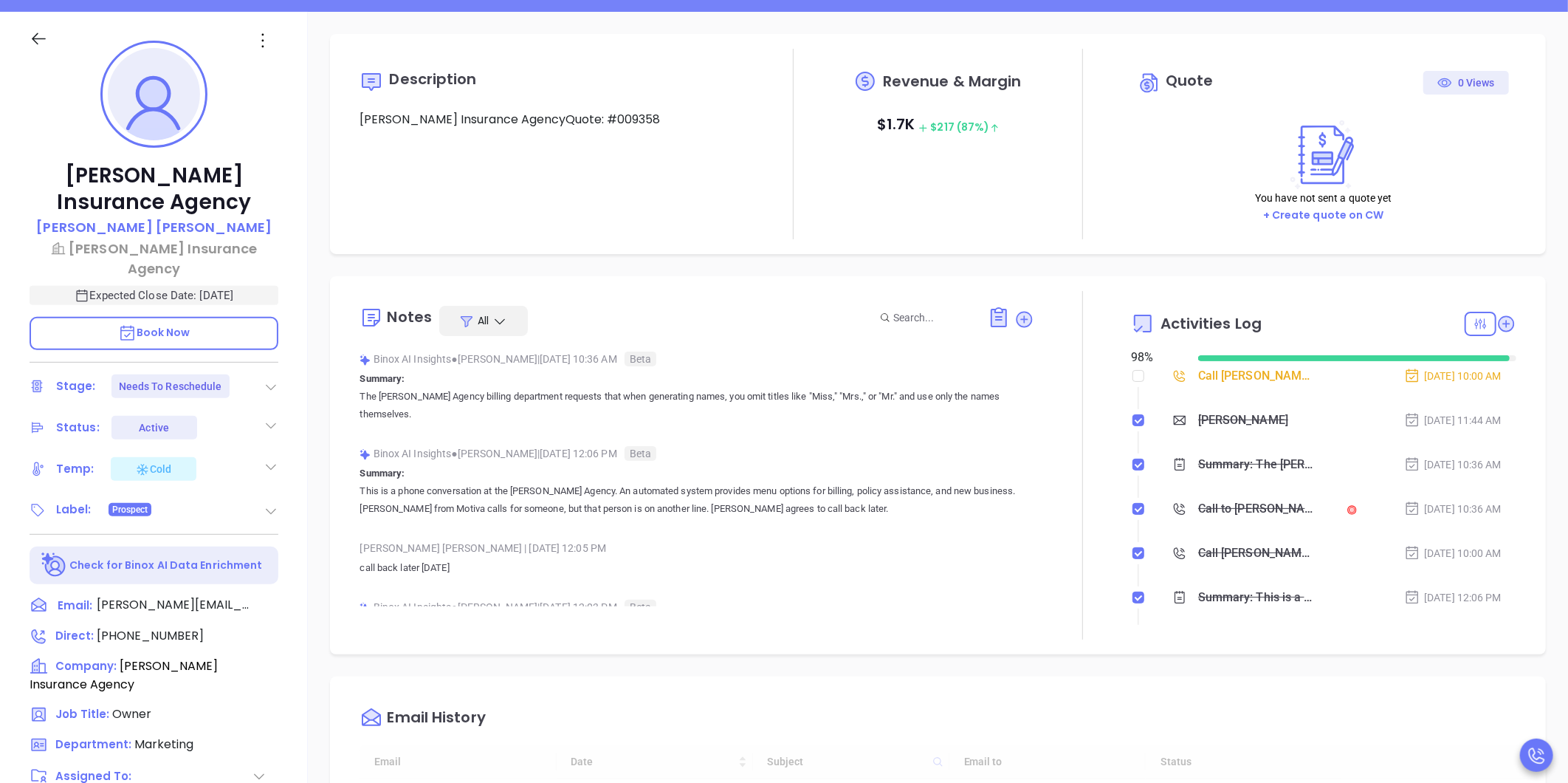
type input "[DATE]"
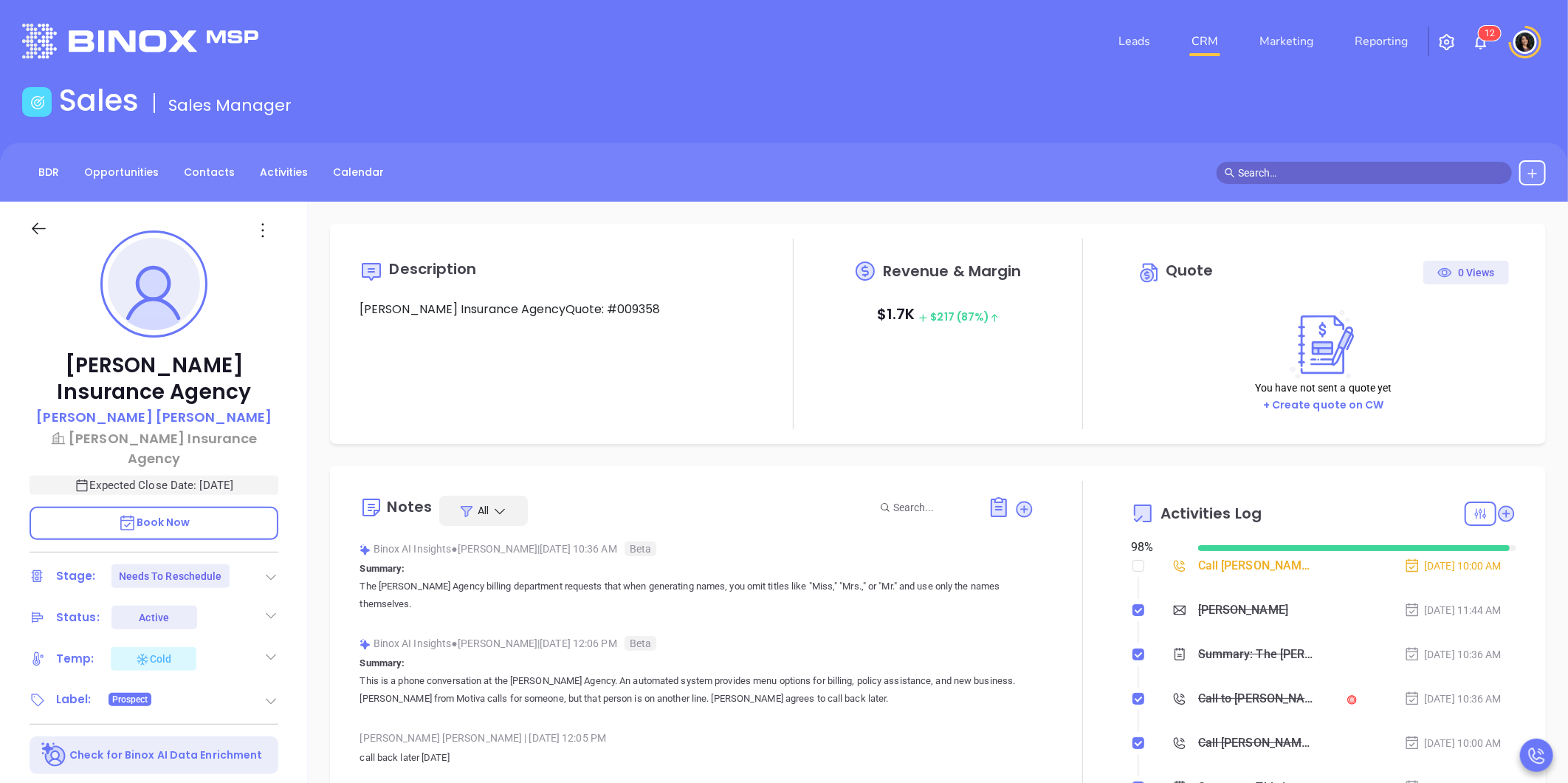
click at [445, 447] on div "Description [PERSON_NAME] Insurance AgencyQuote: #009358 Revenue & Margin $ 1.7…" at bounding box center [938, 718] width 1261 height 1034
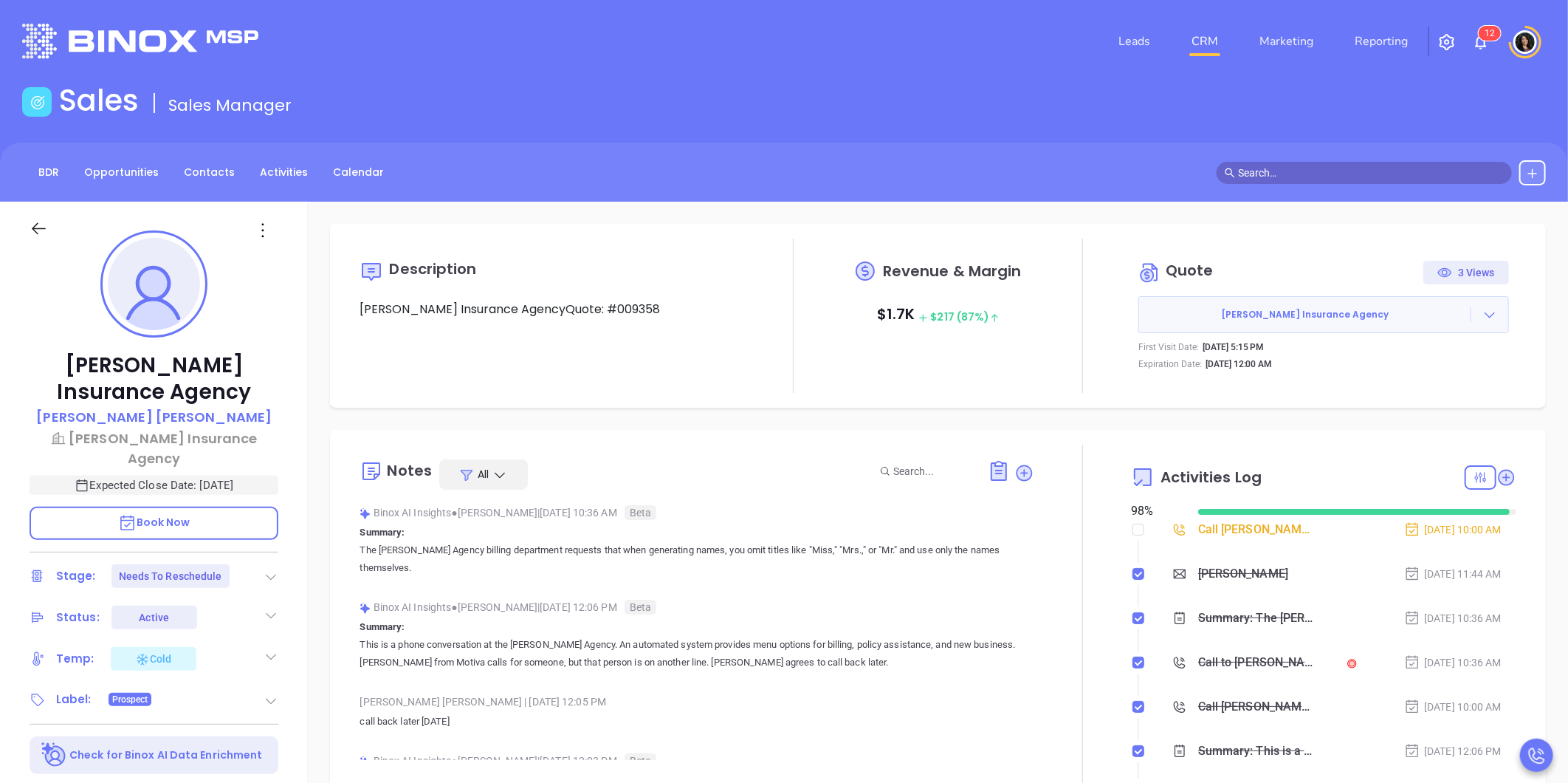
type input "[PERSON_NAME]"
click at [1202, 33] on link "CRM" at bounding box center [1205, 41] width 39 height 30
